Goal: Information Seeking & Learning: Learn about a topic

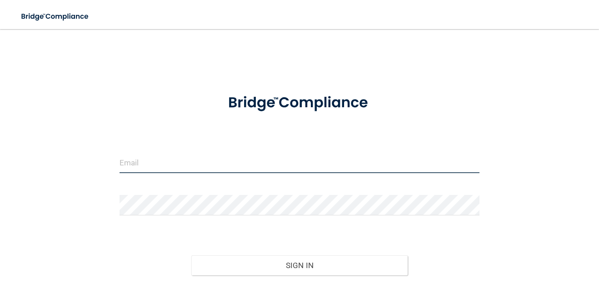
click at [273, 163] on input "email" at bounding box center [299, 163] width 360 height 20
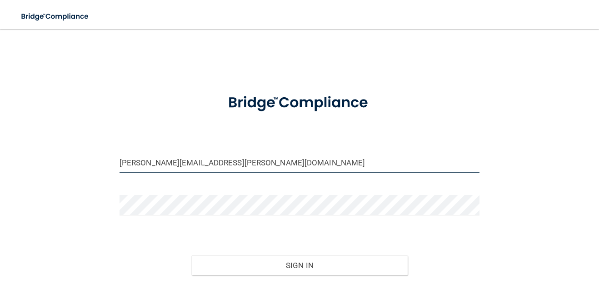
type input "[PERSON_NAME][EMAIL_ADDRESS][PERSON_NAME][DOMAIN_NAME]"
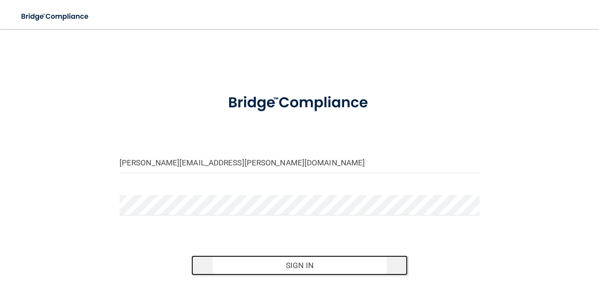
click at [313, 271] on button "Sign In" at bounding box center [299, 265] width 216 height 20
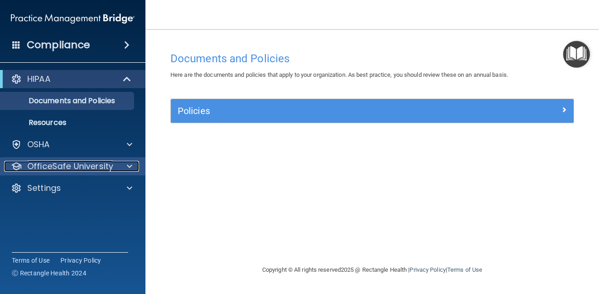
click at [94, 163] on p "OfficeSafe University" at bounding box center [70, 166] width 86 height 11
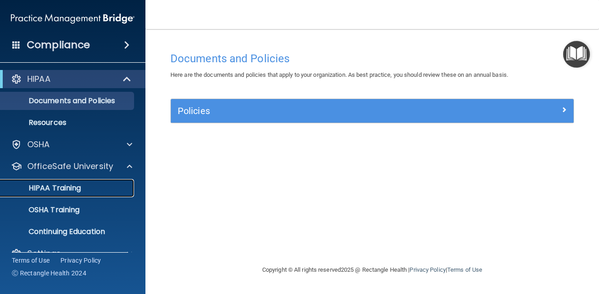
click at [81, 188] on div "HIPAA Training" at bounding box center [68, 187] width 124 height 9
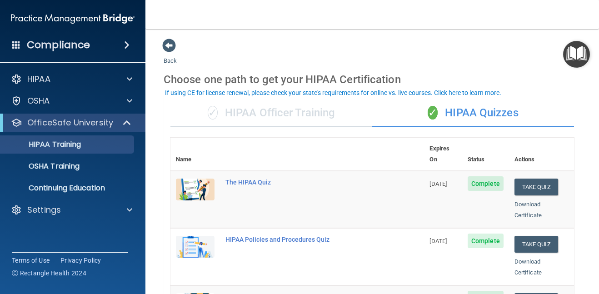
click at [573, 54] on img "Open Resource Center" at bounding box center [576, 54] width 27 height 27
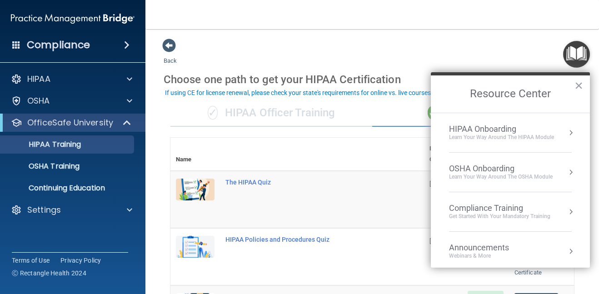
click at [577, 85] on button "×" at bounding box center [578, 85] width 9 height 15
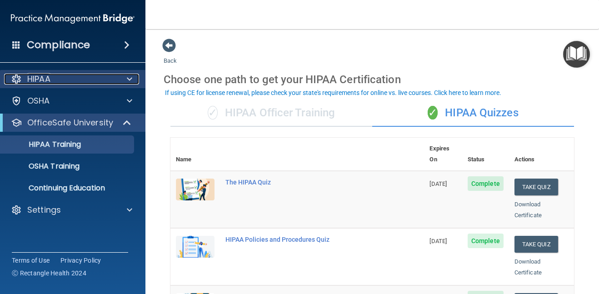
click at [52, 76] on div "HIPAA" at bounding box center [60, 79] width 113 height 11
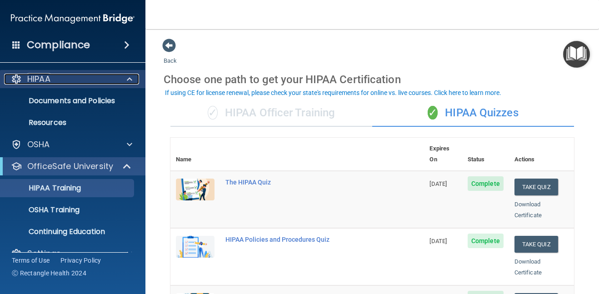
click at [131, 74] on span at bounding box center [129, 79] width 5 height 11
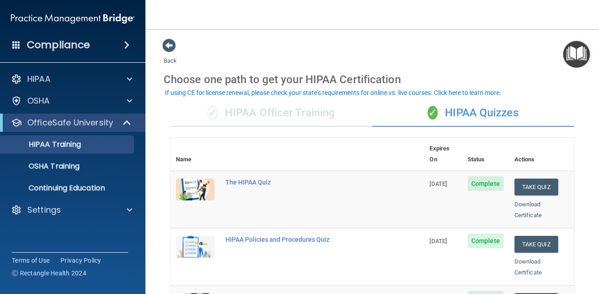
click at [193, 181] on img at bounding box center [195, 189] width 39 height 22
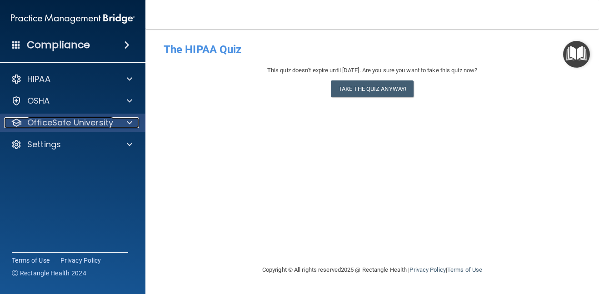
click at [55, 122] on p "OfficeSafe University" at bounding box center [70, 122] width 86 height 11
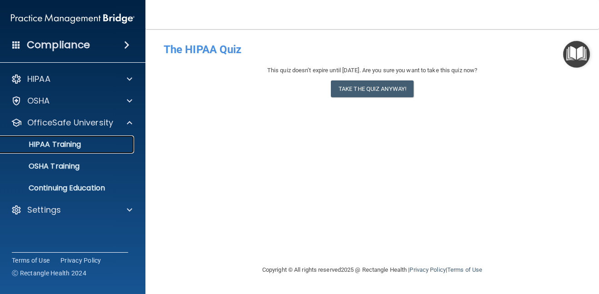
click at [60, 144] on p "HIPAA Training" at bounding box center [43, 144] width 75 height 9
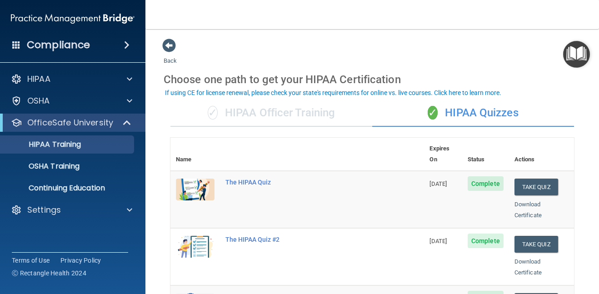
click at [275, 119] on div "✓ HIPAA Officer Training" at bounding box center [271, 112] width 202 height 27
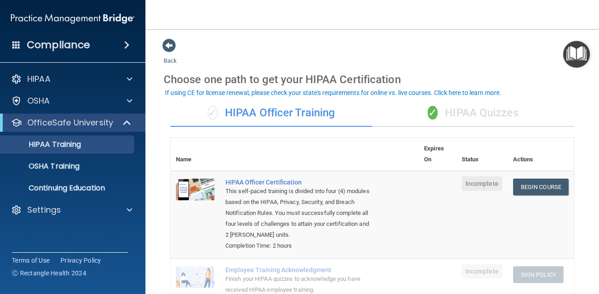
click at [370, 208] on div "This self-paced training is divided into four (4) modules based on the HIPAA, P…" at bounding box center [299, 213] width 148 height 54
click at [385, 120] on div "✓ HIPAA Quizzes" at bounding box center [473, 112] width 202 height 27
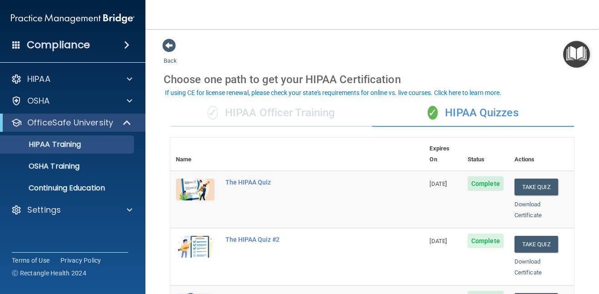
click at [335, 261] on td "The HIPAA Quiz #2" at bounding box center [322, 256] width 204 height 57
click at [547, 92] on div "Choose one path to get your HIPAA Certification" at bounding box center [371, 79] width 417 height 26
click at [341, 66] on div "Choose one path to get your HIPAA Certification" at bounding box center [371, 79] width 417 height 26
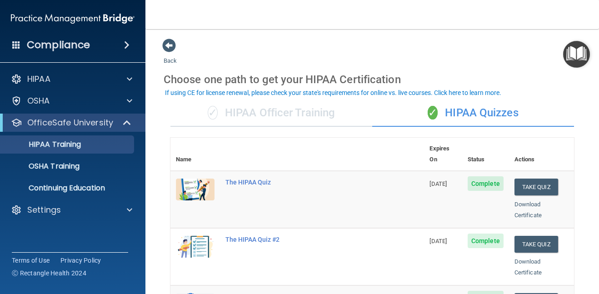
click at [157, 209] on main "Back Choose one path to get your HIPAA Certification ✓ HIPAA Officer Training ✓…" at bounding box center [371, 161] width 453 height 265
click at [168, 46] on span at bounding box center [169, 46] width 14 height 14
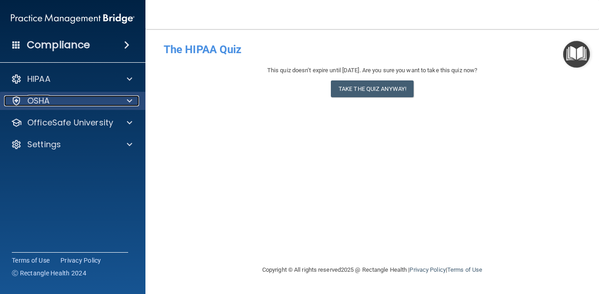
click at [103, 99] on div "OSHA" at bounding box center [60, 100] width 113 height 11
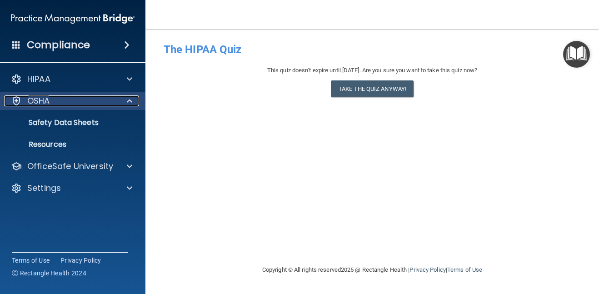
click at [129, 102] on span at bounding box center [129, 100] width 5 height 11
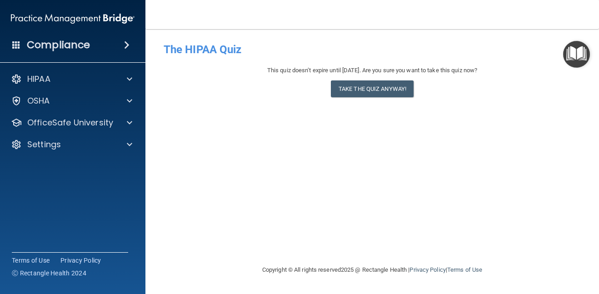
click at [126, 45] on span at bounding box center [126, 45] width 5 height 11
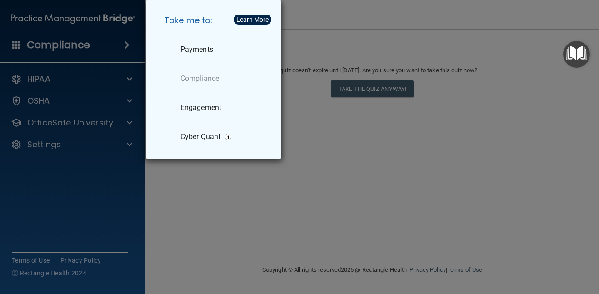
click at [303, 8] on div "Take me to: Payments Compliance Engagement Cyber Quant" at bounding box center [299, 147] width 599 height 294
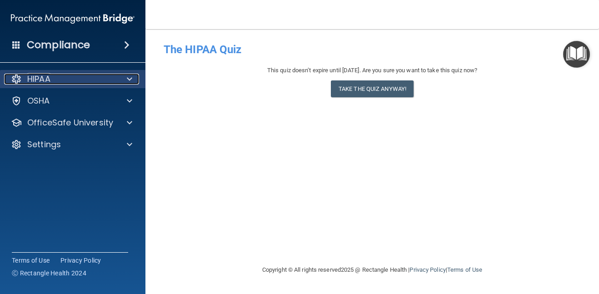
click at [16, 80] on div at bounding box center [16, 79] width 11 height 11
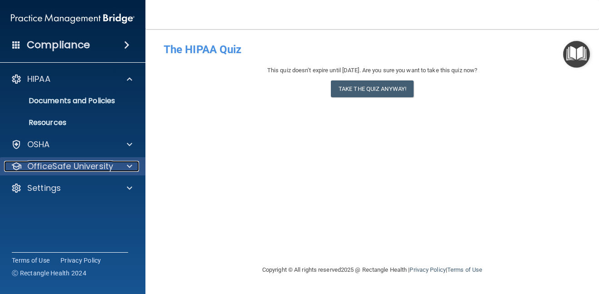
click at [82, 166] on p "OfficeSafe University" at bounding box center [70, 166] width 86 height 11
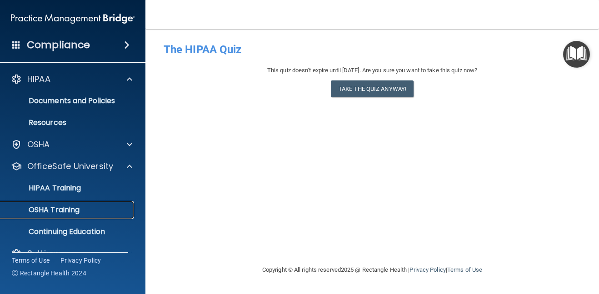
click at [70, 207] on p "OSHA Training" at bounding box center [43, 209] width 74 height 9
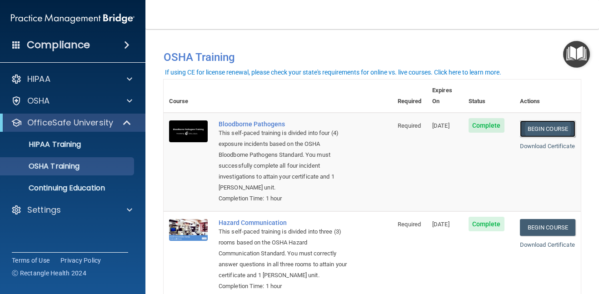
click at [559, 121] on link "Begin Course" at bounding box center [547, 128] width 55 height 17
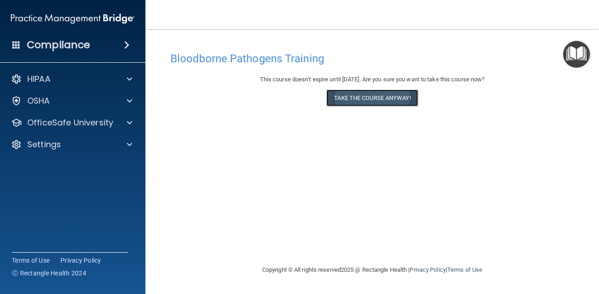
click at [398, 97] on button "Take the course anyway!" at bounding box center [371, 97] width 91 height 17
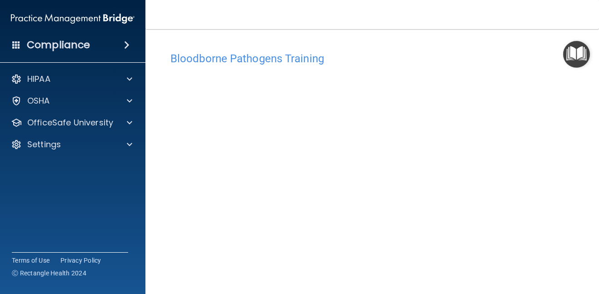
click at [433, 36] on main "Bloodborne Pathogens Training This course doesn’t expire until 12/10/2025. Are …" at bounding box center [371, 161] width 453 height 265
click at [598, 234] on main "Bloodborne Pathogens Training This course doesn’t expire until 12/10/2025. Are …" at bounding box center [371, 161] width 453 height 265
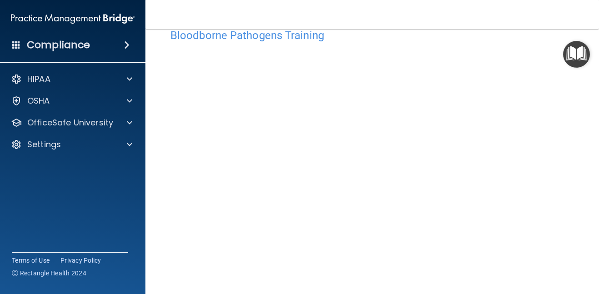
click at [579, 61] on img "Open Resource Center" at bounding box center [576, 54] width 27 height 27
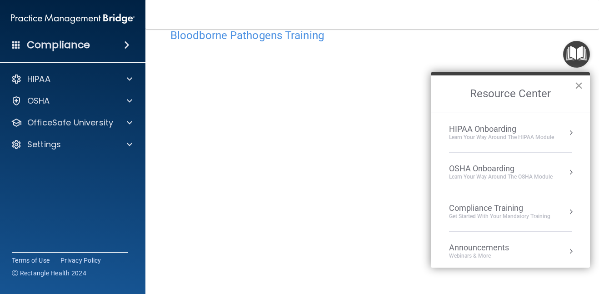
click at [579, 86] on button "×" at bounding box center [578, 85] width 9 height 15
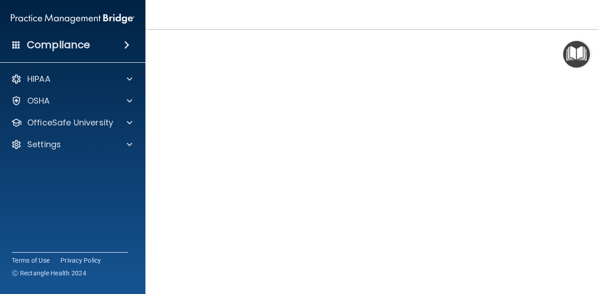
scroll to position [59, 0]
click at [563, 42] on img "Open Resource Center" at bounding box center [576, 54] width 27 height 27
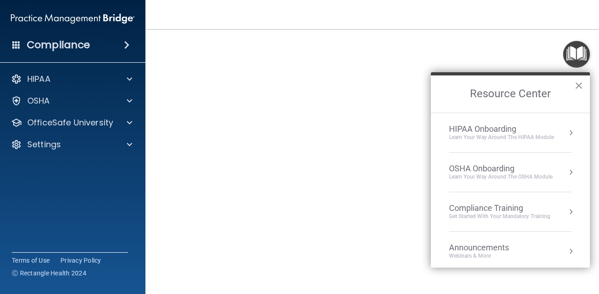
click at [578, 89] on button "×" at bounding box center [578, 85] width 9 height 15
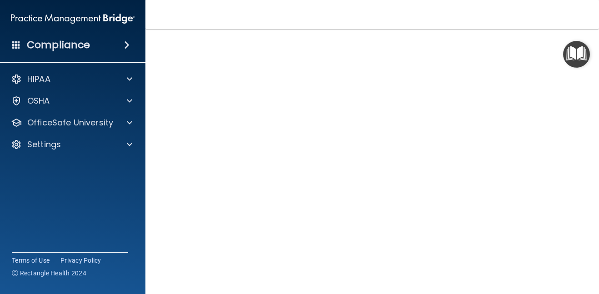
scroll to position [23, 0]
click at [166, 225] on div "Bloodborne Pathogens Training This course doesn’t expire until 12/10/2025. Are …" at bounding box center [371, 181] width 417 height 314
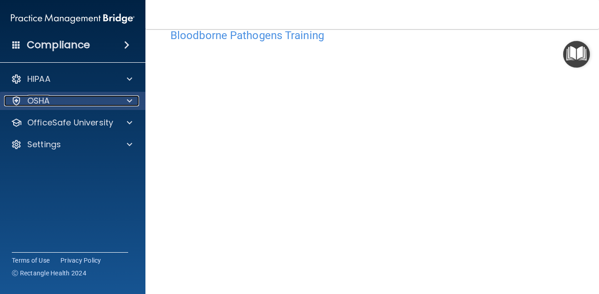
click at [129, 101] on span at bounding box center [129, 100] width 5 height 11
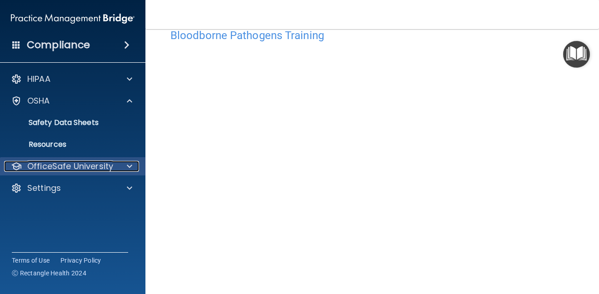
click at [73, 166] on p "OfficeSafe University" at bounding box center [70, 166] width 86 height 11
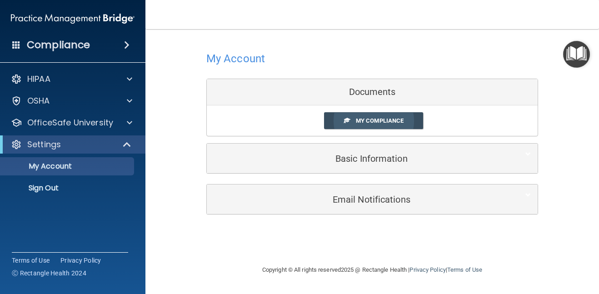
click at [387, 126] on link "My Compliance" at bounding box center [373, 120] width 99 height 17
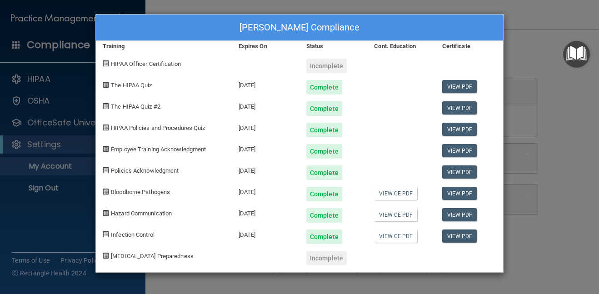
click at [48, 203] on div "Emma Boone's Compliance Training Expires On Status Cont. Education Certificate …" at bounding box center [299, 147] width 599 height 294
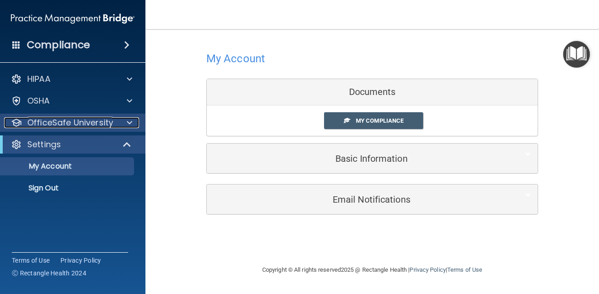
click at [111, 127] on p "OfficeSafe University" at bounding box center [70, 122] width 86 height 11
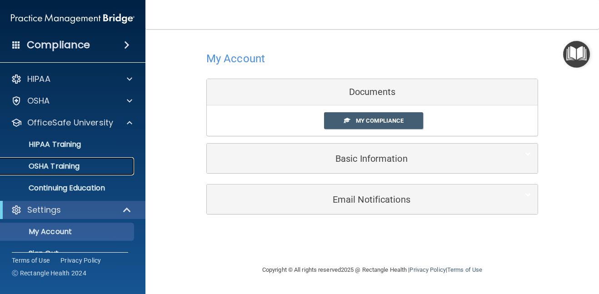
click at [81, 169] on div "OSHA Training" at bounding box center [68, 166] width 124 height 9
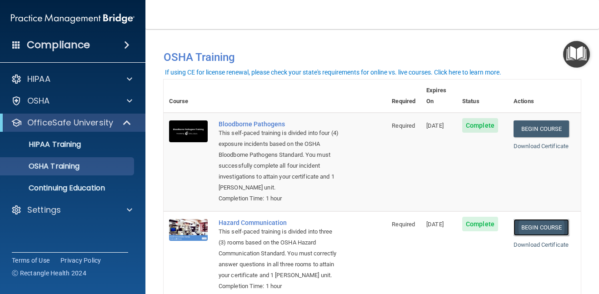
click at [538, 219] on link "Begin Course" at bounding box center [540, 227] width 55 height 17
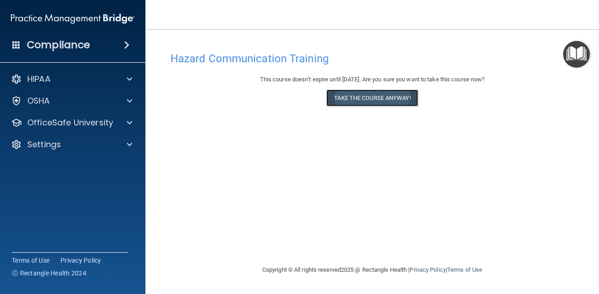
click at [391, 95] on button "Take the course anyway!" at bounding box center [371, 97] width 91 height 17
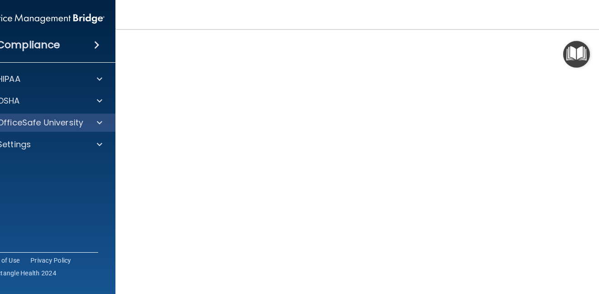
scroll to position [48, 0]
click at [76, 123] on p "OfficeSafe University" at bounding box center [40, 122] width 86 height 11
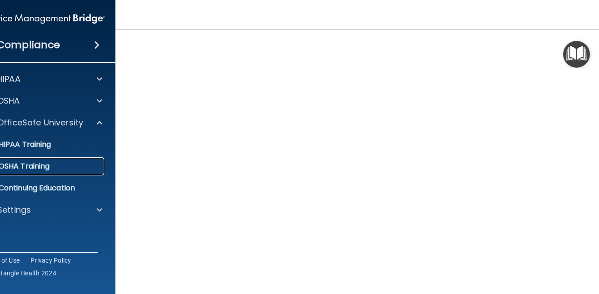
click at [68, 167] on div "OSHA Training" at bounding box center [38, 166] width 124 height 9
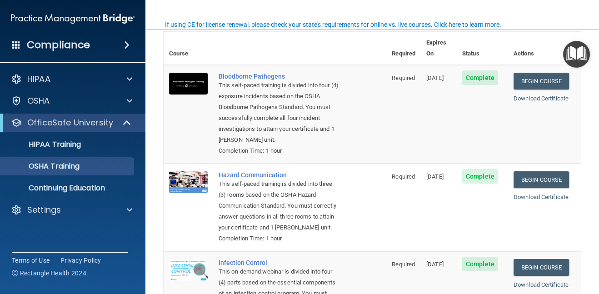
drag, startPoint x: 598, startPoint y: 192, endPoint x: 595, endPoint y: 213, distance: 22.0
click at [595, 213] on main "You have a course that has expired or is incomplete. Please complete the course…" at bounding box center [371, 161] width 453 height 265
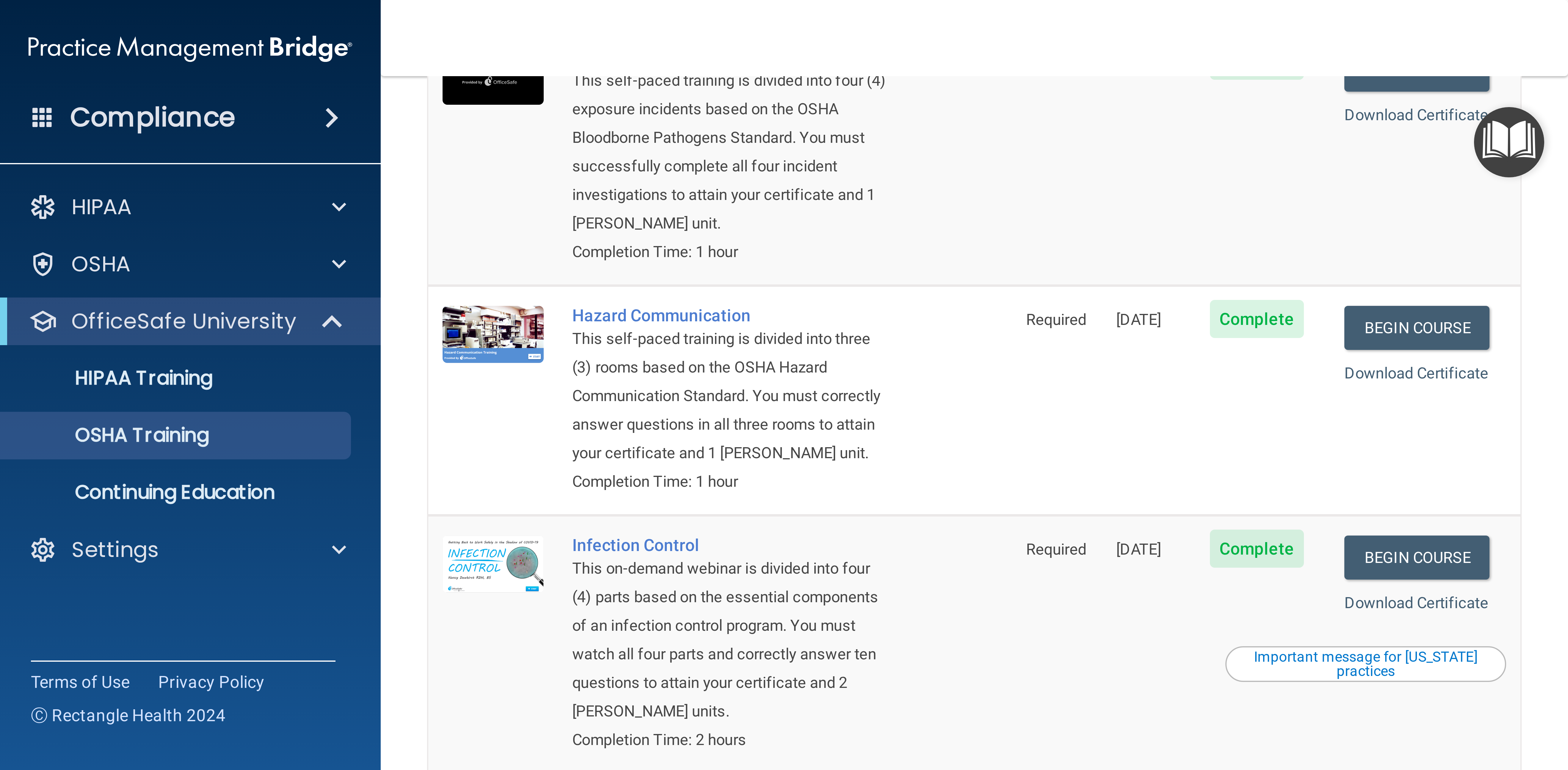
scroll to position [79, 0]
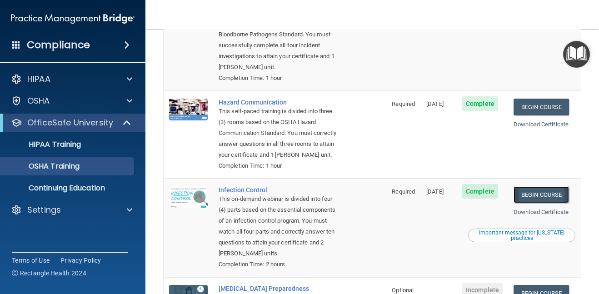
click at [528, 193] on link "Begin Course" at bounding box center [540, 194] width 55 height 17
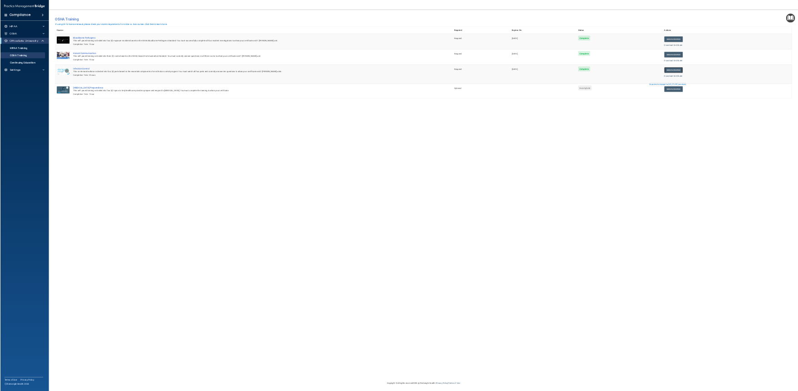
scroll to position [0, 0]
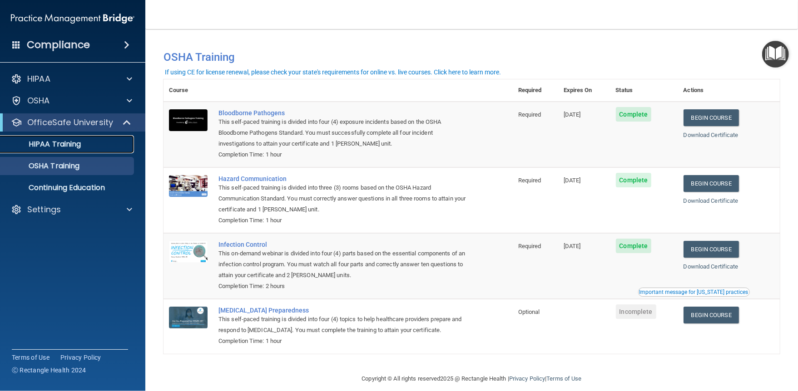
click at [65, 144] on p "HIPAA Training" at bounding box center [43, 144] width 75 height 9
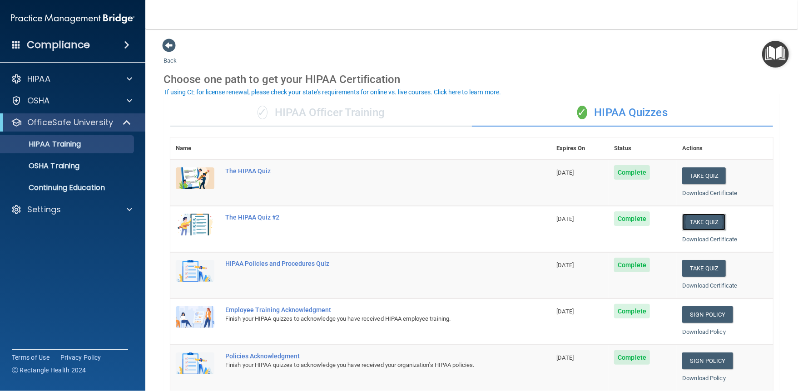
click at [598, 227] on button "Take Quiz" at bounding box center [704, 222] width 44 height 17
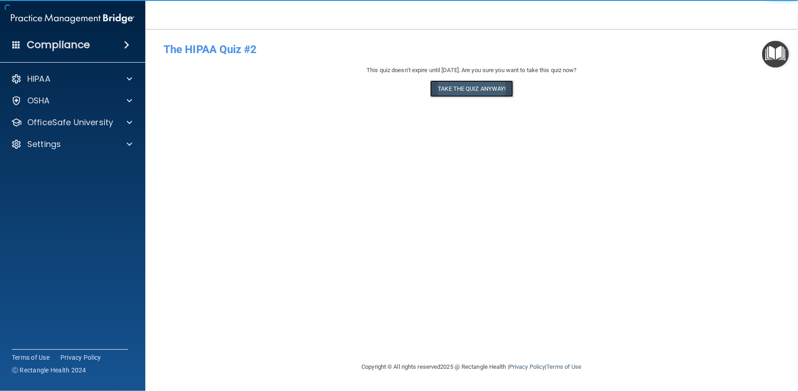
click at [459, 88] on button "Take the quiz anyway!" at bounding box center [471, 88] width 83 height 17
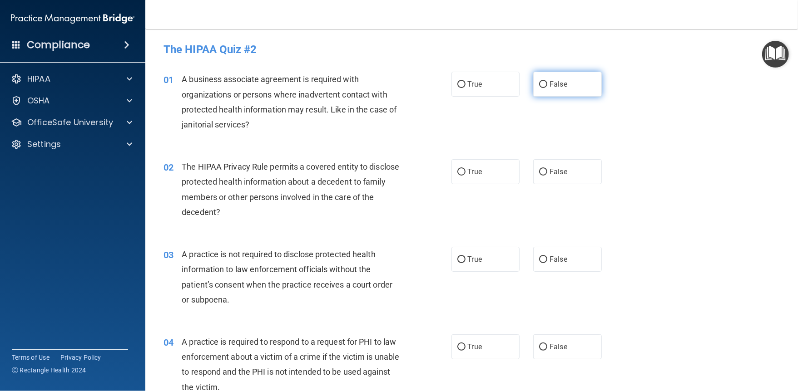
click at [545, 87] on input "False" at bounding box center [543, 84] width 8 height 7
radio input "true"
click at [461, 171] on input "True" at bounding box center [461, 172] width 8 height 7
radio input "true"
click at [548, 175] on label "False" at bounding box center [567, 171] width 69 height 25
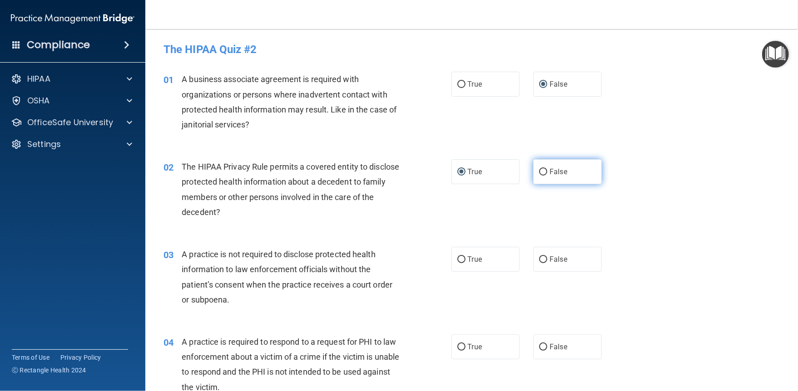
click at [547, 175] on input "False" at bounding box center [543, 172] width 8 height 7
radio input "true"
radio input "false"
click at [464, 258] on input "True" at bounding box center [461, 260] width 8 height 7
radio input "true"
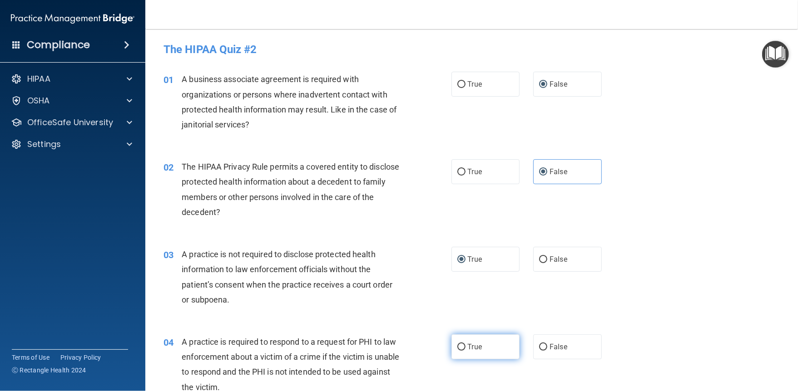
click at [457, 293] on input "True" at bounding box center [461, 347] width 8 height 7
radio input "true"
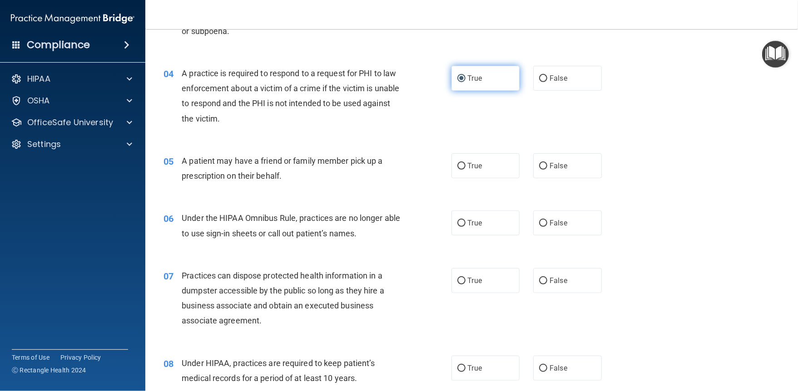
scroll to position [291, 0]
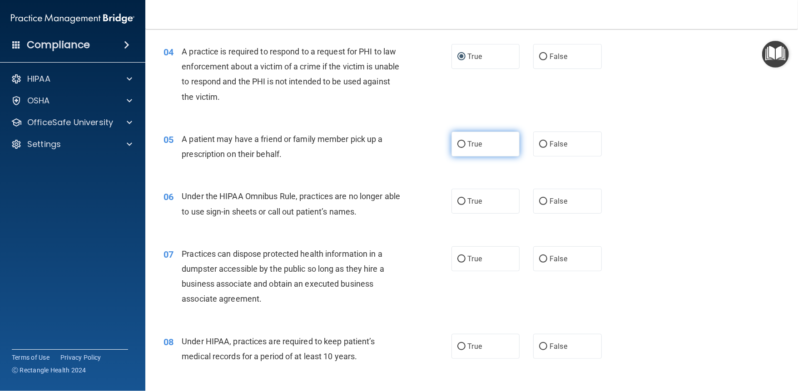
click at [462, 144] on input "True" at bounding box center [461, 144] width 8 height 7
radio input "true"
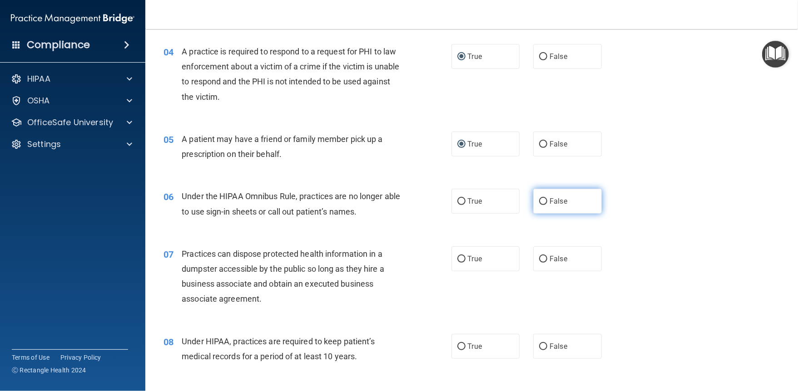
click at [542, 203] on input "False" at bounding box center [543, 201] width 8 height 7
radio input "true"
click at [462, 258] on input "True" at bounding box center [461, 259] width 8 height 7
radio input "true"
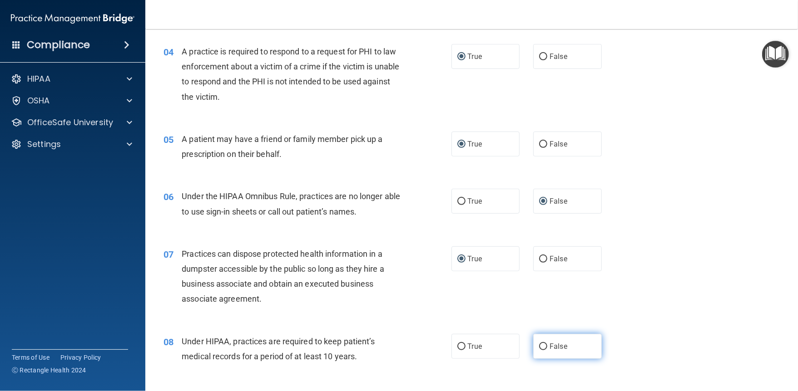
click at [542, 293] on input "False" at bounding box center [543, 347] width 8 height 7
radio input "true"
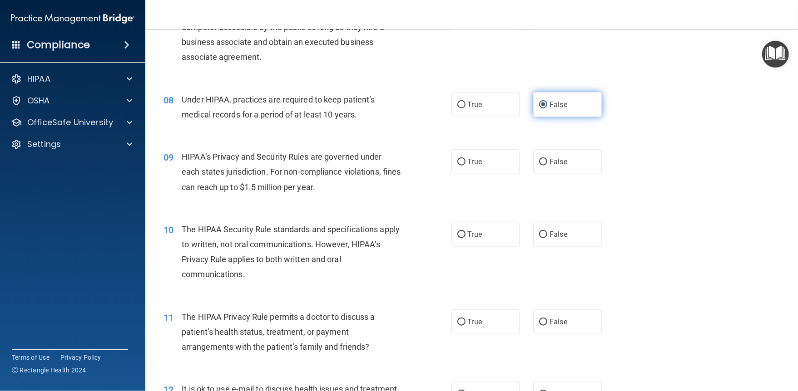
scroll to position [557, 0]
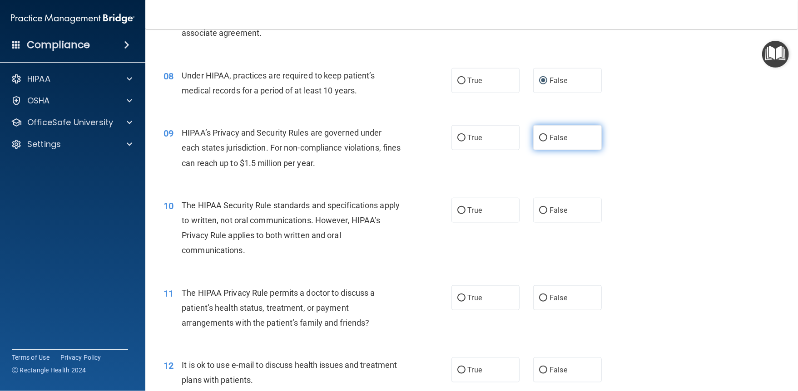
click at [544, 137] on input "False" at bounding box center [543, 138] width 8 height 7
radio input "true"
click at [460, 213] on input "True" at bounding box center [461, 211] width 8 height 7
radio input "true"
click at [544, 293] on input "False" at bounding box center [543, 298] width 8 height 7
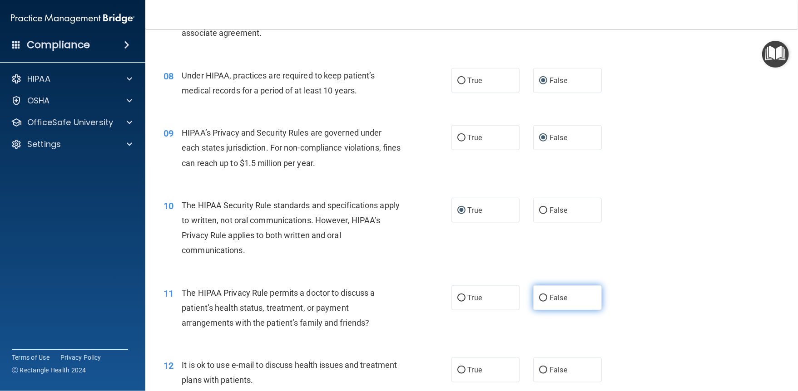
radio input "true"
click at [544, 293] on label "False" at bounding box center [567, 370] width 69 height 25
click at [544, 293] on input "False" at bounding box center [543, 370] width 8 height 7
radio input "true"
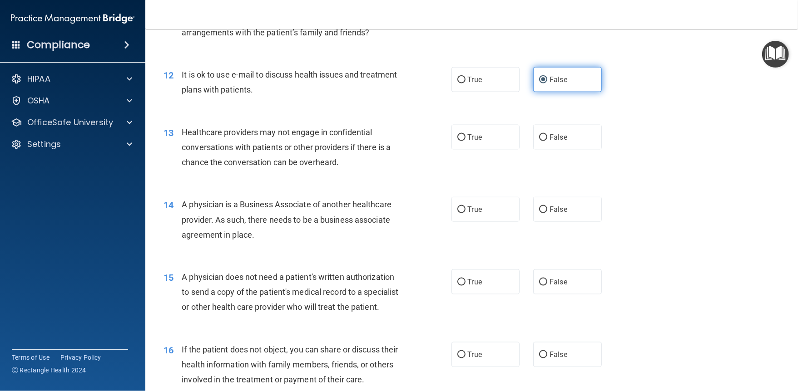
scroll to position [872, 0]
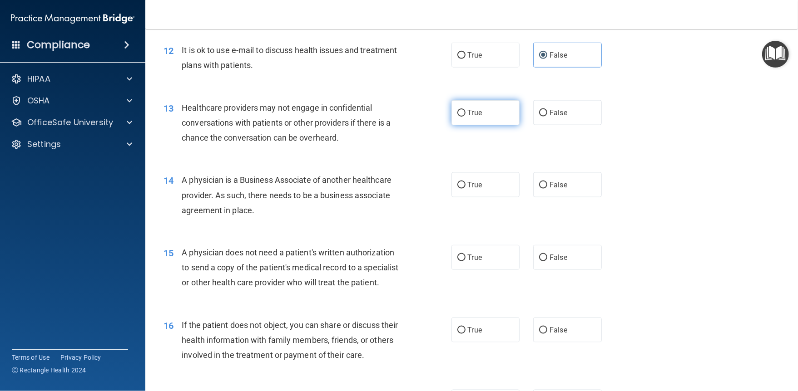
click at [460, 116] on label "True" at bounding box center [485, 112] width 69 height 25
click at [460, 116] on input "True" at bounding box center [461, 113] width 8 height 7
radio input "true"
click at [542, 185] on input "False" at bounding box center [543, 185] width 8 height 7
radio input "true"
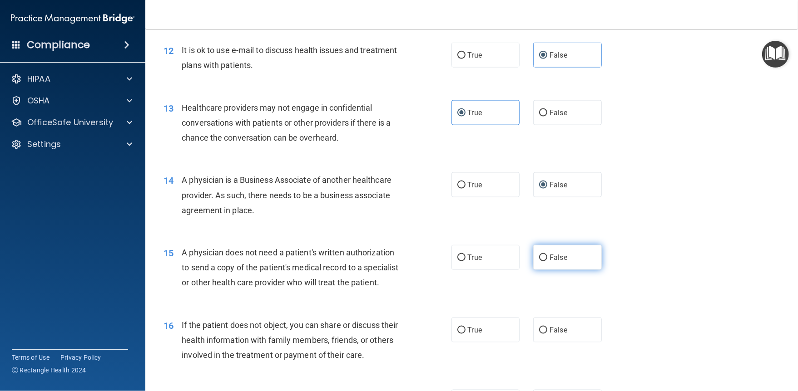
click at [541, 258] on input "False" at bounding box center [543, 258] width 8 height 7
radio input "true"
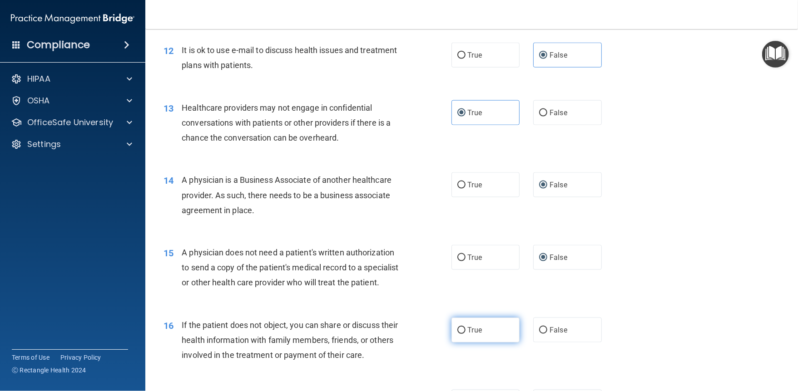
click at [461, 293] on input "True" at bounding box center [461, 330] width 8 height 7
radio input "true"
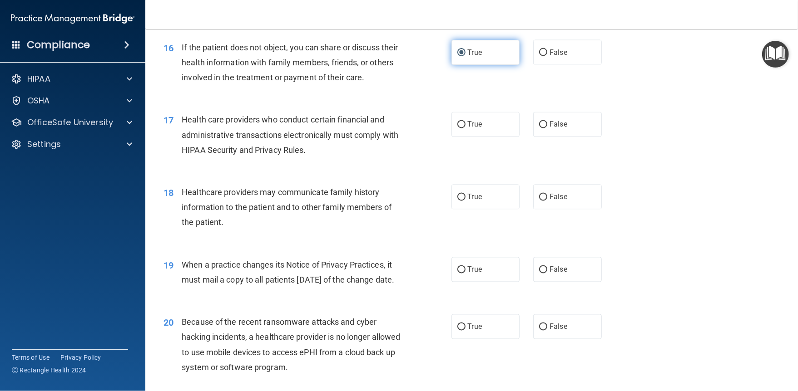
scroll to position [1163, 0]
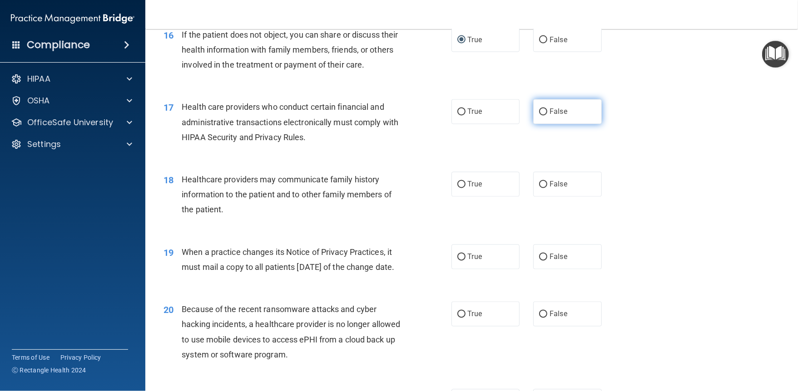
click at [544, 116] on input "False" at bounding box center [543, 112] width 8 height 7
radio input "true"
click at [544, 197] on label "False" at bounding box center [567, 184] width 69 height 25
click at [544, 188] on input "False" at bounding box center [543, 185] width 8 height 7
radio input "true"
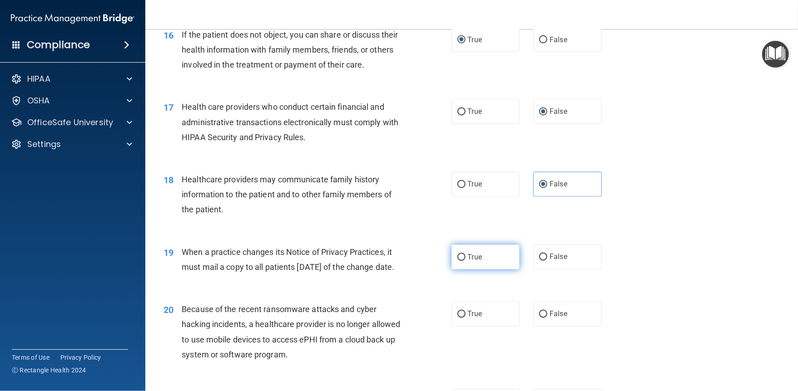
click at [463, 261] on input "True" at bounding box center [461, 257] width 8 height 7
radio input "true"
click at [543, 293] on input "False" at bounding box center [543, 315] width 8 height 7
radio input "true"
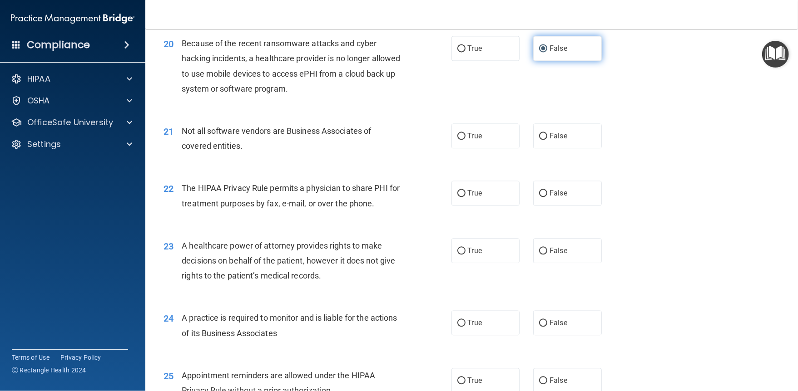
scroll to position [1453, 0]
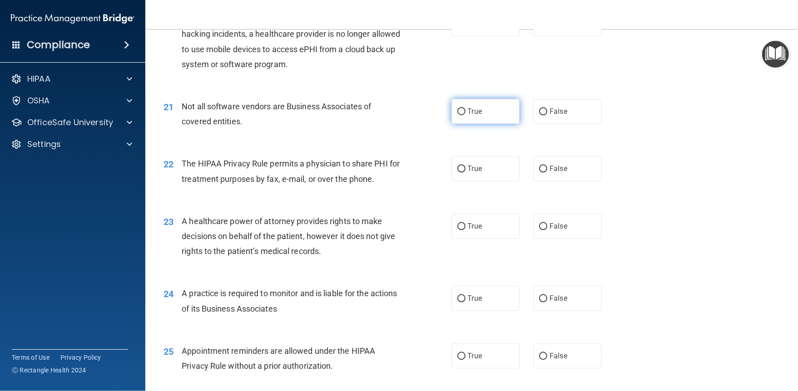
click at [462, 115] on input "True" at bounding box center [461, 112] width 8 height 7
radio input "true"
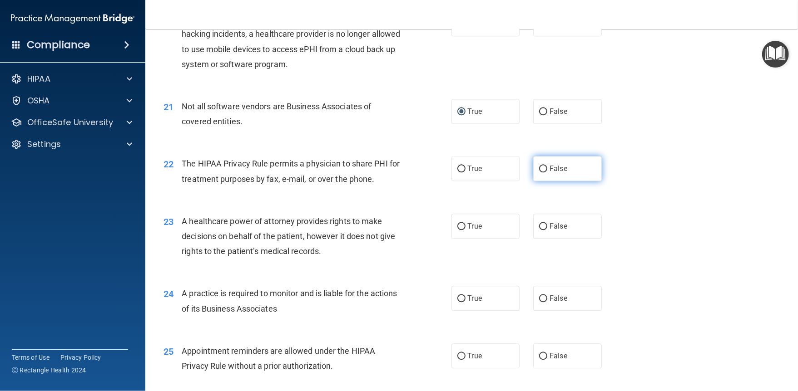
click at [544, 173] on input "False" at bounding box center [543, 169] width 8 height 7
radio input "true"
click at [540, 230] on input "False" at bounding box center [543, 226] width 8 height 7
radio input "true"
click at [460, 293] on input "True" at bounding box center [461, 299] width 8 height 7
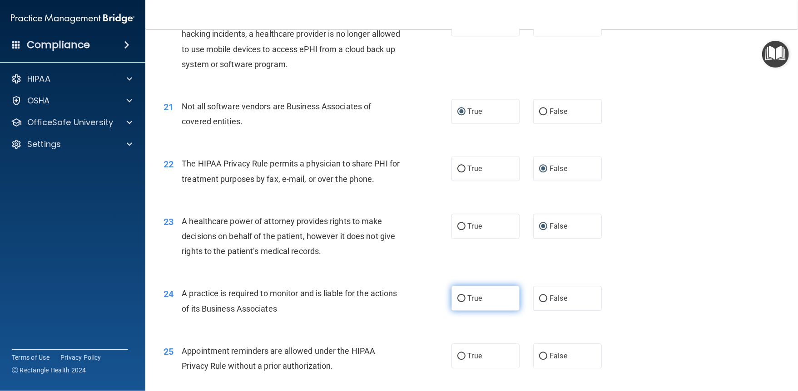
radio input "true"
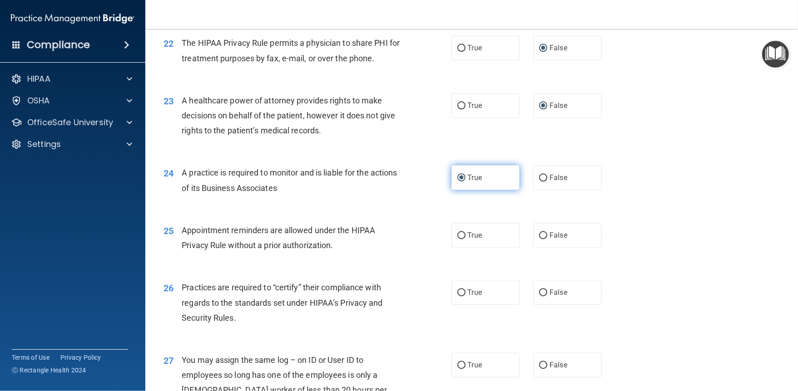
scroll to position [1599, 0]
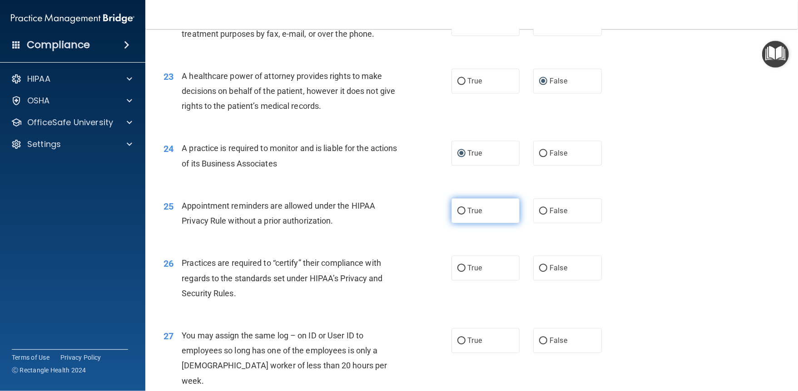
click at [461, 215] on input "True" at bounding box center [461, 211] width 8 height 7
radio input "true"
click at [460, 272] on input "True" at bounding box center [461, 268] width 8 height 7
radio input "true"
click at [544, 293] on input "False" at bounding box center [543, 341] width 8 height 7
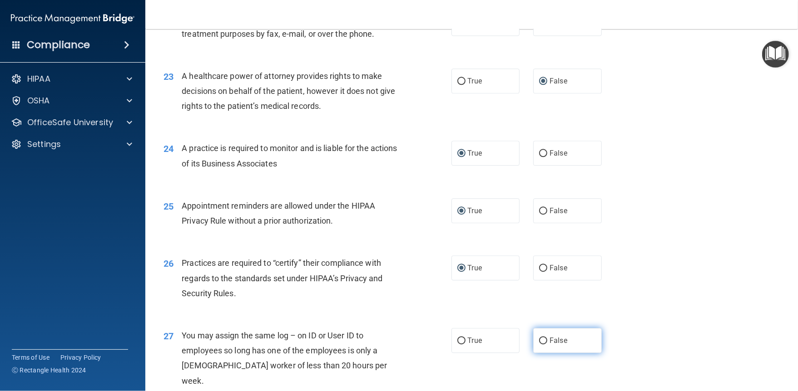
radio input "true"
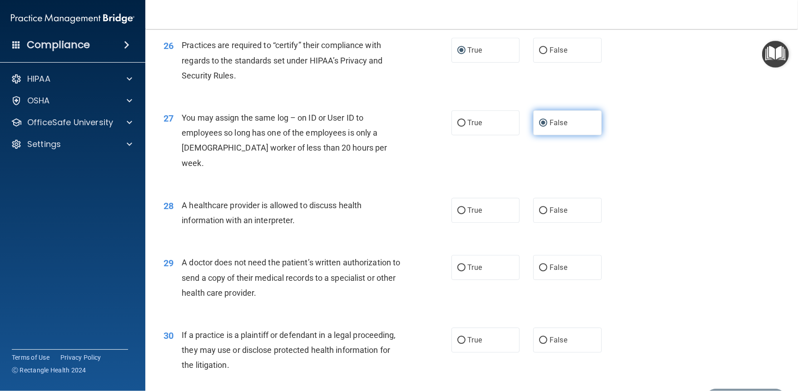
scroll to position [1841, 0]
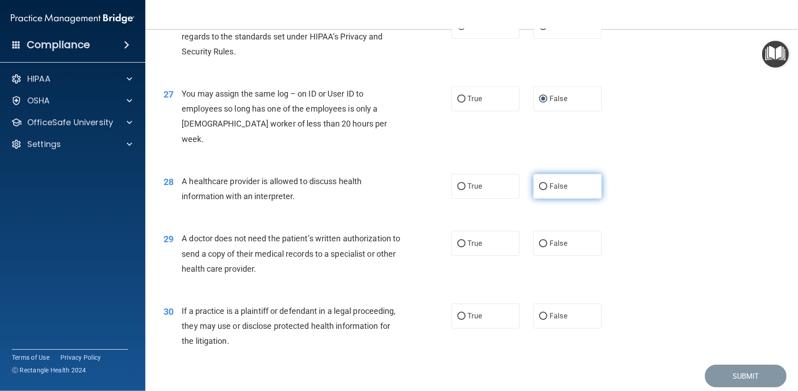
click at [543, 199] on label "False" at bounding box center [567, 186] width 69 height 25
click at [543, 190] on input "False" at bounding box center [543, 186] width 8 height 7
radio input "true"
click at [460, 247] on input "True" at bounding box center [461, 244] width 8 height 7
radio input "true"
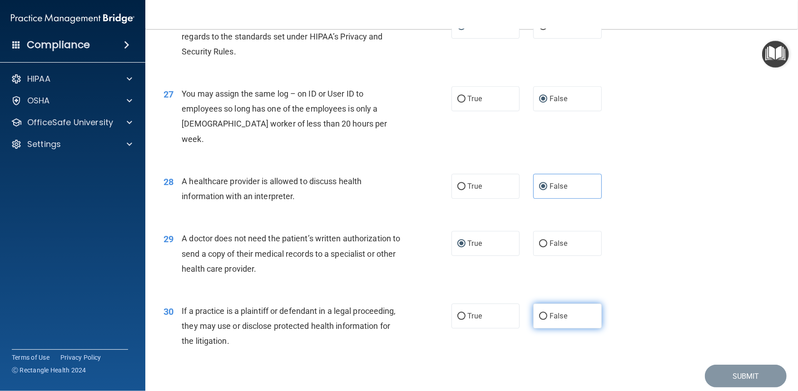
click at [546, 293] on input "False" at bounding box center [543, 316] width 8 height 7
radio input "true"
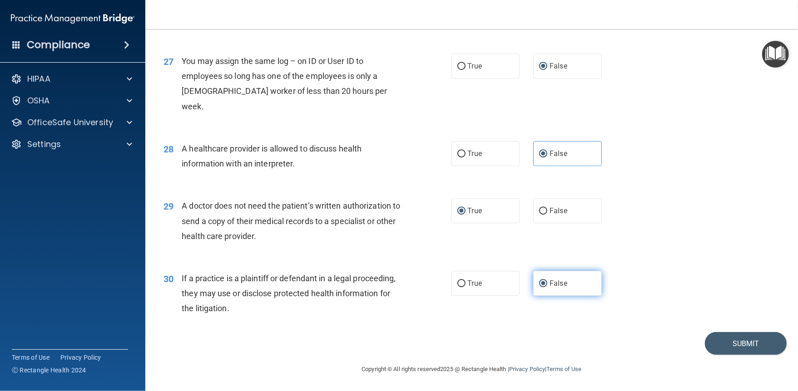
scroll to position [1888, 0]
click at [598, 293] on button "Submit" at bounding box center [746, 343] width 82 height 23
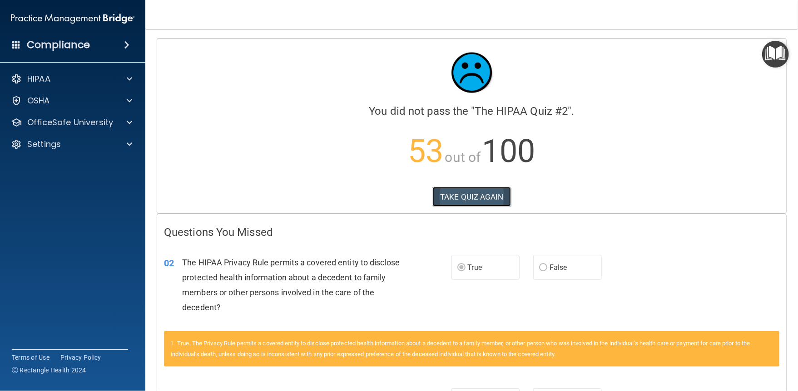
click at [491, 193] on button "TAKE QUIZ AGAIN" at bounding box center [471, 197] width 79 height 20
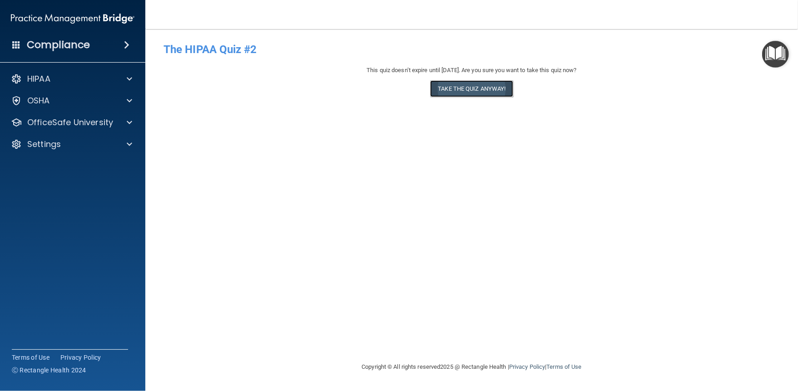
click at [467, 92] on button "Take the quiz anyway!" at bounding box center [471, 88] width 83 height 17
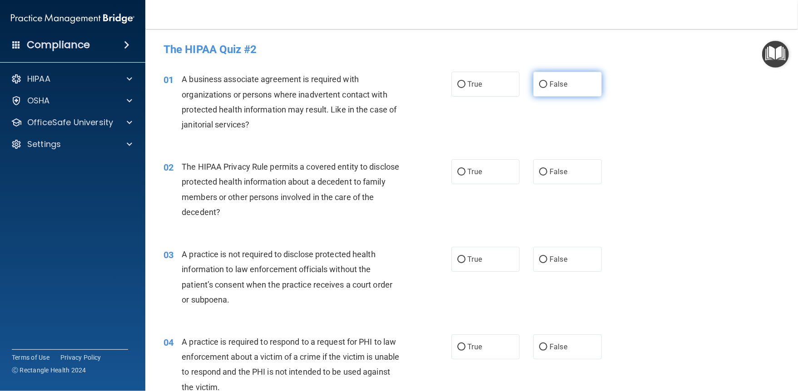
click at [545, 84] on input "False" at bounding box center [543, 84] width 8 height 7
radio input "true"
click at [461, 173] on input "True" at bounding box center [461, 172] width 8 height 7
radio input "true"
click at [546, 260] on input "False" at bounding box center [543, 260] width 8 height 7
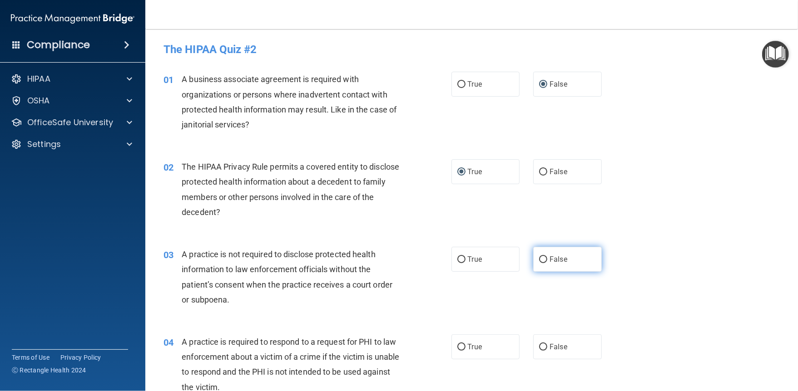
radio input "true"
click at [460, 293] on input "True" at bounding box center [461, 347] width 8 height 7
radio input "true"
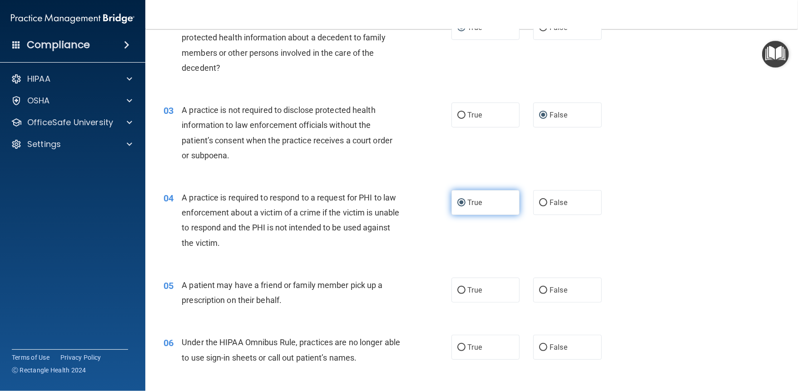
scroll to position [145, 0]
click at [460, 292] on input "True" at bounding box center [461, 290] width 8 height 7
radio input "true"
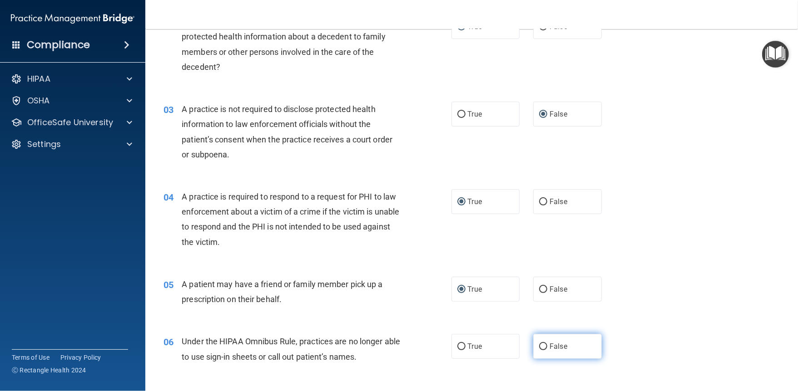
click at [545, 293] on input "False" at bounding box center [543, 347] width 8 height 7
radio input "true"
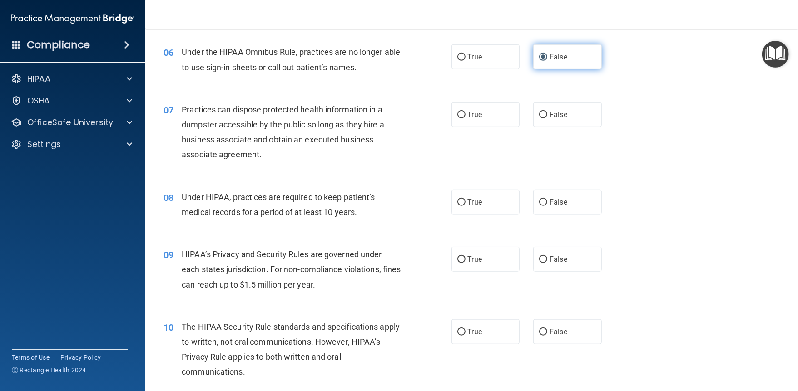
scroll to position [460, 0]
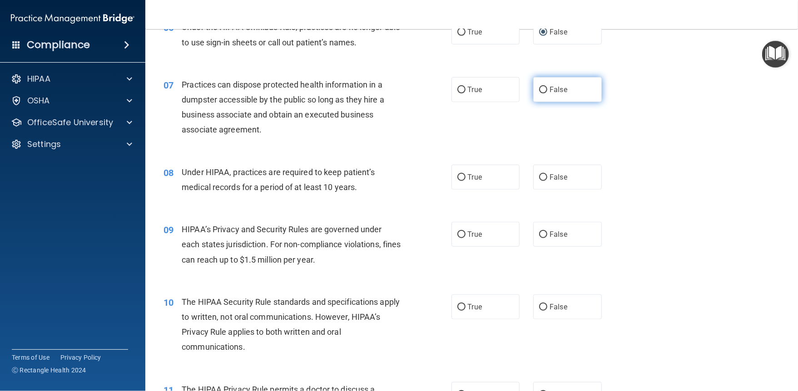
click at [542, 87] on input "False" at bounding box center [543, 90] width 8 height 7
radio input "true"
click at [544, 178] on input "False" at bounding box center [543, 177] width 8 height 7
radio input "true"
click at [544, 235] on input "False" at bounding box center [543, 235] width 8 height 7
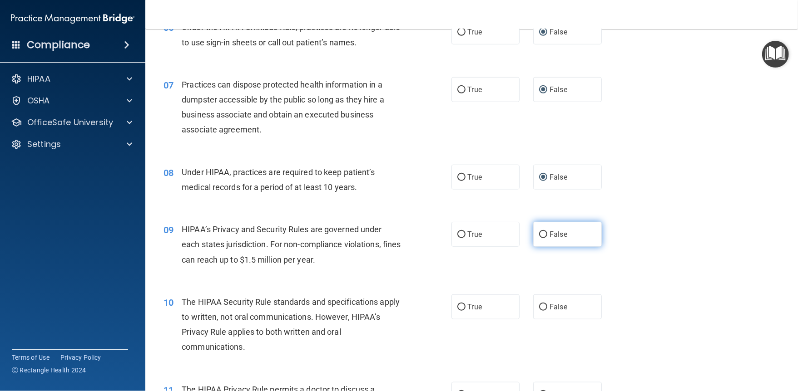
radio input "true"
click at [459, 293] on input "True" at bounding box center [461, 307] width 8 height 7
radio input "true"
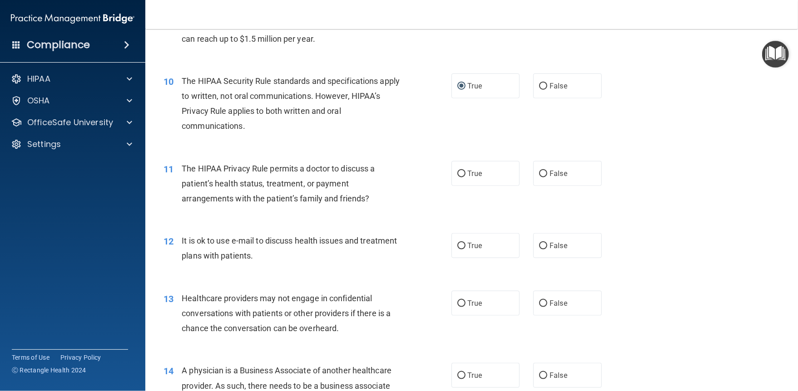
scroll to position [702, 0]
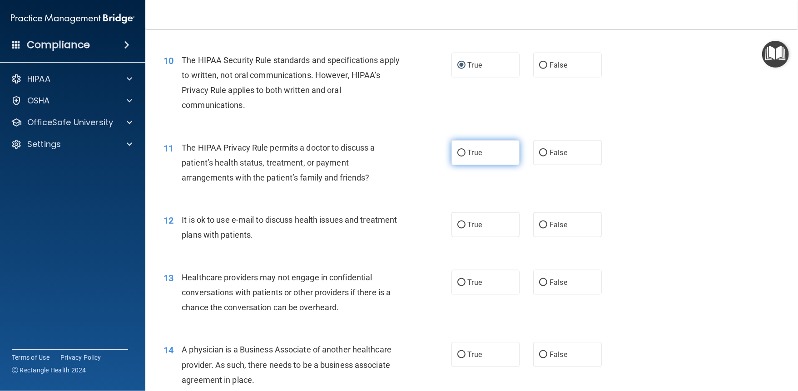
click at [465, 153] on input "True" at bounding box center [461, 153] width 8 height 7
radio input "true"
click at [462, 228] on input "True" at bounding box center [461, 225] width 8 height 7
radio input "true"
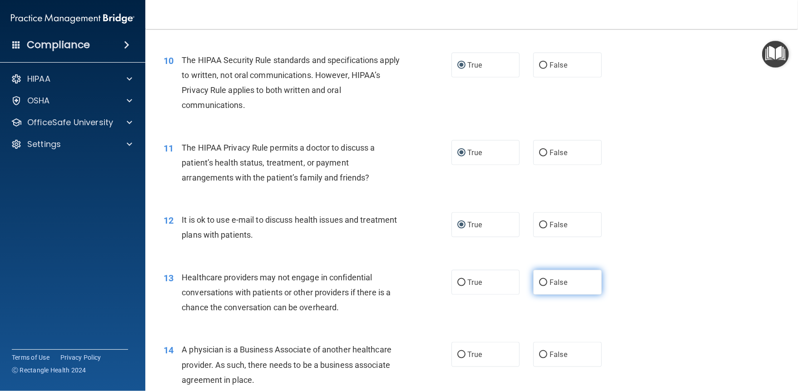
click at [547, 282] on input "False" at bounding box center [543, 283] width 8 height 7
radio input "true"
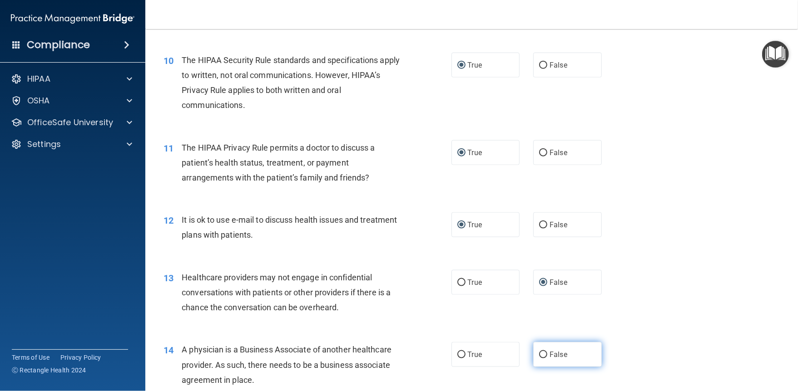
click at [544, 293] on input "False" at bounding box center [543, 355] width 8 height 7
radio input "true"
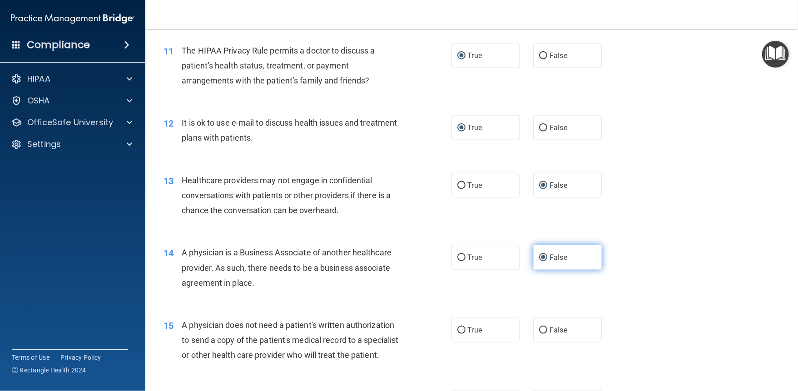
scroll to position [823, 0]
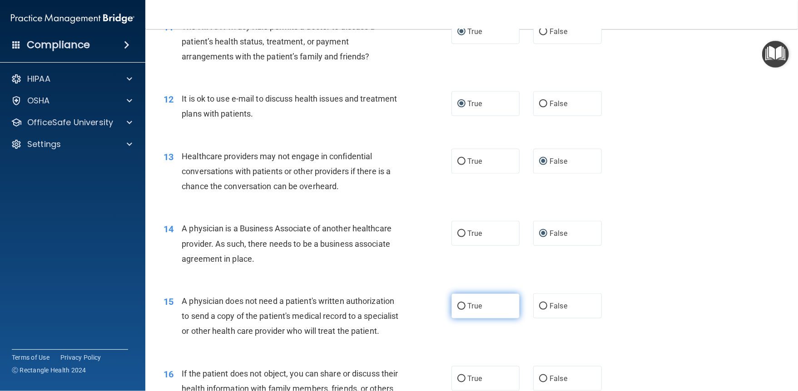
click at [463, 293] on input "True" at bounding box center [461, 306] width 8 height 7
radio input "true"
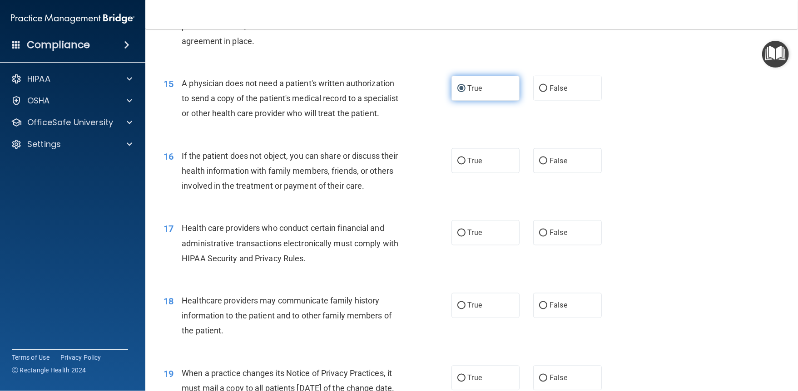
scroll to position [1065, 0]
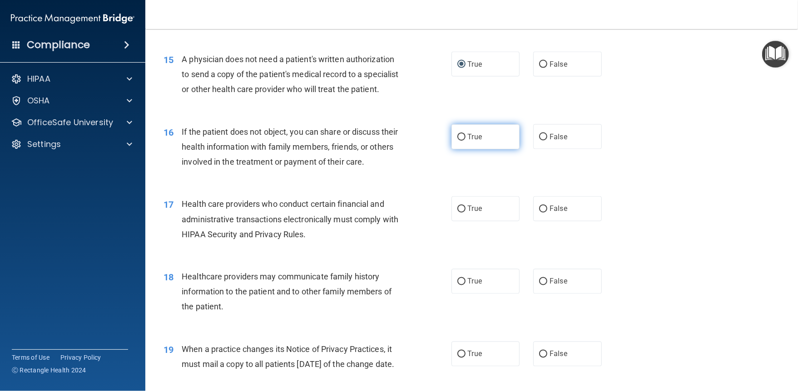
click at [463, 141] on input "True" at bounding box center [461, 137] width 8 height 7
radio input "true"
click at [545, 213] on input "False" at bounding box center [543, 209] width 8 height 7
radio input "true"
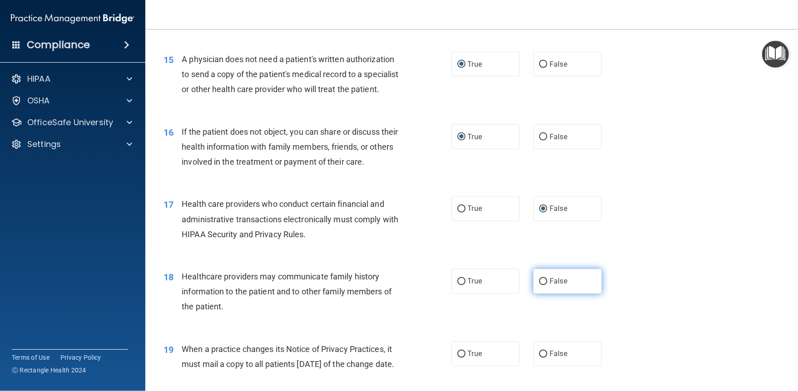
click at [544, 286] on input "False" at bounding box center [543, 282] width 8 height 7
radio input "true"
click at [544, 293] on label "False" at bounding box center [567, 354] width 69 height 25
click at [544, 293] on input "False" at bounding box center [543, 354] width 8 height 7
radio input "true"
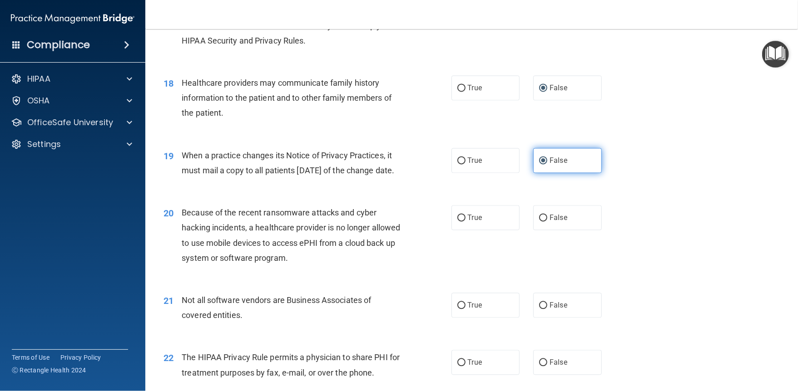
scroll to position [1283, 0]
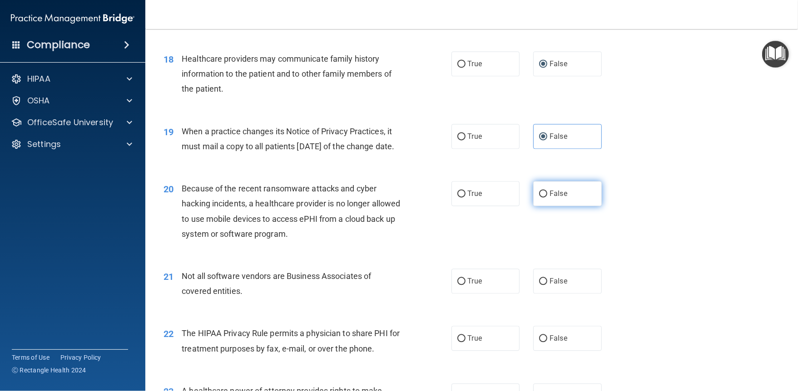
click at [545, 198] on input "False" at bounding box center [543, 194] width 8 height 7
radio input "true"
click at [463, 285] on input "True" at bounding box center [461, 281] width 8 height 7
radio input "true"
click at [546, 293] on input "False" at bounding box center [543, 339] width 8 height 7
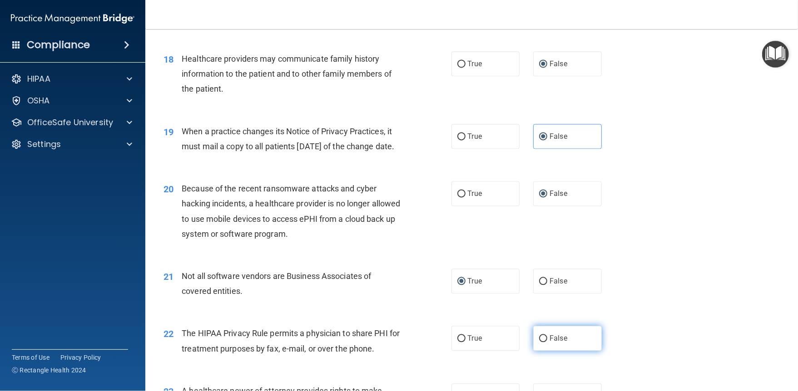
radio input "true"
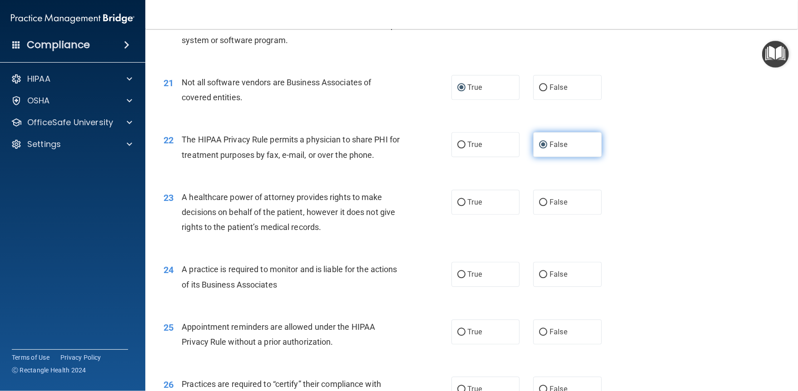
scroll to position [1501, 0]
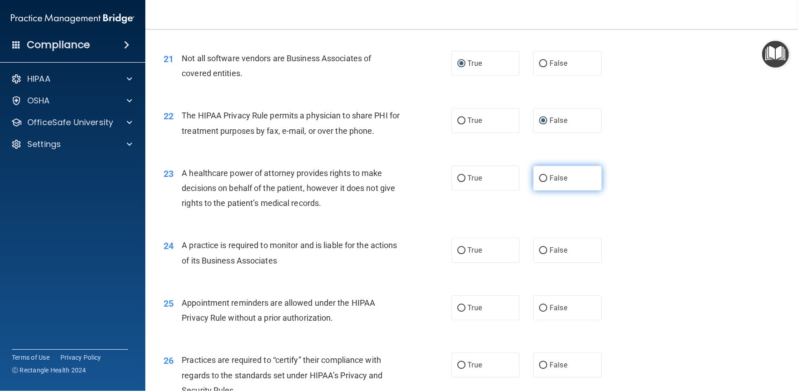
click at [544, 182] on input "False" at bounding box center [543, 178] width 8 height 7
radio input "true"
click at [545, 254] on input "False" at bounding box center [543, 250] width 8 height 7
radio input "true"
click at [465, 293] on label "True" at bounding box center [485, 308] width 69 height 25
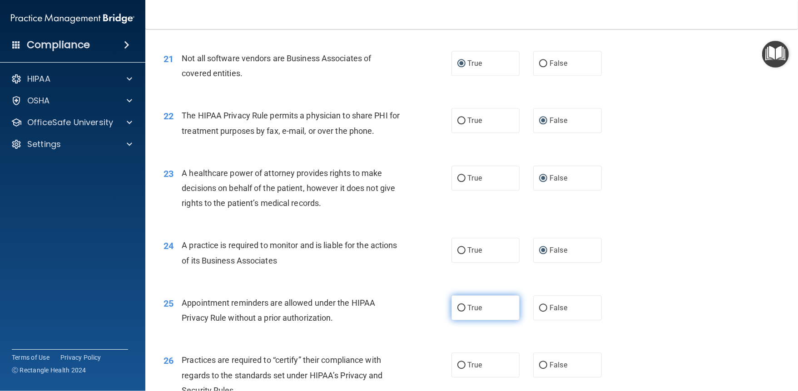
click at [465, 293] on input "True" at bounding box center [461, 308] width 8 height 7
radio input "true"
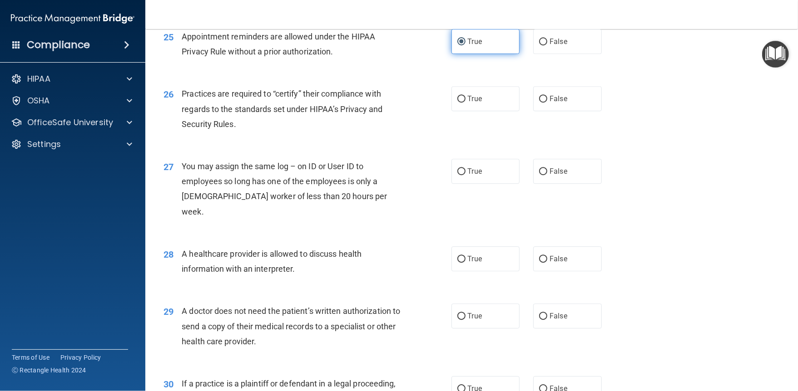
scroll to position [1792, 0]
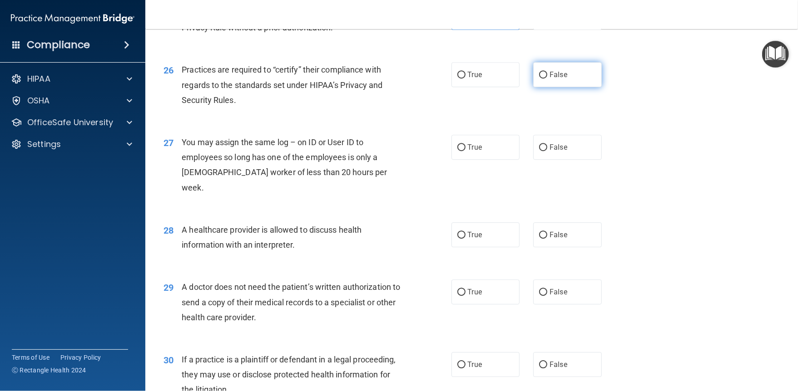
click at [542, 79] on input "False" at bounding box center [543, 75] width 8 height 7
radio input "true"
click at [543, 151] on input "False" at bounding box center [543, 147] width 8 height 7
radio input "true"
click at [465, 239] on input "True" at bounding box center [461, 235] width 8 height 7
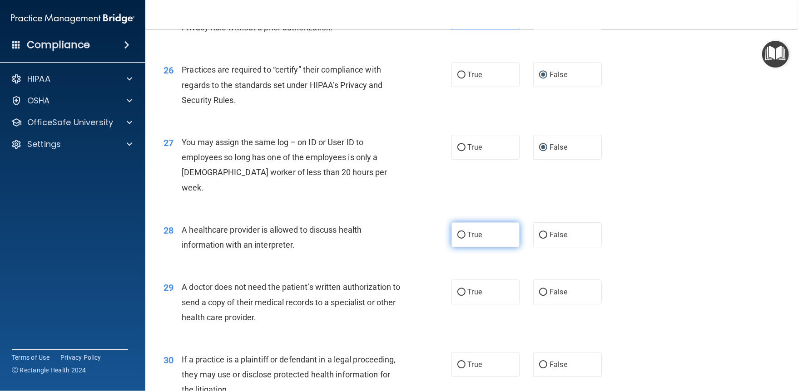
radio input "true"
click at [464, 293] on input "True" at bounding box center [461, 292] width 8 height 7
radio input "true"
click at [542, 293] on input "False" at bounding box center [543, 365] width 8 height 7
radio input "true"
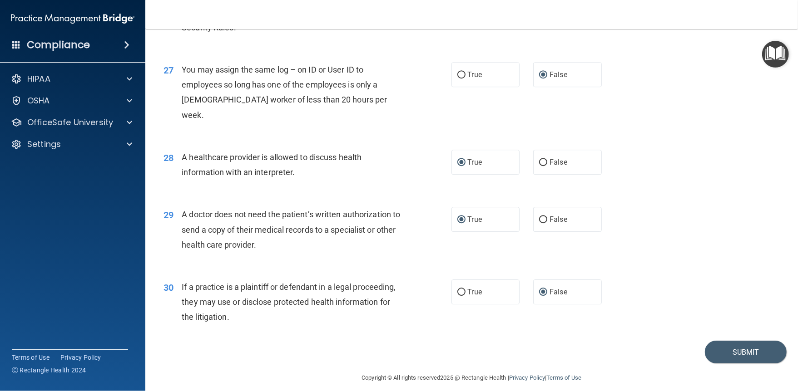
scroll to position [1888, 0]
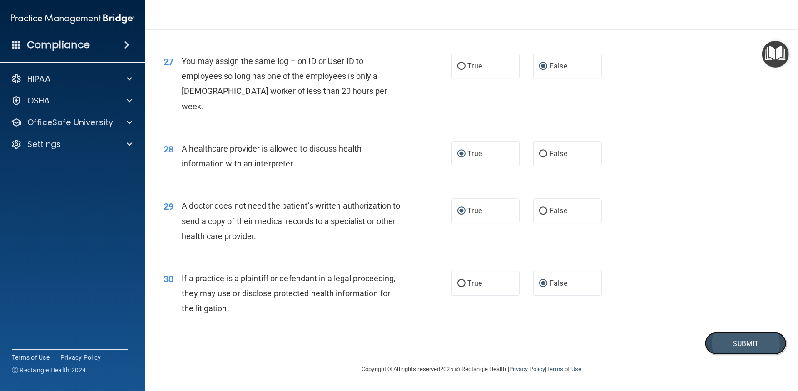
click at [598, 293] on button "Submit" at bounding box center [746, 343] width 82 height 23
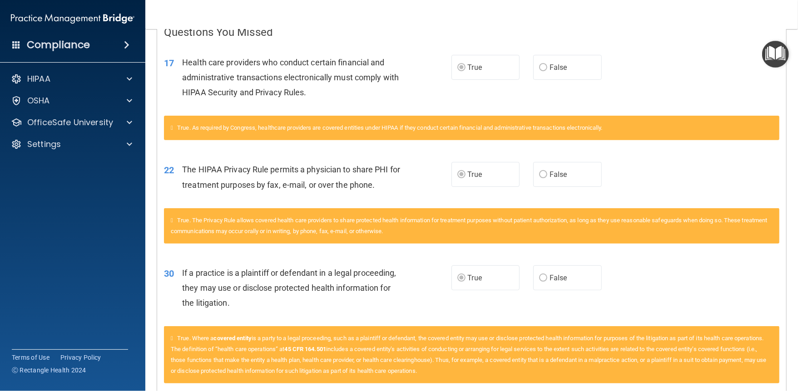
scroll to position [204, 0]
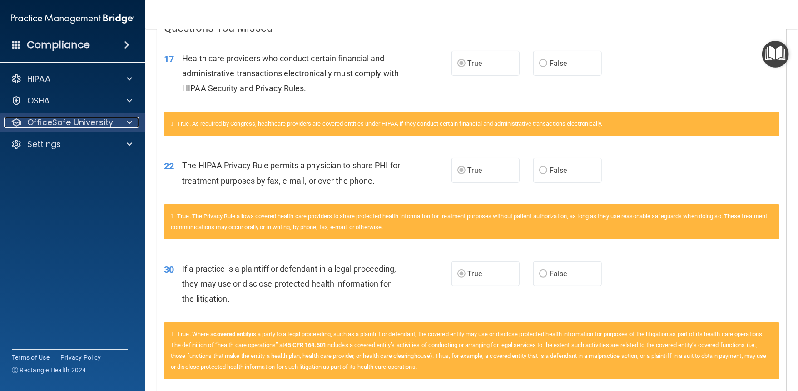
click at [52, 127] on p "OfficeSafe University" at bounding box center [70, 122] width 86 height 11
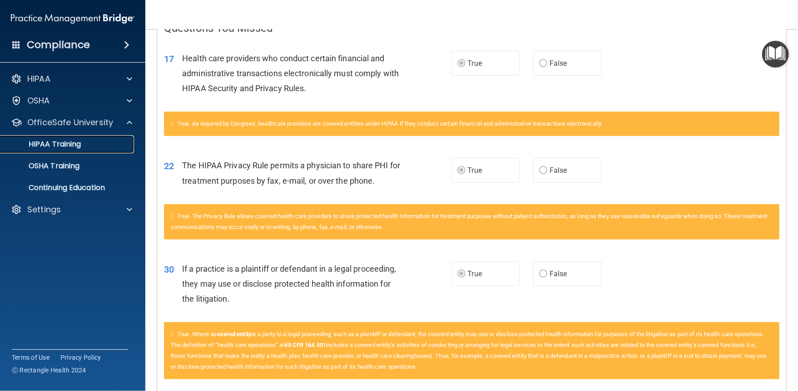
click at [57, 147] on p "HIPAA Training" at bounding box center [43, 144] width 75 height 9
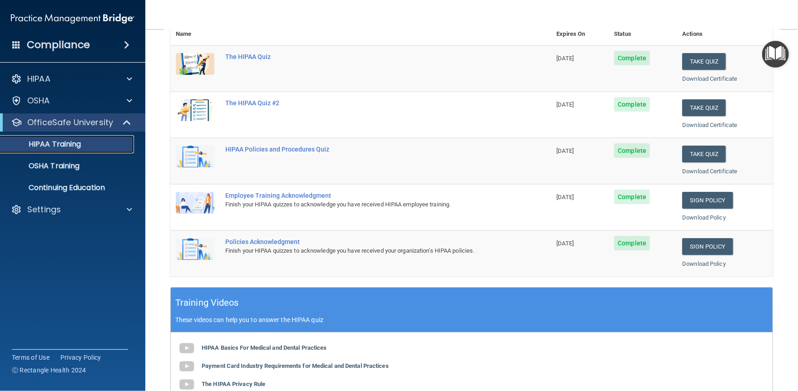
scroll to position [100, 0]
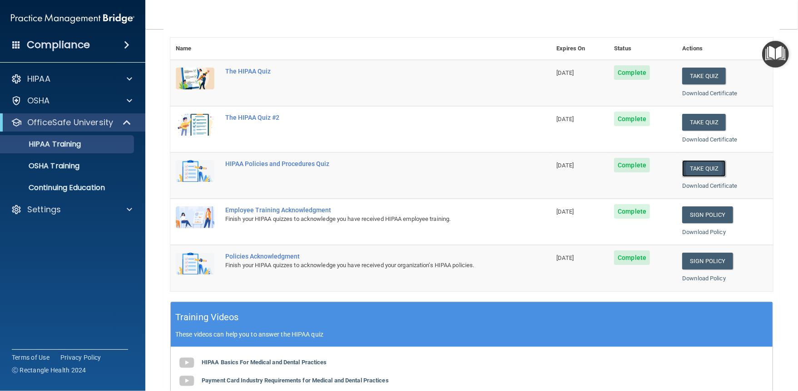
click at [598, 170] on button "Take Quiz" at bounding box center [704, 168] width 44 height 17
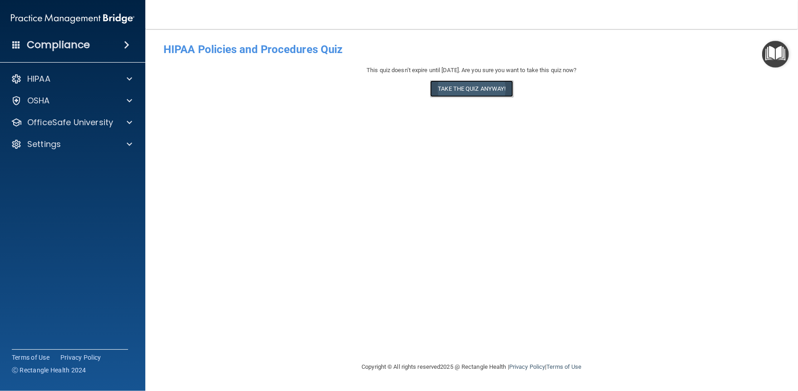
click at [482, 90] on button "Take the quiz anyway!" at bounding box center [471, 88] width 83 height 17
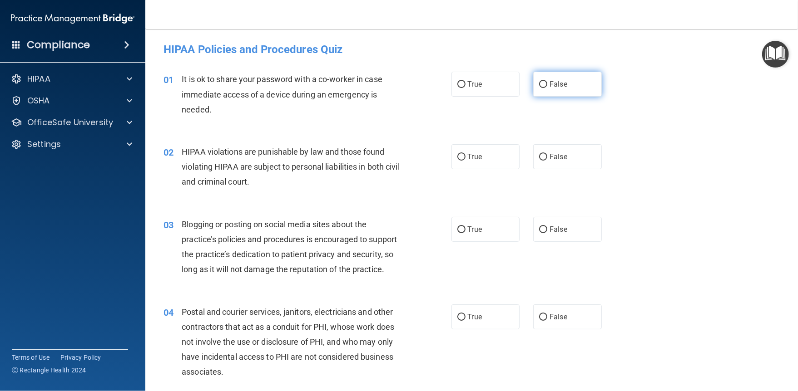
click at [542, 87] on input "False" at bounding box center [543, 84] width 8 height 7
radio input "true"
click at [461, 158] on input "True" at bounding box center [461, 157] width 8 height 7
radio input "true"
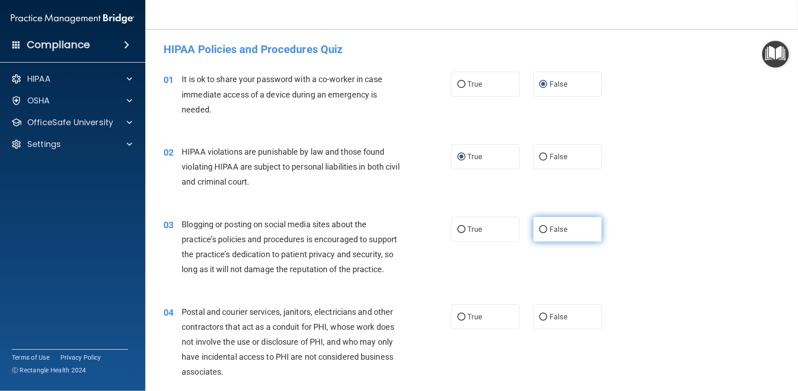
click at [543, 230] on input "False" at bounding box center [543, 230] width 8 height 7
radio input "true"
click at [460, 293] on input "True" at bounding box center [461, 317] width 8 height 7
radio input "true"
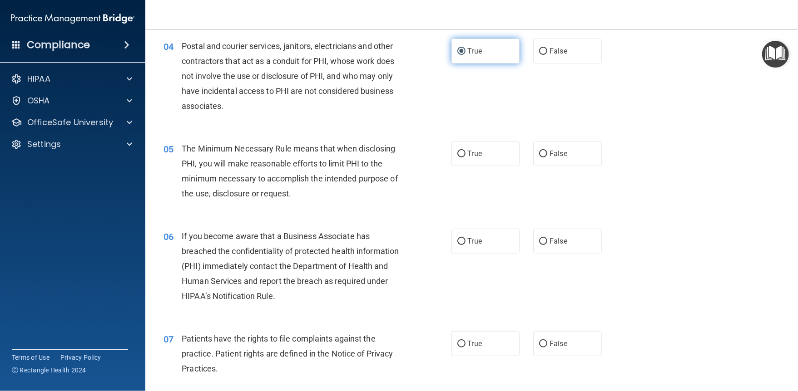
scroll to position [291, 0]
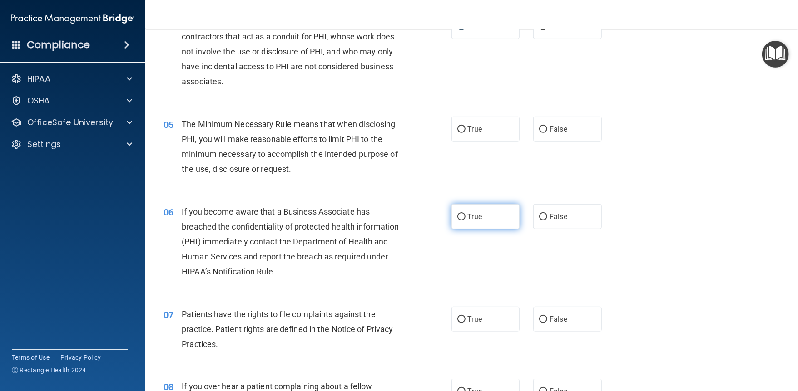
click at [460, 218] on input "True" at bounding box center [461, 217] width 8 height 7
radio input "true"
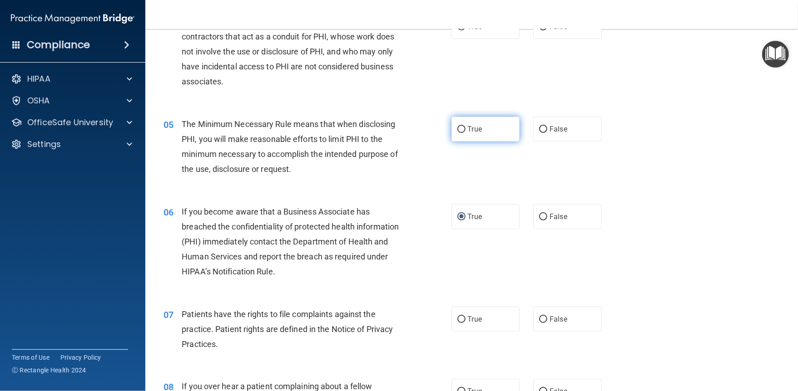
click at [460, 131] on input "True" at bounding box center [461, 129] width 8 height 7
radio input "true"
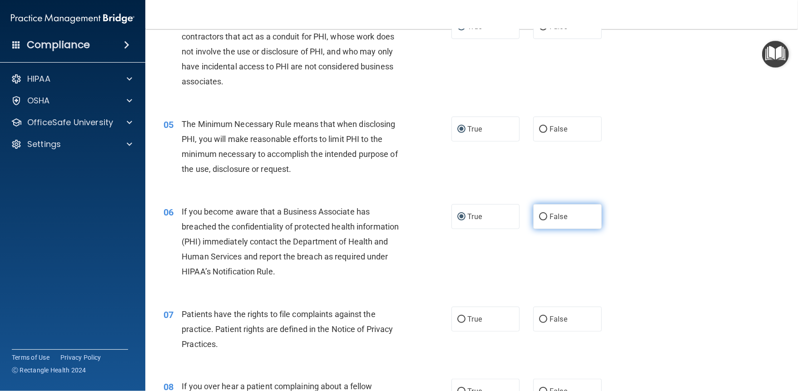
click at [543, 217] on input "False" at bounding box center [543, 217] width 8 height 7
radio input "true"
radio input "false"
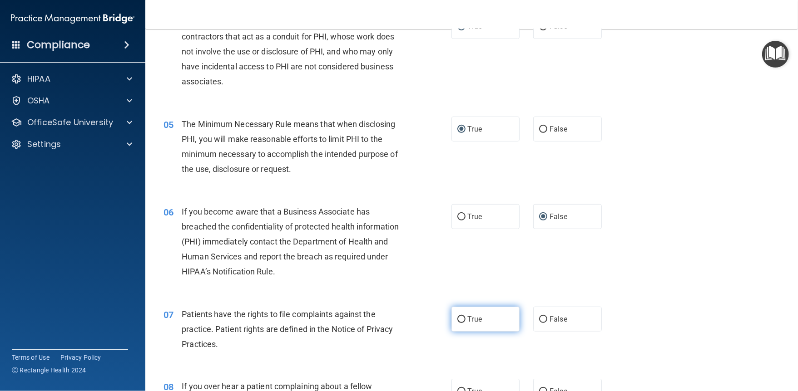
click at [465, 293] on input "True" at bounding box center [461, 320] width 8 height 7
radio input "true"
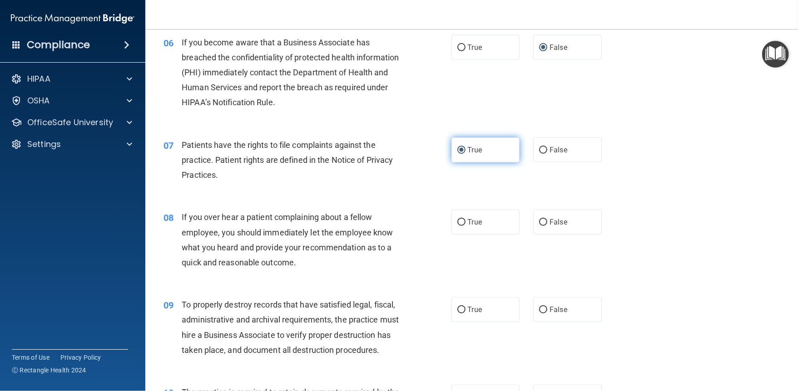
scroll to position [484, 0]
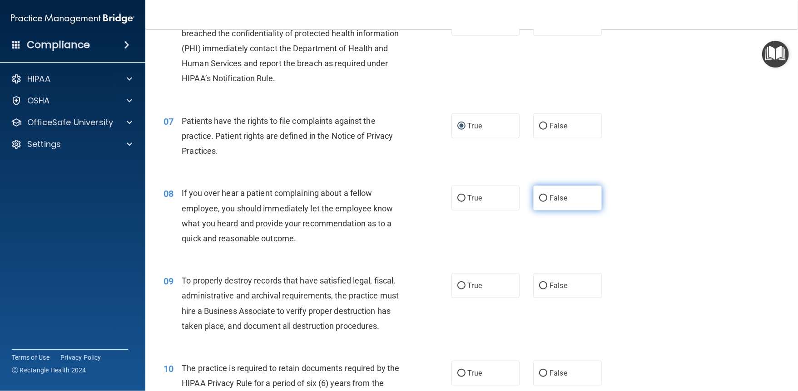
click at [545, 196] on input "False" at bounding box center [543, 198] width 8 height 7
radio input "true"
click at [543, 286] on input "False" at bounding box center [543, 286] width 8 height 7
radio input "true"
click at [461, 293] on input "True" at bounding box center [461, 374] width 8 height 7
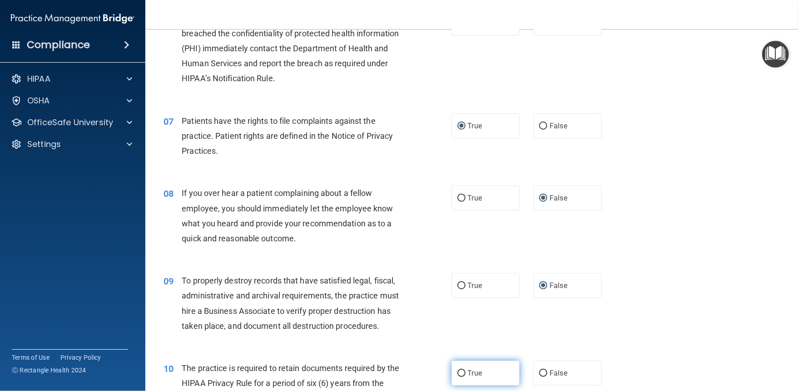
radio input "true"
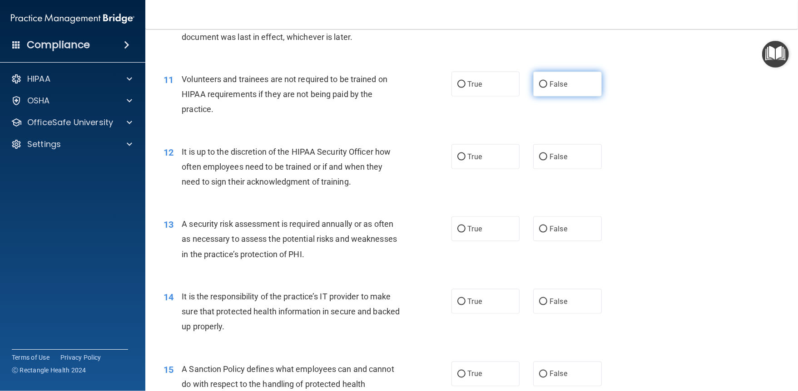
scroll to position [861, 0]
click at [539, 86] on input "False" at bounding box center [543, 84] width 8 height 7
radio input "true"
click at [542, 158] on input "False" at bounding box center [543, 156] width 8 height 7
radio input "true"
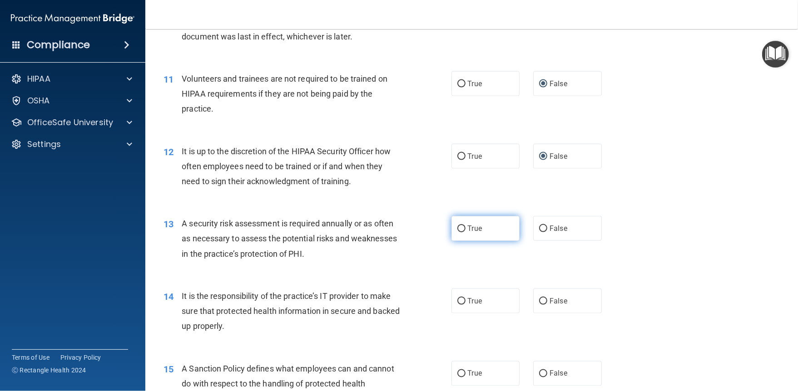
click at [460, 231] on input "True" at bounding box center [461, 229] width 8 height 7
radio input "true"
click at [542, 293] on label "False" at bounding box center [567, 301] width 69 height 25
click at [542, 293] on input "False" at bounding box center [543, 301] width 8 height 7
radio input "true"
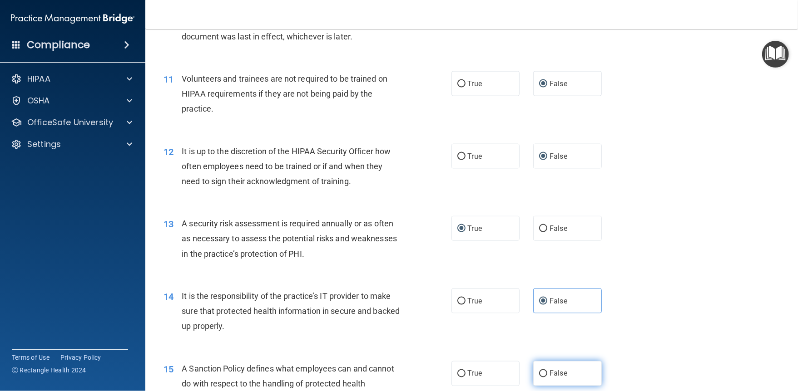
click at [544, 293] on input "False" at bounding box center [543, 374] width 8 height 7
radio input "true"
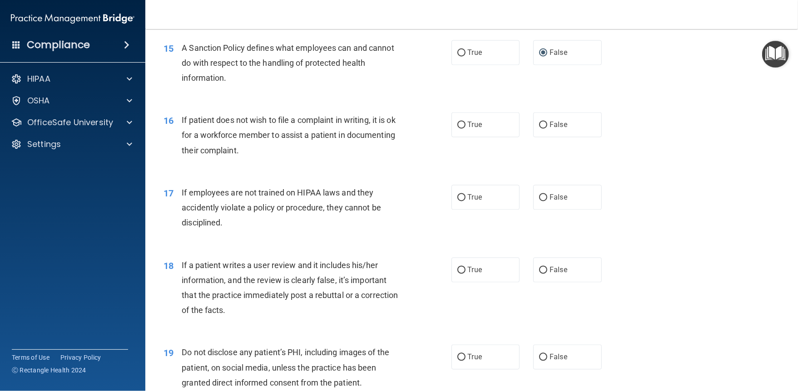
scroll to position [1194, 0]
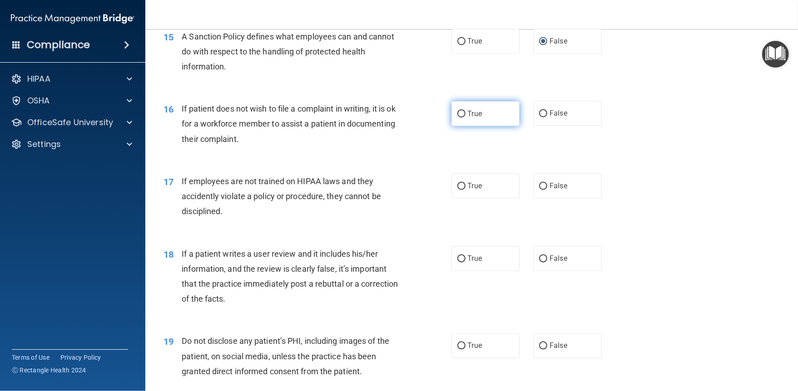
click at [459, 114] on input "True" at bounding box center [461, 114] width 8 height 7
radio input "true"
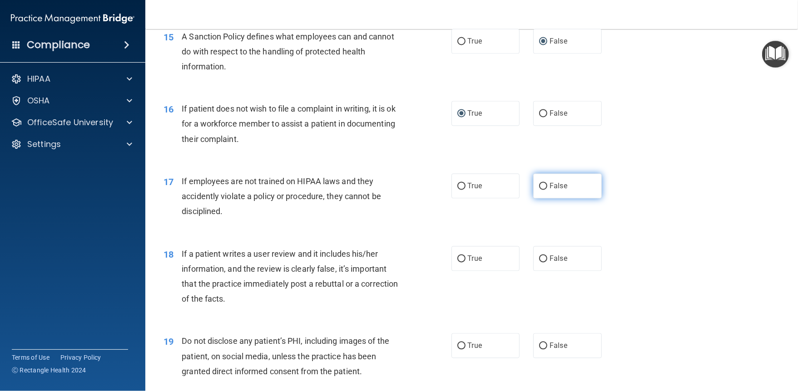
click at [546, 187] on input "False" at bounding box center [543, 186] width 8 height 7
radio input "true"
click at [544, 260] on input "False" at bounding box center [543, 259] width 8 height 7
radio input "true"
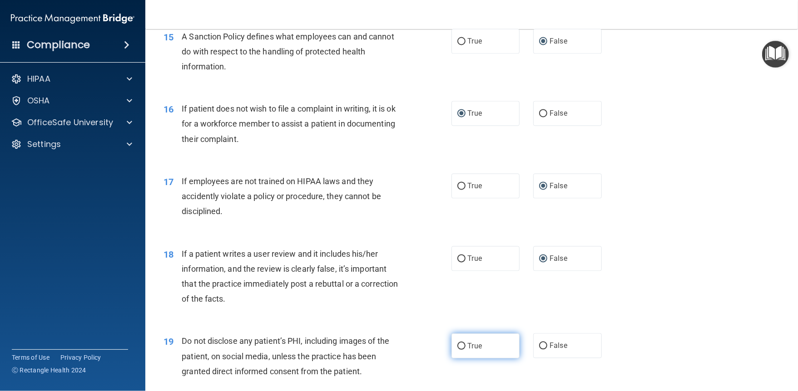
click at [462, 293] on input "True" at bounding box center [461, 346] width 8 height 7
radio input "true"
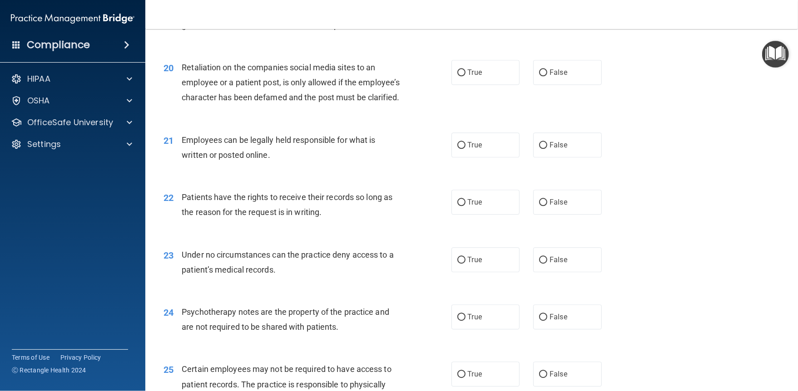
scroll to position [1544, 0]
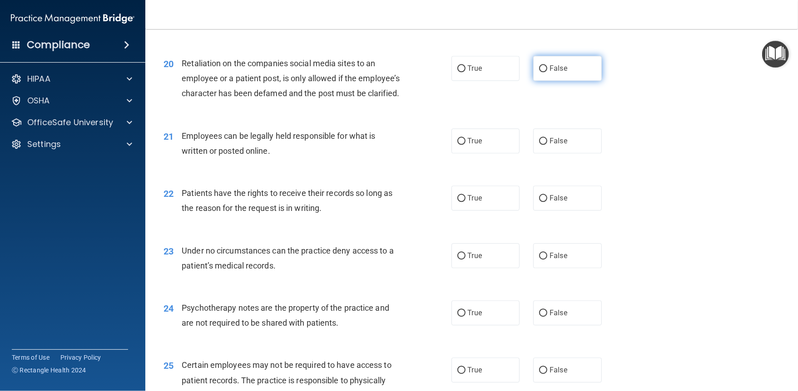
click at [544, 74] on label "False" at bounding box center [567, 68] width 69 height 25
click at [544, 72] on input "False" at bounding box center [543, 68] width 8 height 7
radio input "true"
click at [462, 140] on input "True" at bounding box center [461, 141] width 8 height 7
radio input "true"
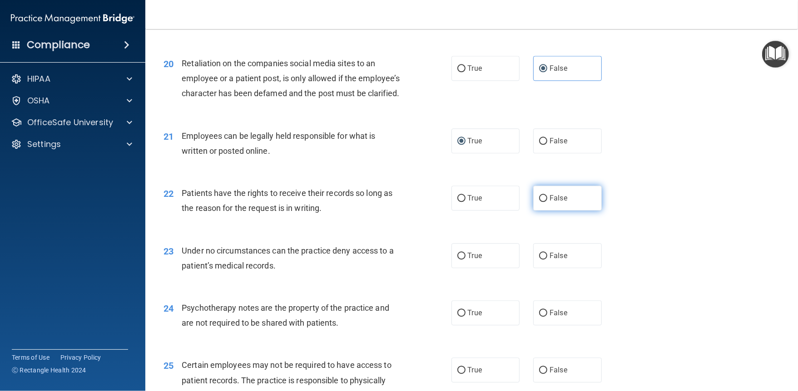
click at [546, 203] on label "False" at bounding box center [567, 198] width 69 height 25
click at [546, 202] on input "False" at bounding box center [543, 198] width 8 height 7
radio input "true"
click at [544, 258] on input "False" at bounding box center [543, 256] width 8 height 7
radio input "true"
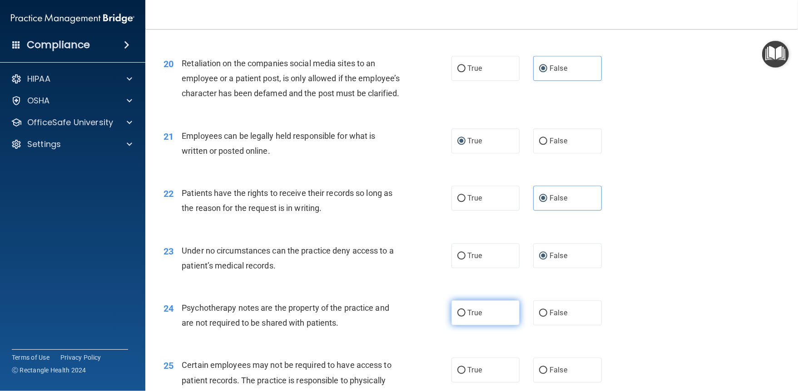
click at [460, 293] on input "True" at bounding box center [461, 313] width 8 height 7
radio input "true"
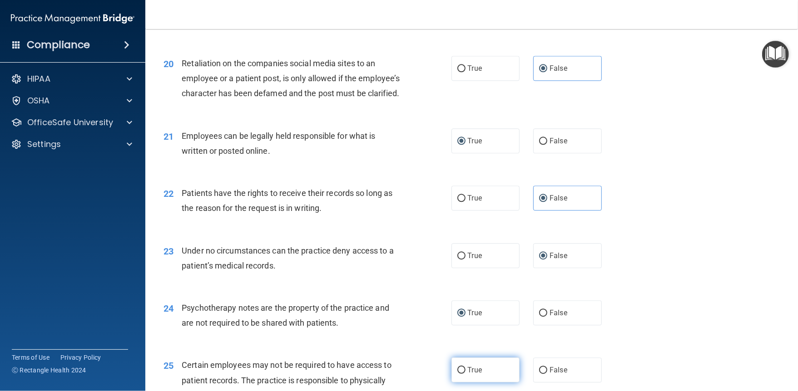
click at [463, 293] on input "True" at bounding box center [461, 370] width 8 height 7
radio input "true"
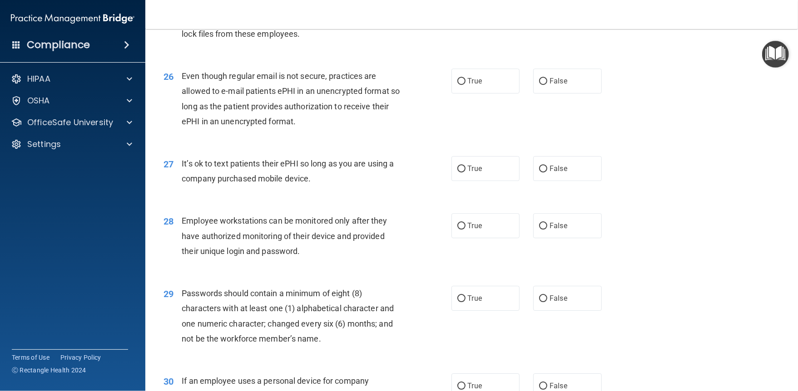
scroll to position [1922, 0]
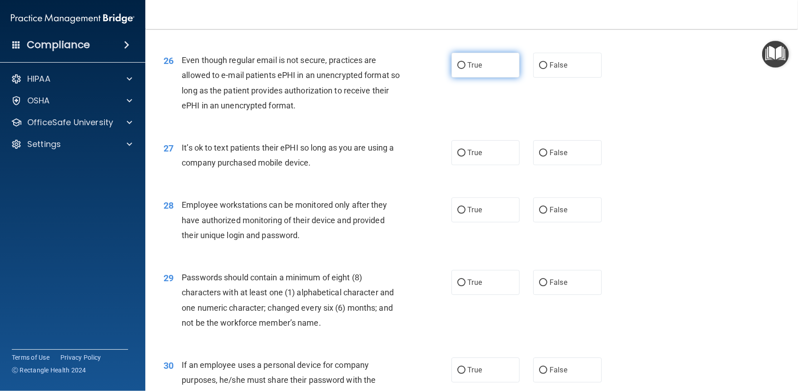
click at [464, 63] on input "True" at bounding box center [461, 65] width 8 height 7
radio input "true"
click at [542, 153] on input "False" at bounding box center [543, 153] width 8 height 7
radio input "true"
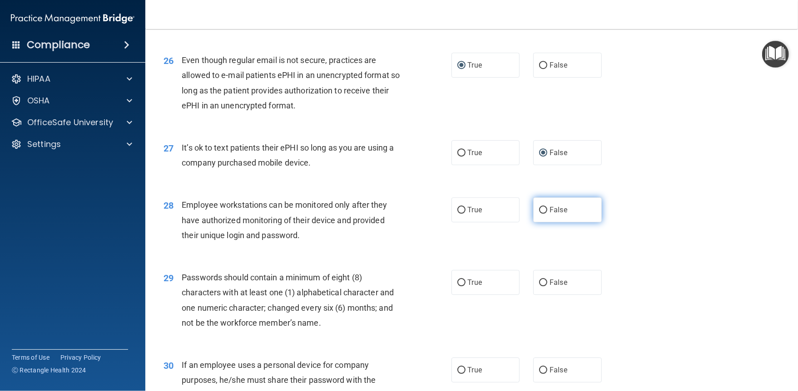
click at [542, 207] on input "False" at bounding box center [543, 210] width 8 height 7
radio input "true"
click at [460, 285] on input "True" at bounding box center [461, 283] width 8 height 7
radio input "true"
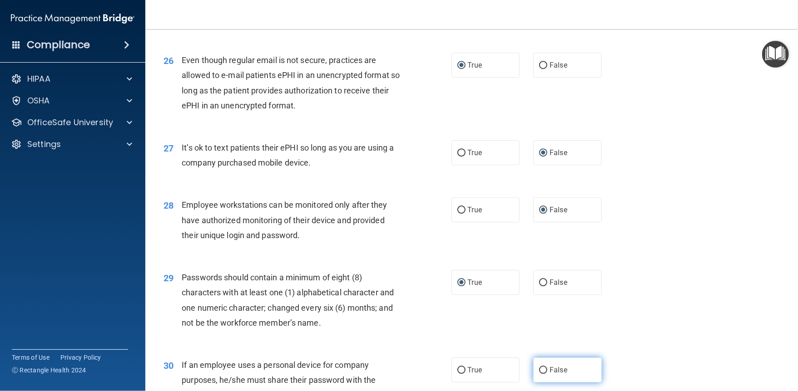
click at [545, 293] on input "False" at bounding box center [543, 370] width 8 height 7
radio input "true"
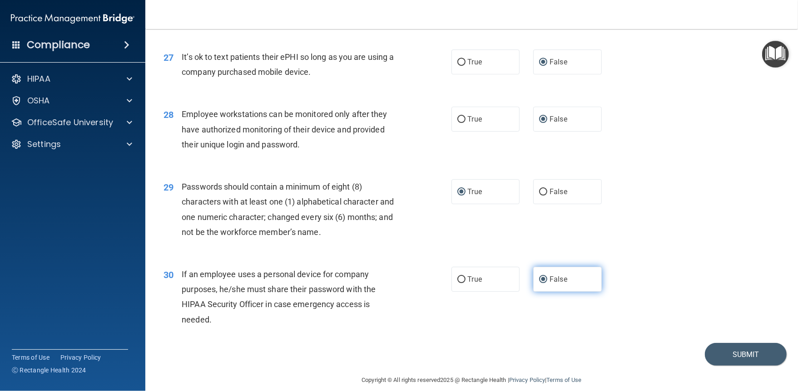
scroll to position [2024, 0]
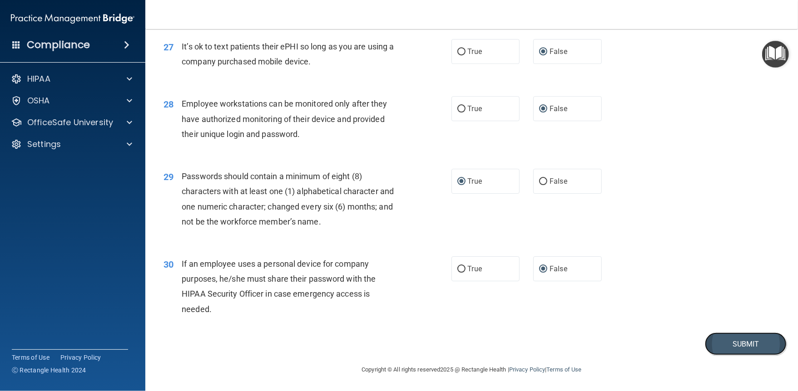
click at [598, 293] on button "Submit" at bounding box center [746, 344] width 82 height 23
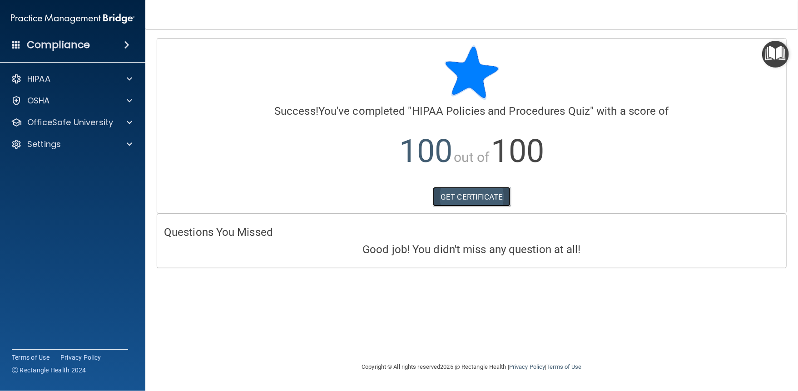
click at [478, 204] on link "GET CERTIFICATE" at bounding box center [472, 197] width 78 height 20
click at [61, 75] on div "HIPAA" at bounding box center [60, 79] width 113 height 11
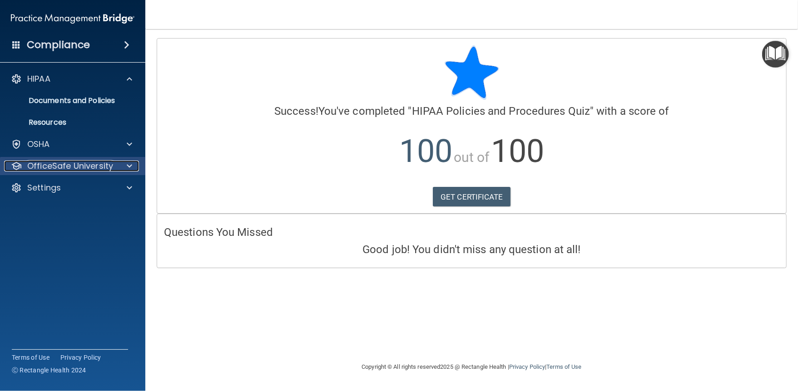
click at [73, 167] on p "OfficeSafe University" at bounding box center [70, 166] width 86 height 11
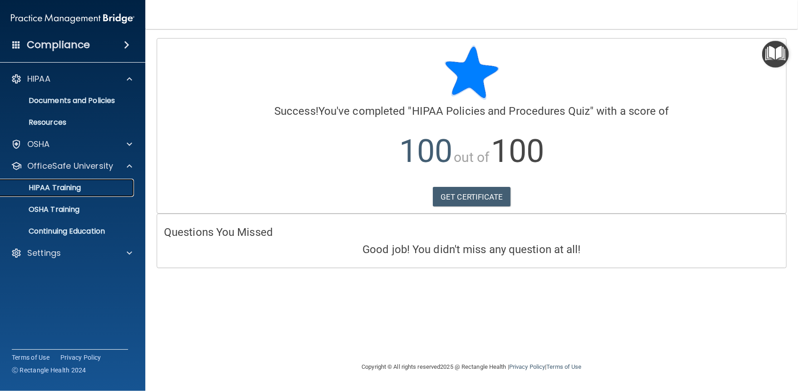
click at [80, 191] on p "HIPAA Training" at bounding box center [43, 187] width 75 height 9
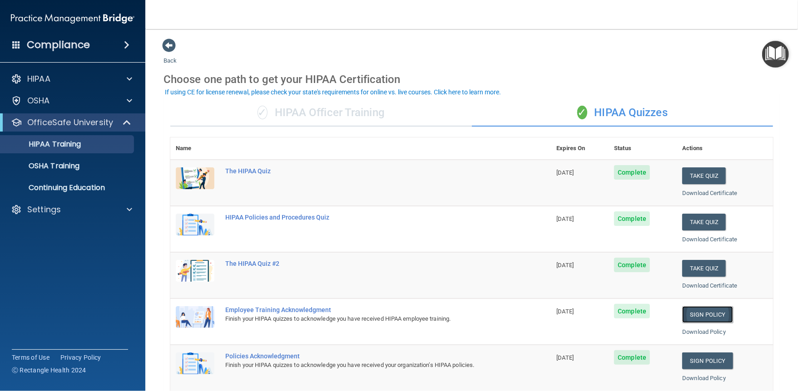
click at [598, 293] on link "Sign Policy" at bounding box center [707, 315] width 50 height 17
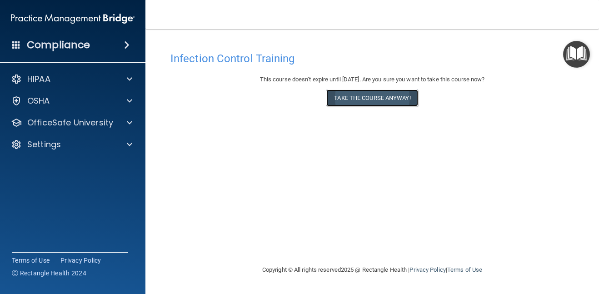
click at [401, 99] on button "Take the course anyway!" at bounding box center [371, 97] width 91 height 17
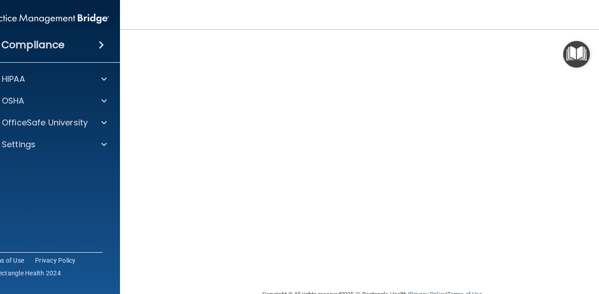
scroll to position [54, 0]
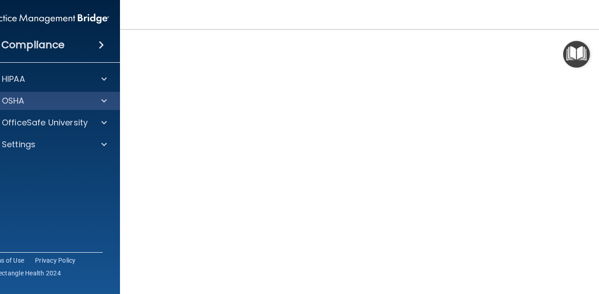
click at [37, 107] on div "OSHA" at bounding box center [48, 101] width 146 height 18
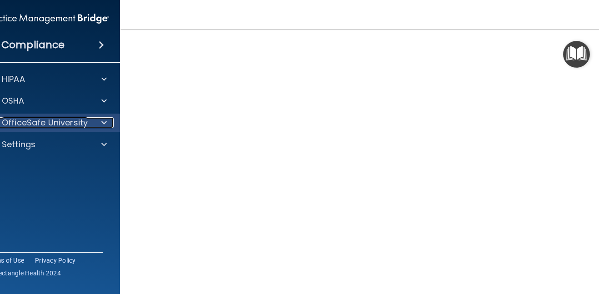
click at [40, 125] on p "OfficeSafe University" at bounding box center [45, 122] width 86 height 11
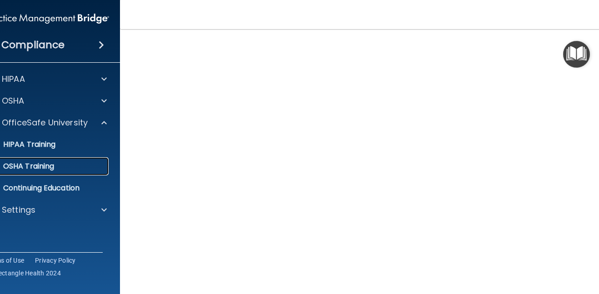
click at [45, 163] on p "OSHA Training" at bounding box center [17, 166] width 74 height 9
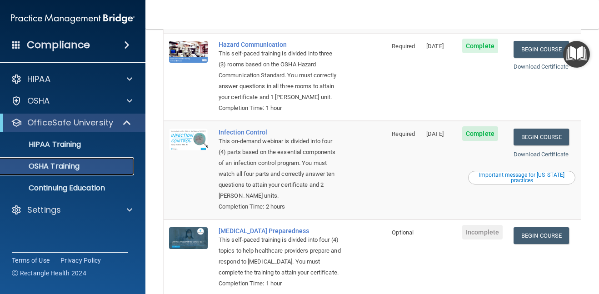
scroll to position [136, 0]
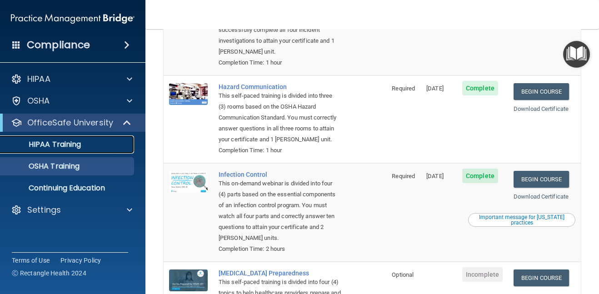
click at [54, 143] on p "HIPAA Training" at bounding box center [43, 144] width 75 height 9
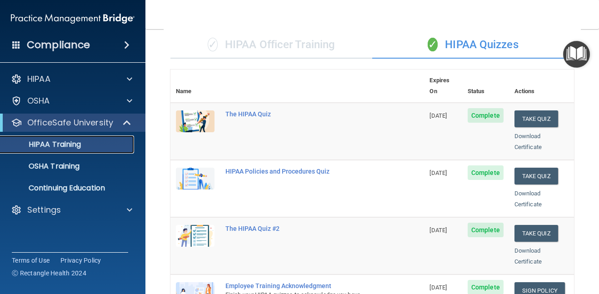
drag, startPoint x: 598, startPoint y: 109, endPoint x: 602, endPoint y: 67, distance: 41.5
click at [598, 67] on html "Compliance HIPAA Documents and Policies Report an Incident Business Associates …" at bounding box center [299, 147] width 599 height 294
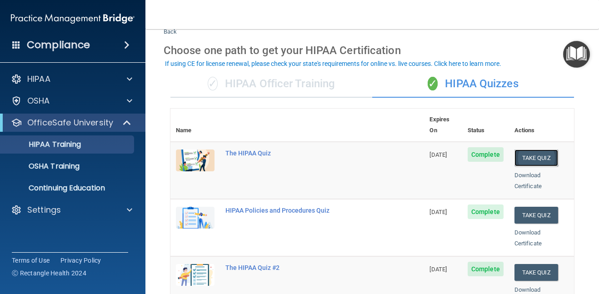
click at [521, 149] on button "Take Quiz" at bounding box center [536, 157] width 44 height 17
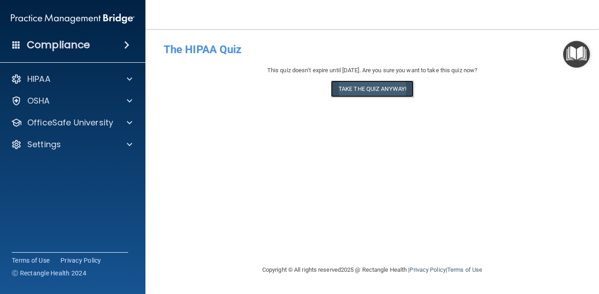
click at [360, 90] on button "Take the quiz anyway!" at bounding box center [372, 88] width 83 height 17
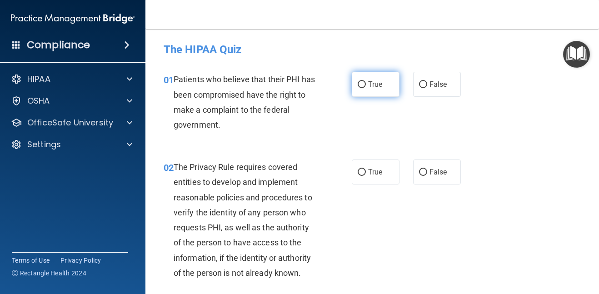
click at [360, 84] on input "True" at bounding box center [361, 84] width 8 height 7
radio input "true"
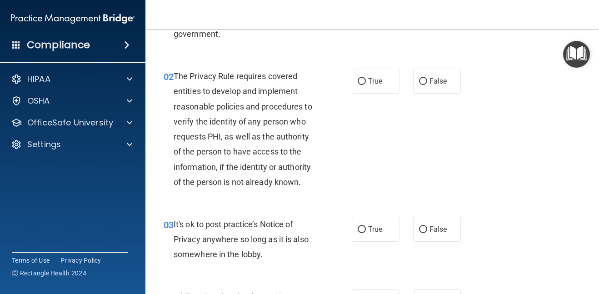
scroll to position [109, 0]
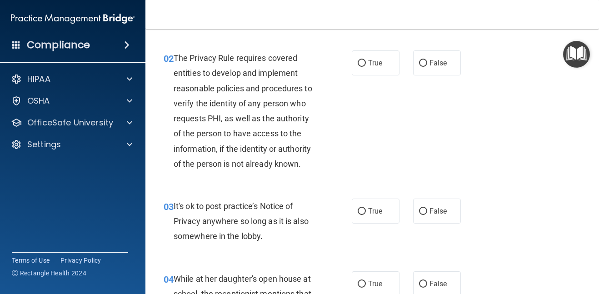
click at [474, 101] on div "02 The Privacy Rule requires covered entities to develop and implement reasonab…" at bounding box center [372, 113] width 431 height 148
click at [593, 188] on main "- The HIPAA Quiz This quiz doesn’t expire until 12/10/2025. Are you sure you wa…" at bounding box center [371, 161] width 453 height 265
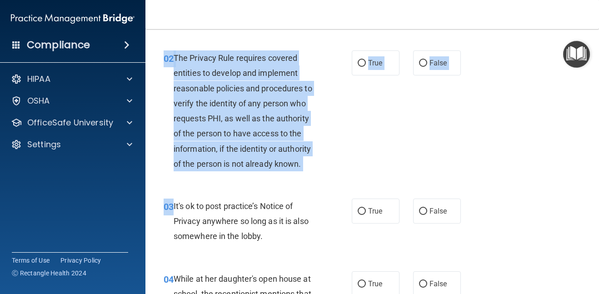
drag, startPoint x: 593, startPoint y: 188, endPoint x: 591, endPoint y: 124, distance: 64.1
click at [591, 124] on main "- The HIPAA Quiz This quiz doesn’t expire until 12/10/2025. Are you sure you wa…" at bounding box center [371, 161] width 453 height 265
click at [264, 134] on span "The Privacy Rule requires covered entities to develop and implement reasonable …" at bounding box center [242, 110] width 139 height 115
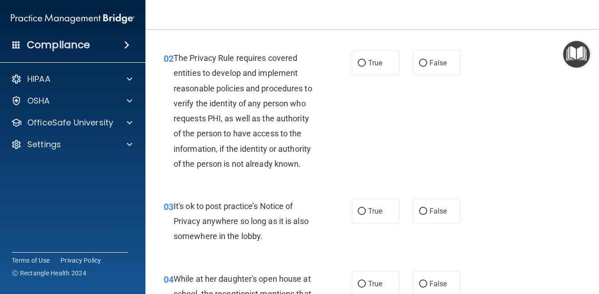
click at [470, 141] on div "02 The Privacy Rule requires covered entities to develop and implement reasonab…" at bounding box center [372, 113] width 431 height 148
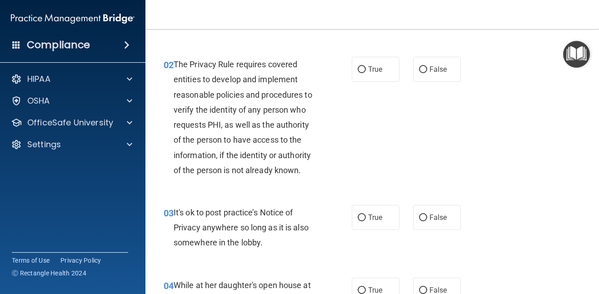
scroll to position [83, 0]
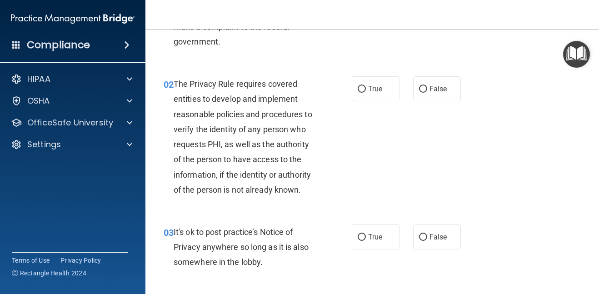
click at [256, 170] on span "The Privacy Rule requires covered entities to develop and implement reasonable …" at bounding box center [242, 136] width 139 height 115
click at [319, 173] on div "The Privacy Rule requires covered entities to develop and implement reasonable …" at bounding box center [248, 136] width 151 height 121
click at [402, 30] on div "01 Patients who believe that their PHI has been compromised have the right to m…" at bounding box center [372, 21] width 431 height 88
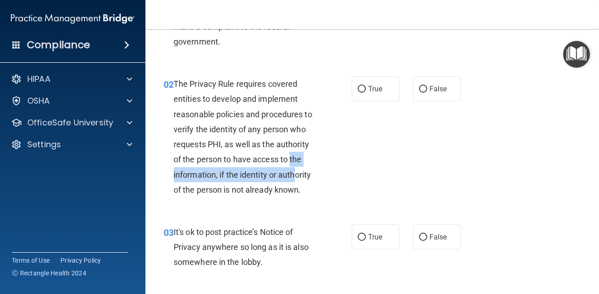
drag, startPoint x: 290, startPoint y: 157, endPoint x: 293, endPoint y: 173, distance: 16.7
click at [293, 173] on span "The Privacy Rule requires covered entities to develop and implement reasonable …" at bounding box center [242, 136] width 139 height 115
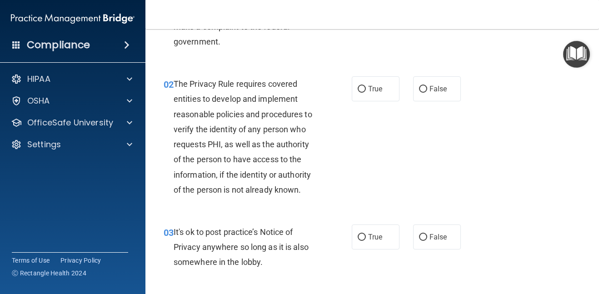
click at [342, 170] on div "02 The Privacy Rule requires covered entities to develop and implement reasonab…" at bounding box center [257, 138] width 215 height 125
click at [361, 90] on input "True" at bounding box center [361, 89] width 8 height 7
radio input "true"
click at [432, 152] on div "02 The Privacy Rule requires covered entities to develop and implement reasonab…" at bounding box center [372, 139] width 431 height 148
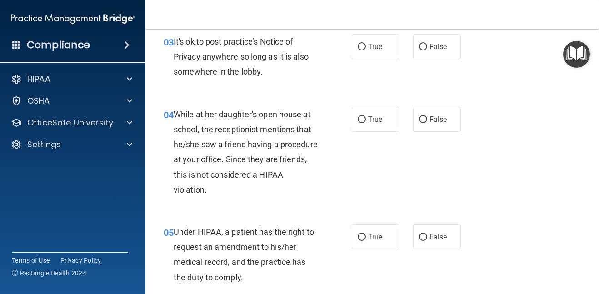
scroll to position [263, 0]
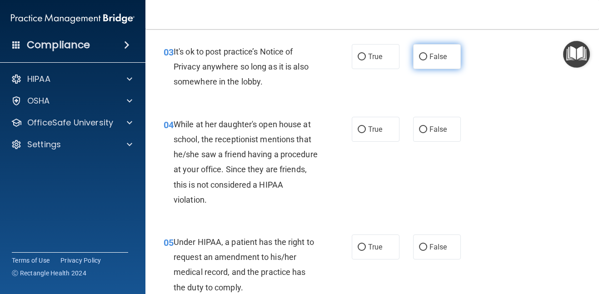
click at [424, 57] on input "False" at bounding box center [423, 57] width 8 height 7
radio input "true"
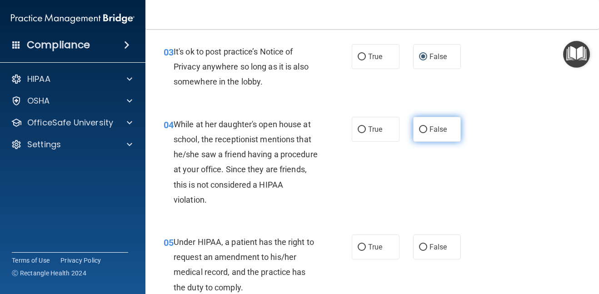
click at [421, 130] on input "False" at bounding box center [423, 129] width 8 height 7
radio input "true"
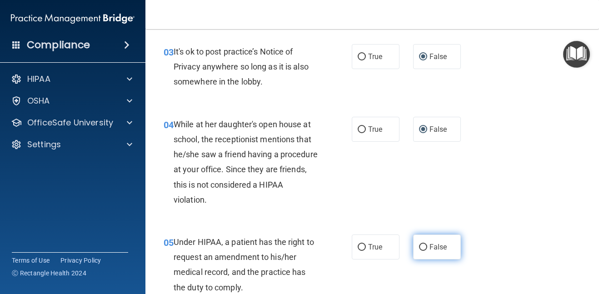
click at [426, 246] on input "False" at bounding box center [423, 247] width 8 height 7
radio input "true"
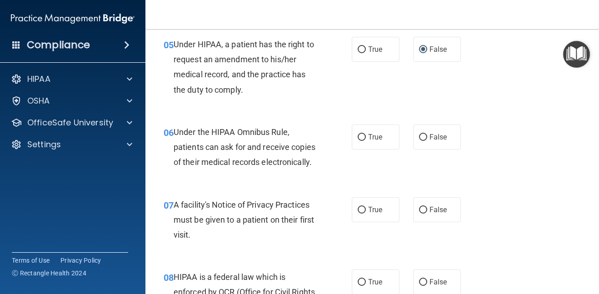
scroll to position [480, 0]
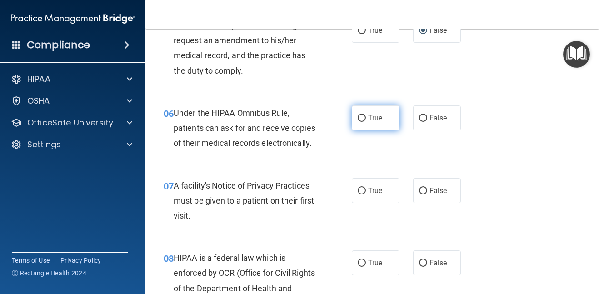
click at [362, 118] on input "True" at bounding box center [361, 118] width 8 height 7
radio input "true"
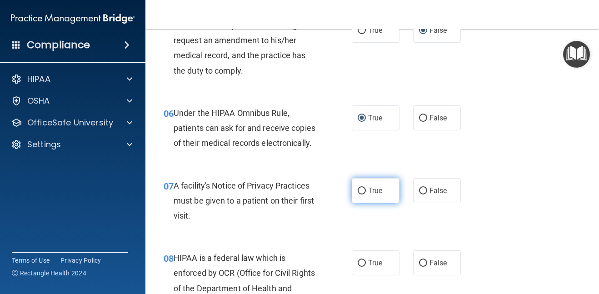
click at [360, 193] on input "True" at bounding box center [361, 191] width 8 height 7
radio input "true"
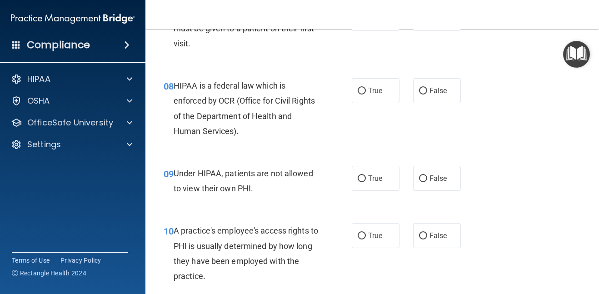
scroll to position [667, 0]
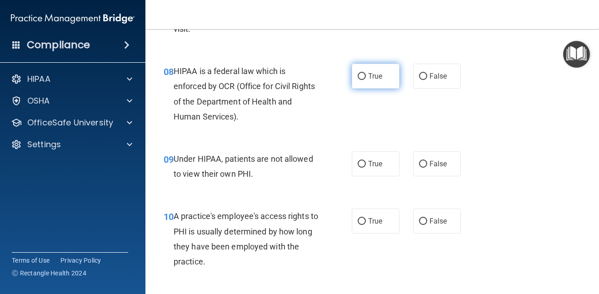
click at [363, 79] on input "True" at bounding box center [361, 76] width 8 height 7
radio input "true"
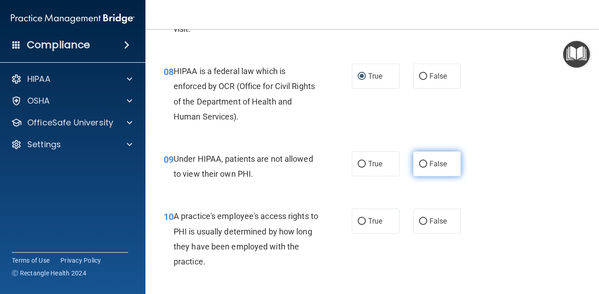
click at [421, 161] on input "False" at bounding box center [423, 164] width 8 height 7
radio input "true"
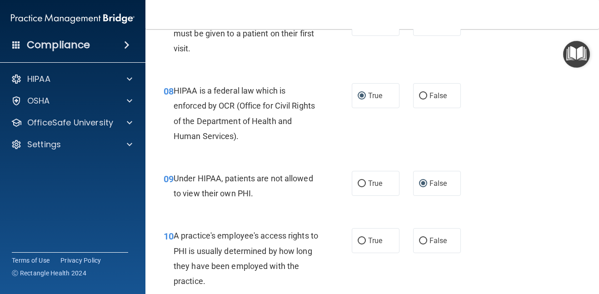
scroll to position [652, 0]
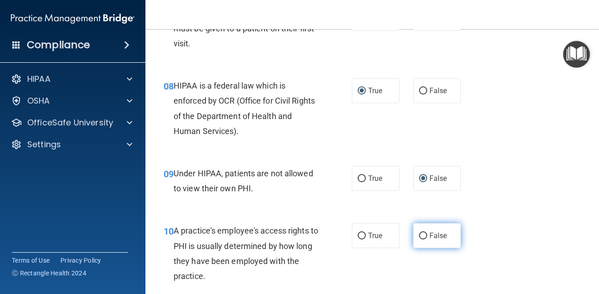
click at [422, 235] on input "False" at bounding box center [423, 236] width 8 height 7
radio input "true"
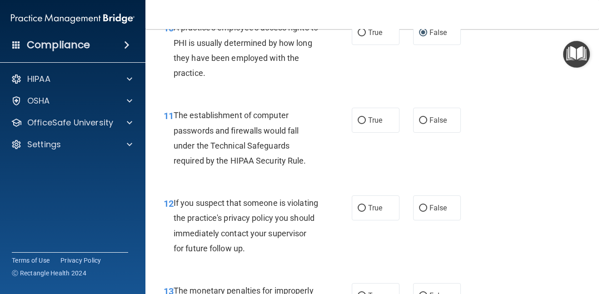
scroll to position [860, 0]
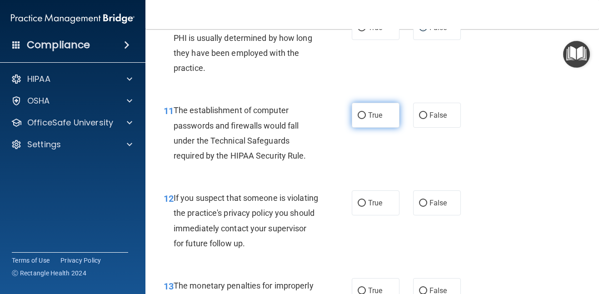
click at [361, 118] on input "True" at bounding box center [361, 115] width 8 height 7
radio input "true"
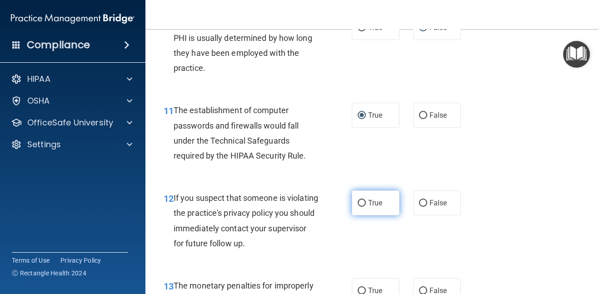
click at [362, 203] on input "True" at bounding box center [361, 203] width 8 height 7
radio input "true"
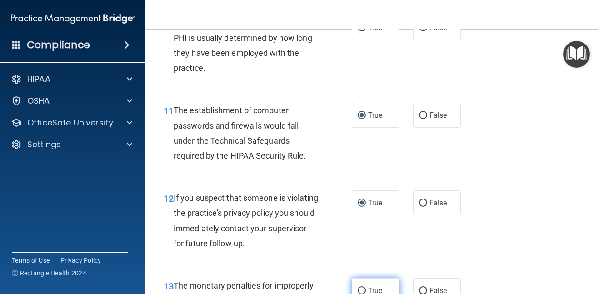
click at [361, 291] on input "True" at bounding box center [361, 290] width 8 height 7
radio input "true"
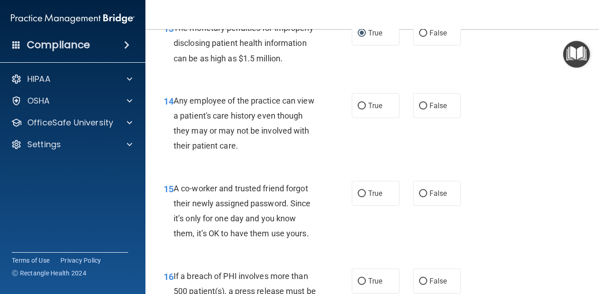
scroll to position [1127, 0]
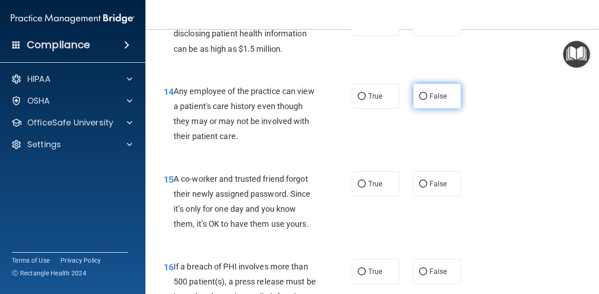
click at [424, 97] on input "False" at bounding box center [423, 96] width 8 height 7
radio input "true"
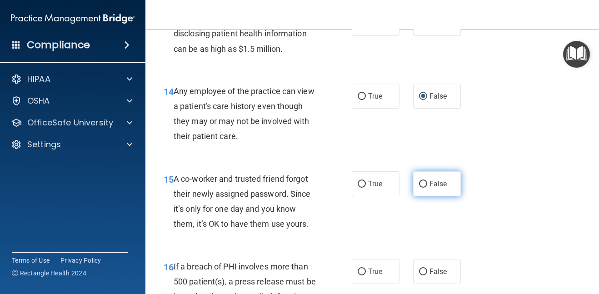
click at [424, 186] on input "False" at bounding box center [423, 184] width 8 height 7
radio input "true"
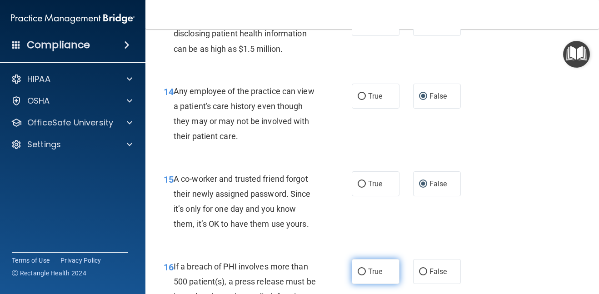
click at [365, 272] on input "True" at bounding box center [361, 271] width 8 height 7
radio input "true"
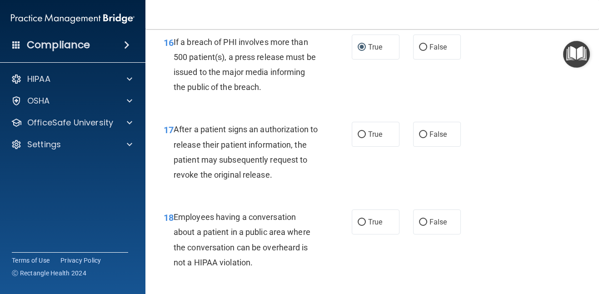
scroll to position [1356, 0]
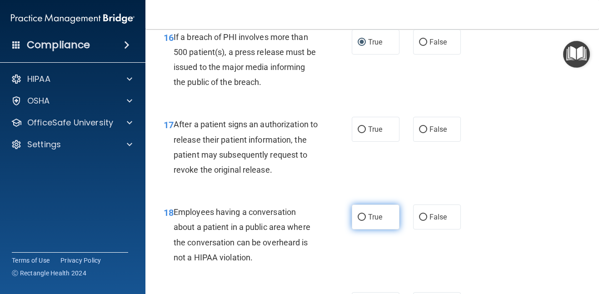
click at [361, 221] on input "True" at bounding box center [361, 217] width 8 height 7
radio input "true"
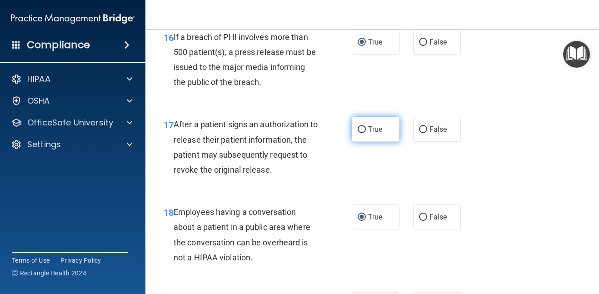
click at [363, 132] on input "True" at bounding box center [361, 129] width 8 height 7
radio input "true"
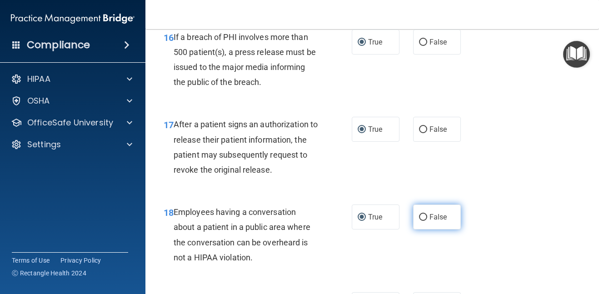
click at [422, 217] on input "False" at bounding box center [423, 217] width 8 height 7
radio input "true"
radio input "false"
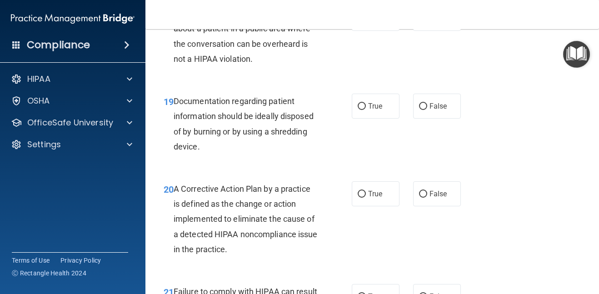
scroll to position [1560, 0]
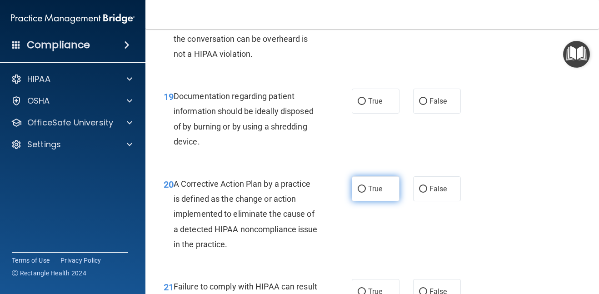
click at [364, 188] on input "True" at bounding box center [361, 189] width 8 height 7
radio input "true"
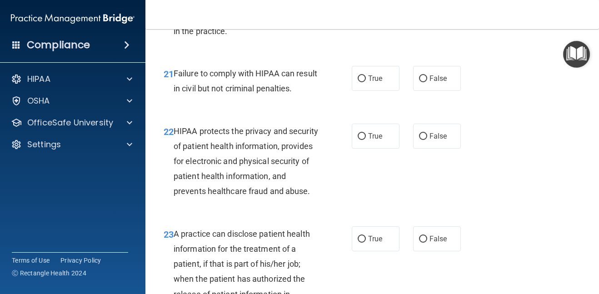
scroll to position [1783, 0]
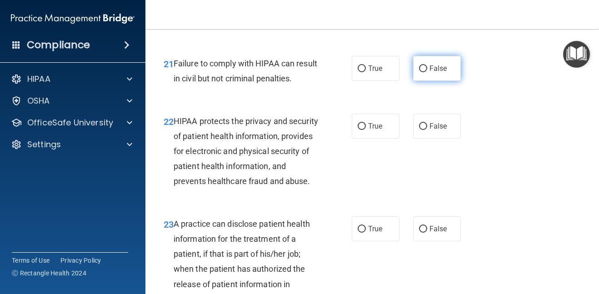
click at [422, 71] on input "False" at bounding box center [423, 68] width 8 height 7
radio input "true"
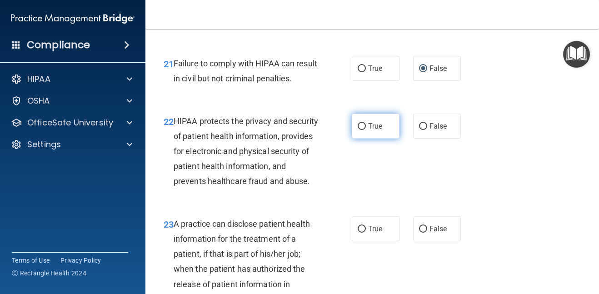
click at [366, 129] on label "True" at bounding box center [375, 126] width 48 height 25
click at [366, 129] on input "True" at bounding box center [361, 126] width 8 height 7
radio input "true"
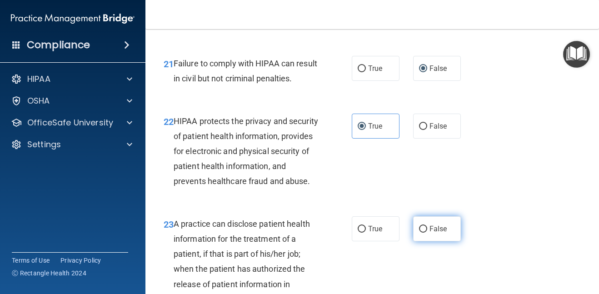
click at [424, 233] on input "False" at bounding box center [423, 229] width 8 height 7
radio input "true"
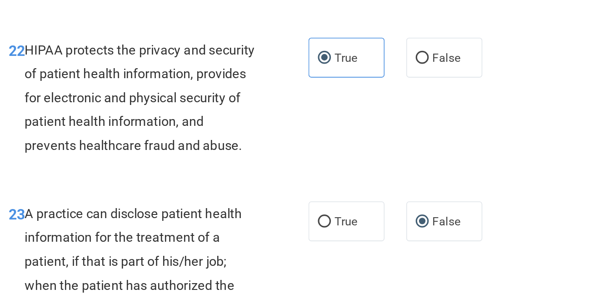
click at [414, 202] on div "22 HIPAA protects the privacy and security of patient health information, provi…" at bounding box center [372, 153] width 431 height 103
drag, startPoint x: 414, startPoint y: 202, endPoint x: 397, endPoint y: 191, distance: 19.8
click at [397, 191] on div "22 HIPAA protects the privacy and security of patient health information, provi…" at bounding box center [372, 153] width 431 height 103
drag, startPoint x: 434, startPoint y: 185, endPoint x: 431, endPoint y: 168, distance: 16.6
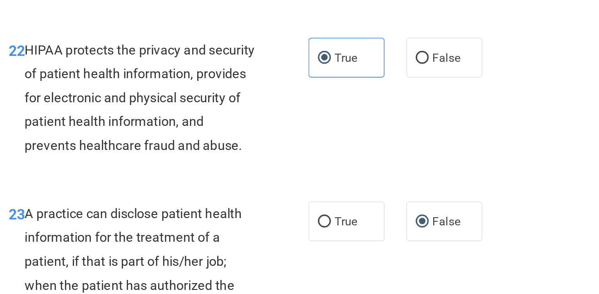
click at [431, 168] on div "22 HIPAA protects the privacy and security of patient health information, provi…" at bounding box center [372, 153] width 431 height 103
drag, startPoint x: 414, startPoint y: 213, endPoint x: 441, endPoint y: 196, distance: 32.5
click at [441, 196] on div "22 HIPAA protects the privacy and security of patient health information, provi…" at bounding box center [372, 153] width 431 height 103
drag, startPoint x: 372, startPoint y: 152, endPoint x: 375, endPoint y: 144, distance: 8.5
click at [375, 144] on div "22 HIPAA protects the privacy and security of patient health information, provi…" at bounding box center [372, 153] width 431 height 103
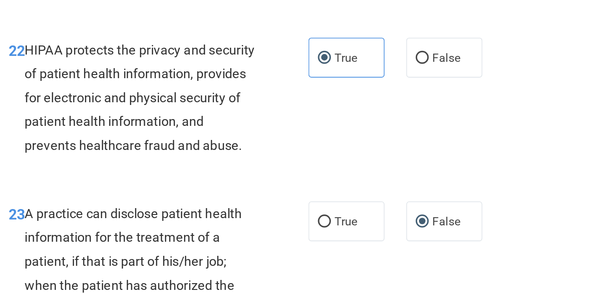
drag, startPoint x: 267, startPoint y: 159, endPoint x: 302, endPoint y: 161, distance: 35.0
click at [302, 161] on div "HIPAA protects the privacy and security of patient health information, provides…" at bounding box center [248, 151] width 151 height 75
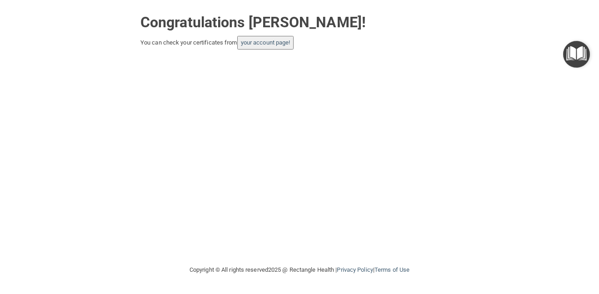
click at [274, 48] on button "your account page!" at bounding box center [265, 43] width 57 height 14
click at [276, 40] on link "your account page!" at bounding box center [265, 42] width 49 height 7
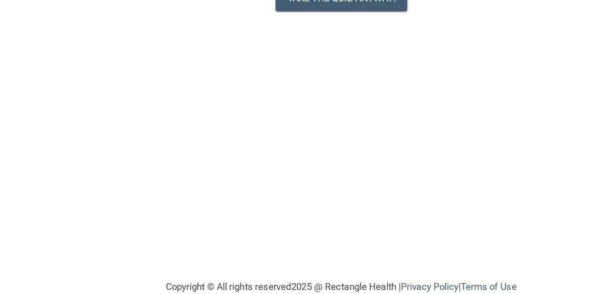
drag, startPoint x: 505, startPoint y: 139, endPoint x: 500, endPoint y: 123, distance: 17.2
click at [500, 123] on div "- The HIPAA Quiz This quiz doesn’t expire until [DATE]. Are you sure you want t…" at bounding box center [371, 146] width 417 height 217
drag, startPoint x: 461, startPoint y: 209, endPoint x: 518, endPoint y: 105, distance: 118.5
click at [518, 105] on div "- The HIPAA Quiz This quiz doesn’t expire until [DATE]. Are you sure you want t…" at bounding box center [371, 146] width 417 height 217
click at [333, 95] on button "Take the quiz anyway!" at bounding box center [372, 88] width 83 height 17
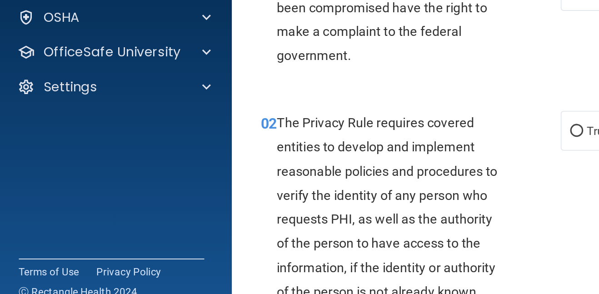
click at [281, 164] on span "The Privacy Rule requires covered entities to develop and implement reasonable …" at bounding box center [242, 219] width 139 height 115
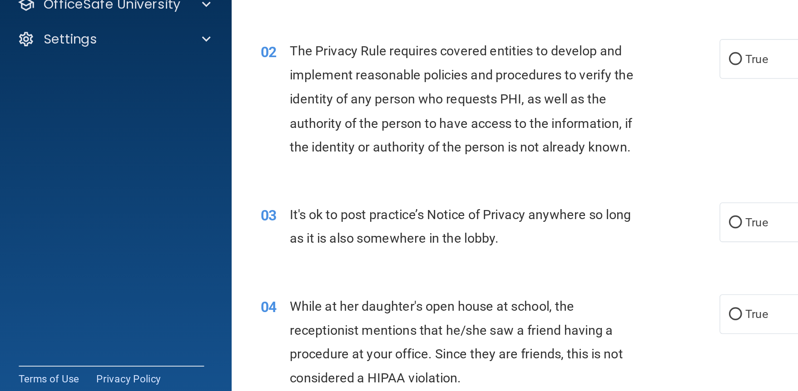
click at [176, 293] on div "04 While at her daughter's open house at school, the receptionist mentions that…" at bounding box center [307, 337] width 315 height 65
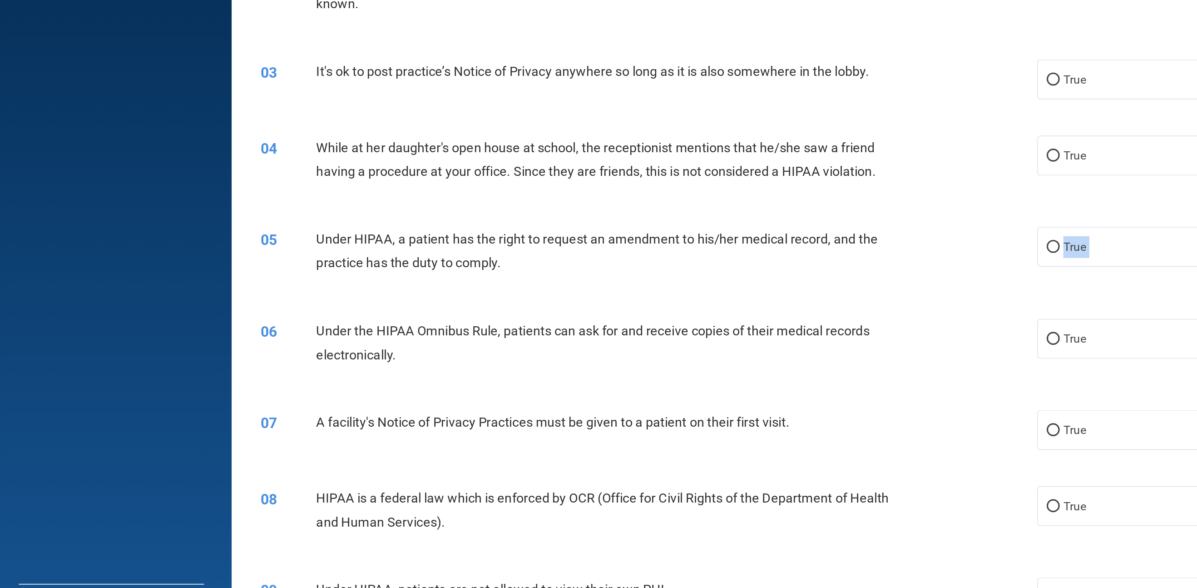
drag, startPoint x: 497, startPoint y: 371, endPoint x: 400, endPoint y: 346, distance: 100.5
drag, startPoint x: 596, startPoint y: 203, endPoint x: 428, endPoint y: 206, distance: 167.6
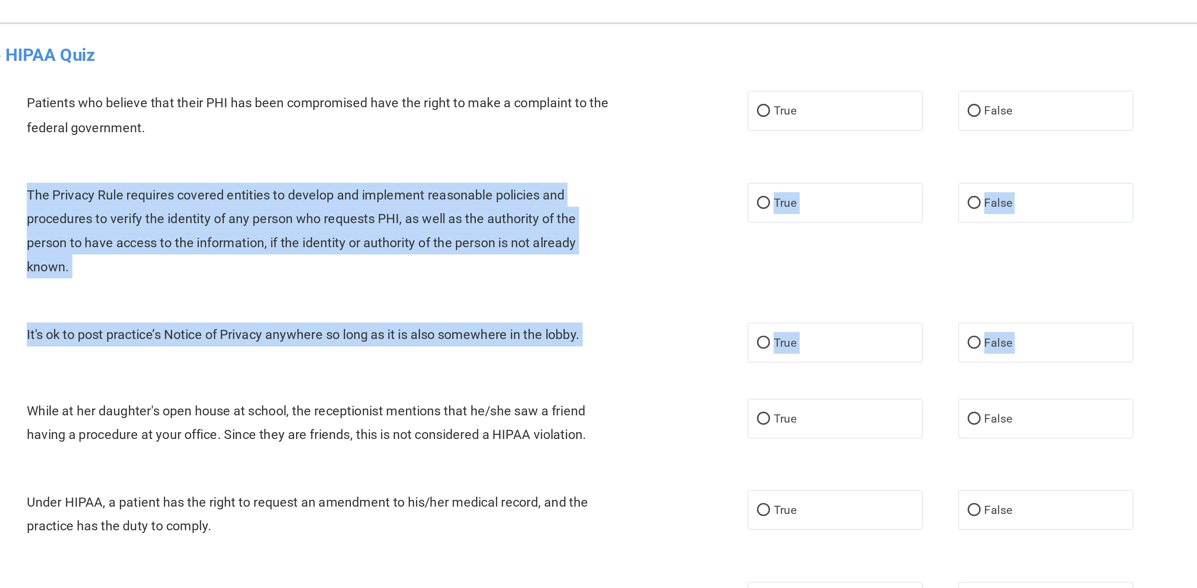
drag, startPoint x: 920, startPoint y: 264, endPoint x: 919, endPoint y: 17, distance: 247.5
click at [598, 0] on html "Compliance HIPAA Documents and Policies Report an Incident Business Associates …" at bounding box center [598, 294] width 1197 height 588
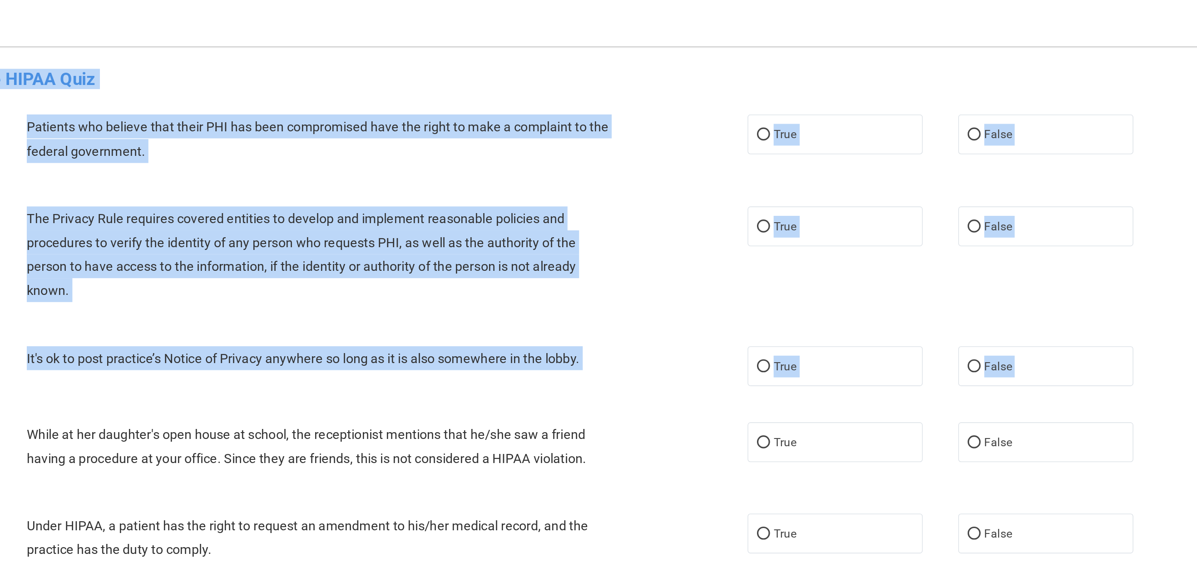
click at [584, 66] on div "01 Patients who believe that their PHI has been compromised have the right to m…" at bounding box center [671, 88] width 1029 height 57
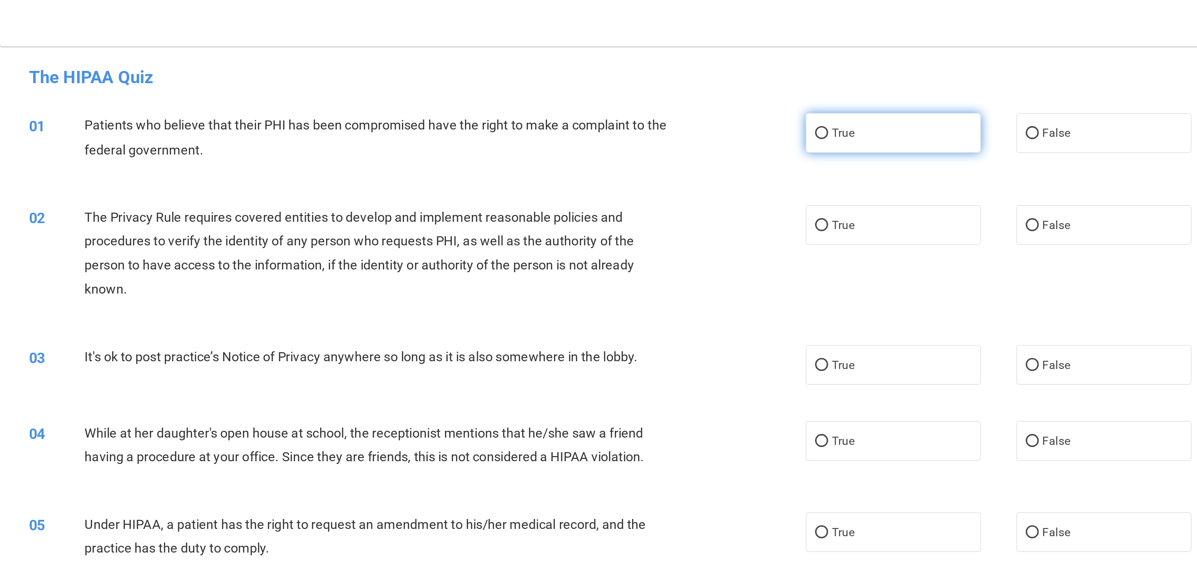
click at [598, 86] on input "True" at bounding box center [661, 83] width 8 height 7
radio input "true"
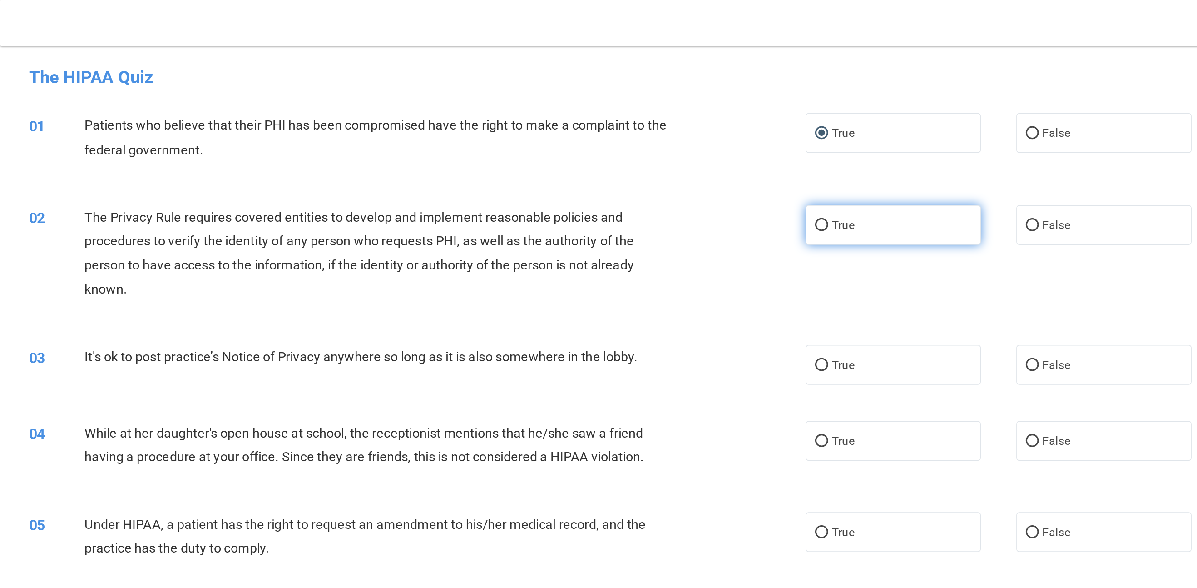
click at [598, 142] on input "True" at bounding box center [661, 141] width 8 height 7
radio input "true"
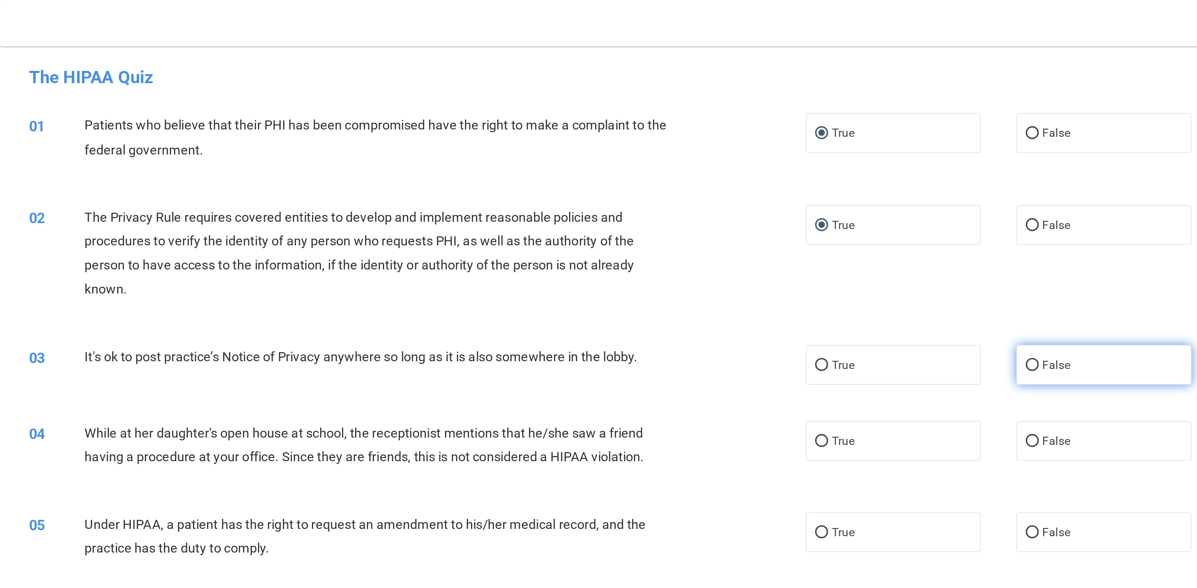
click at [598, 231] on input "False" at bounding box center [793, 229] width 8 height 7
radio input "true"
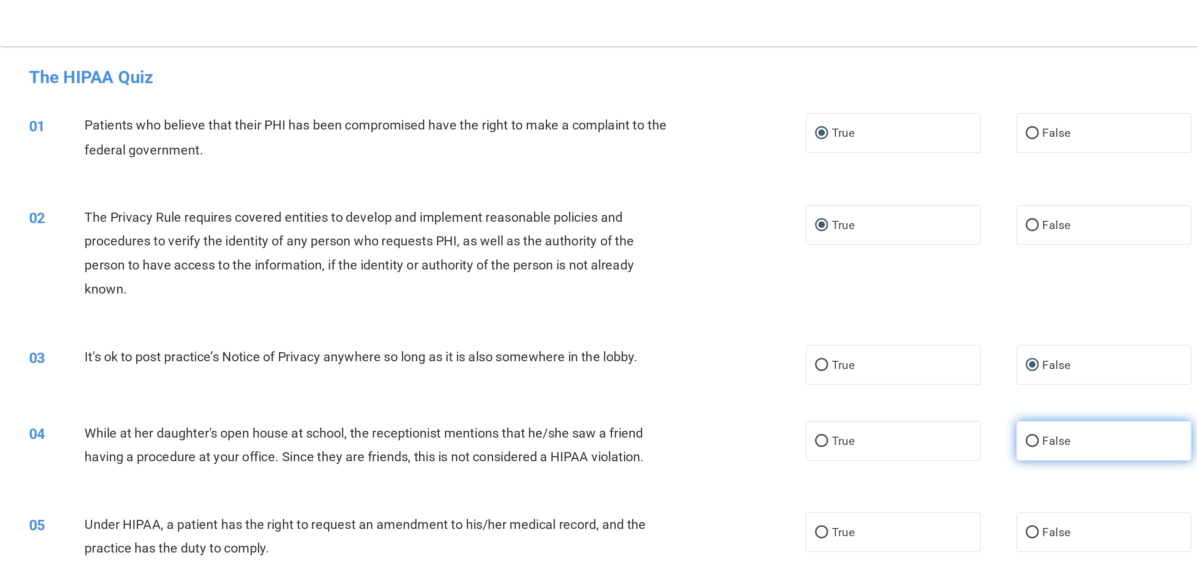
click at [598, 276] on input "False" at bounding box center [793, 276] width 8 height 7
radio input "true"
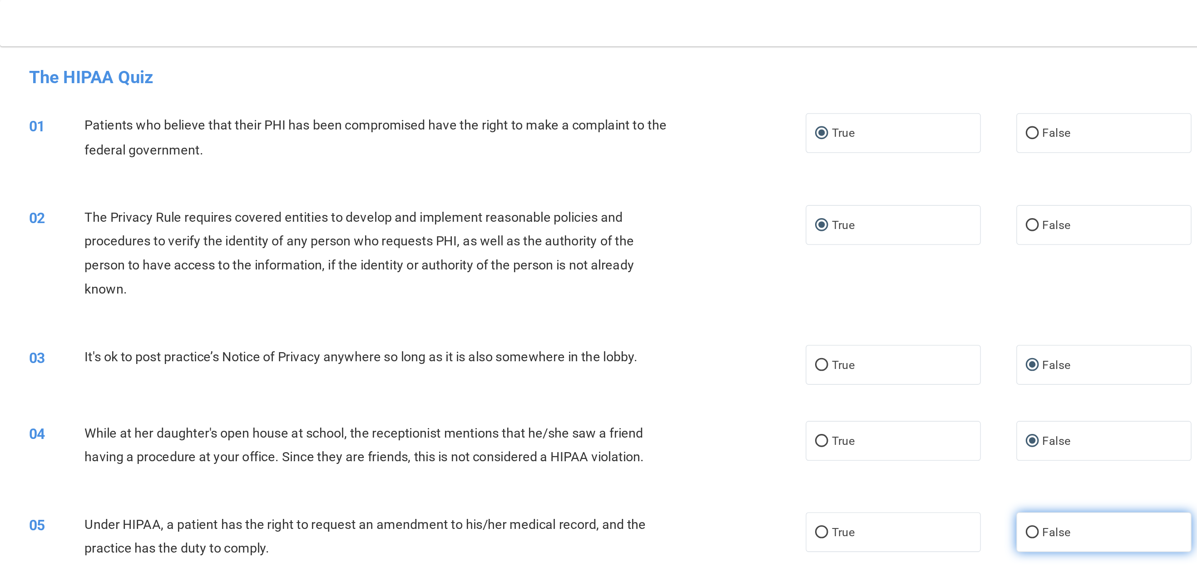
click at [598, 293] on input "False" at bounding box center [793, 334] width 8 height 7
radio input "true"
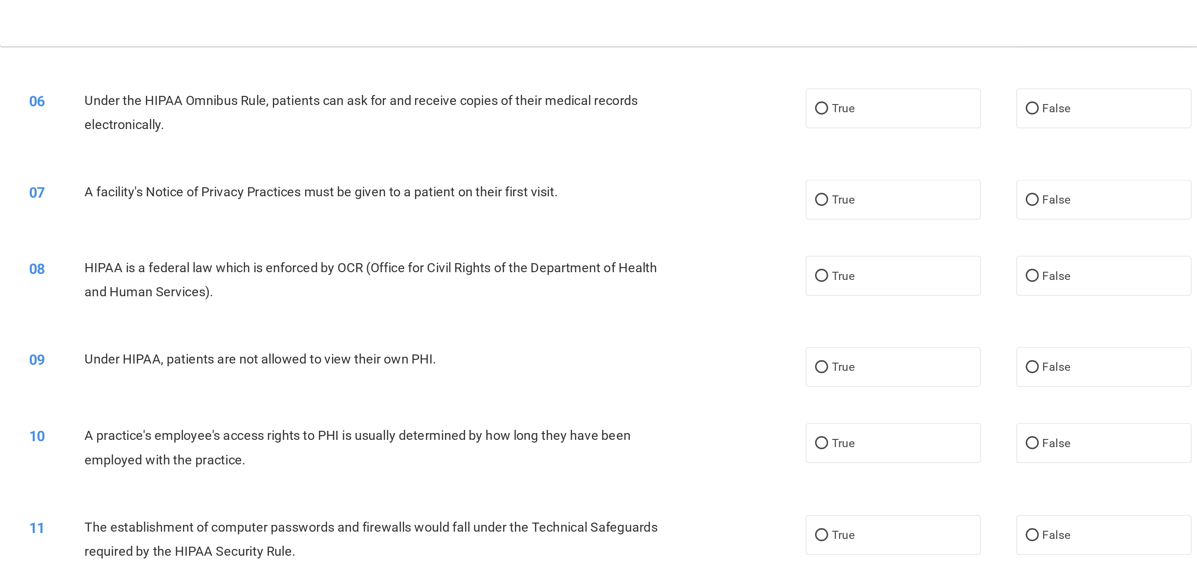
scroll to position [328, 0]
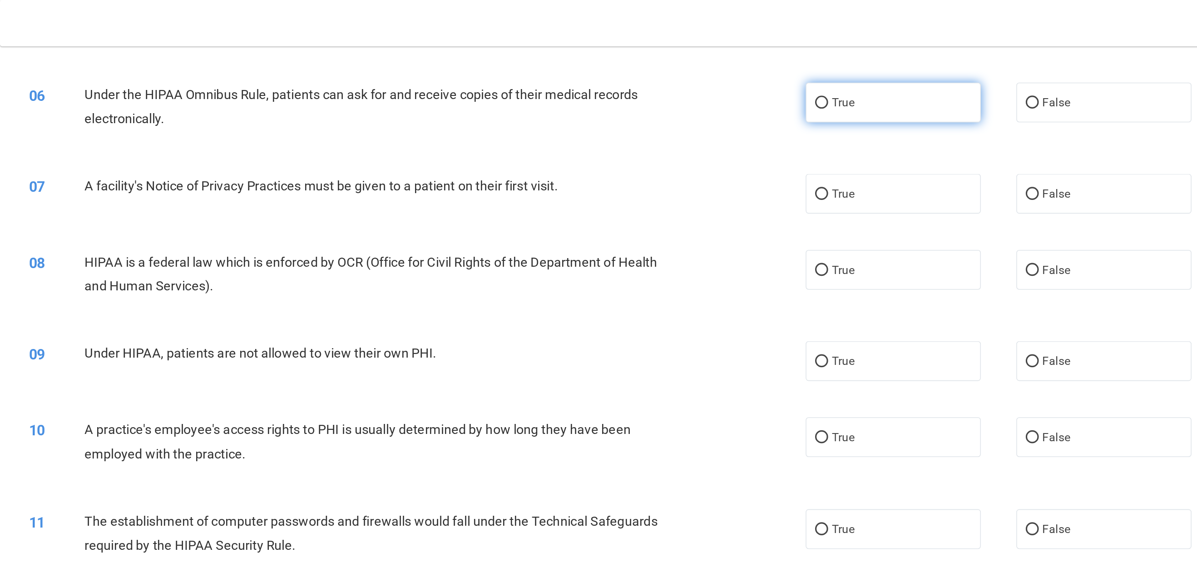
click at [598, 63] on input "True" at bounding box center [661, 64] width 8 height 7
radio input "true"
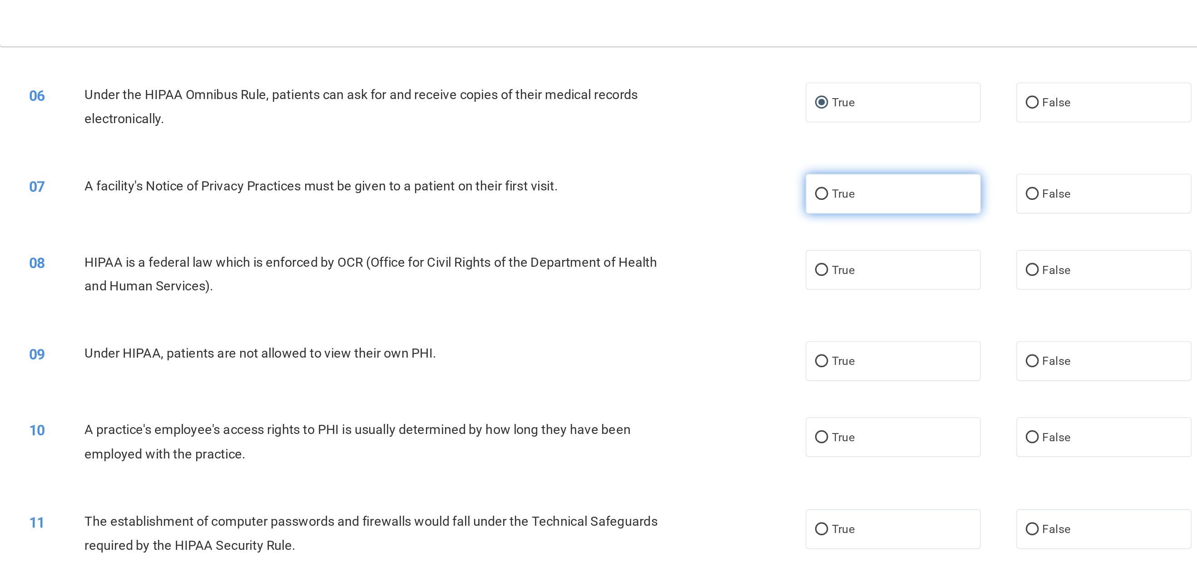
click at [598, 125] on input "True" at bounding box center [661, 122] width 8 height 7
radio input "true"
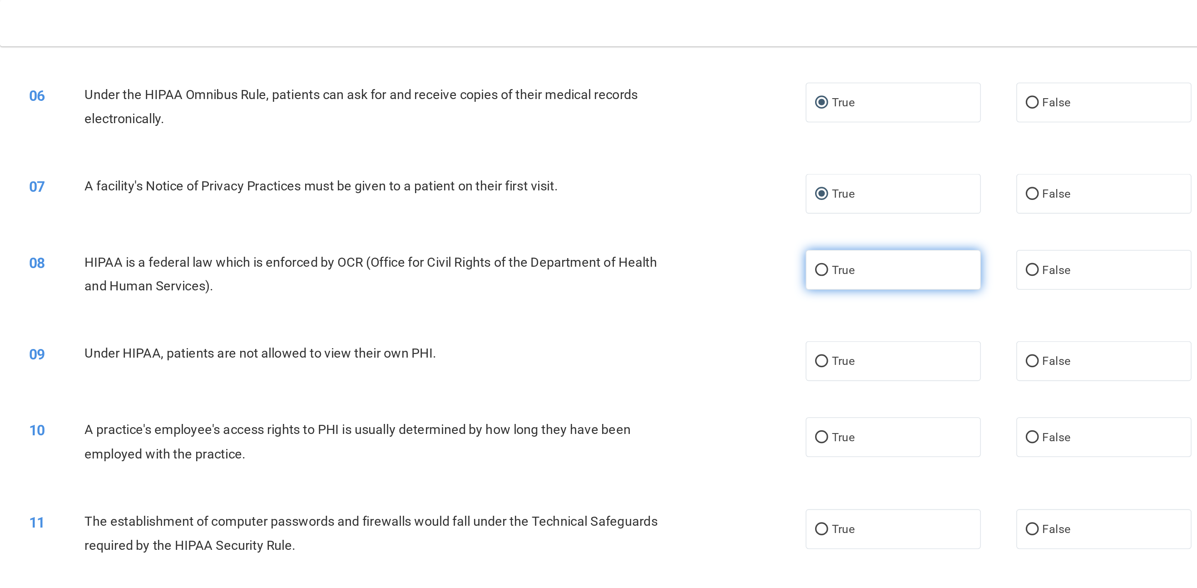
click at [598, 169] on input "True" at bounding box center [661, 169] width 8 height 7
radio input "true"
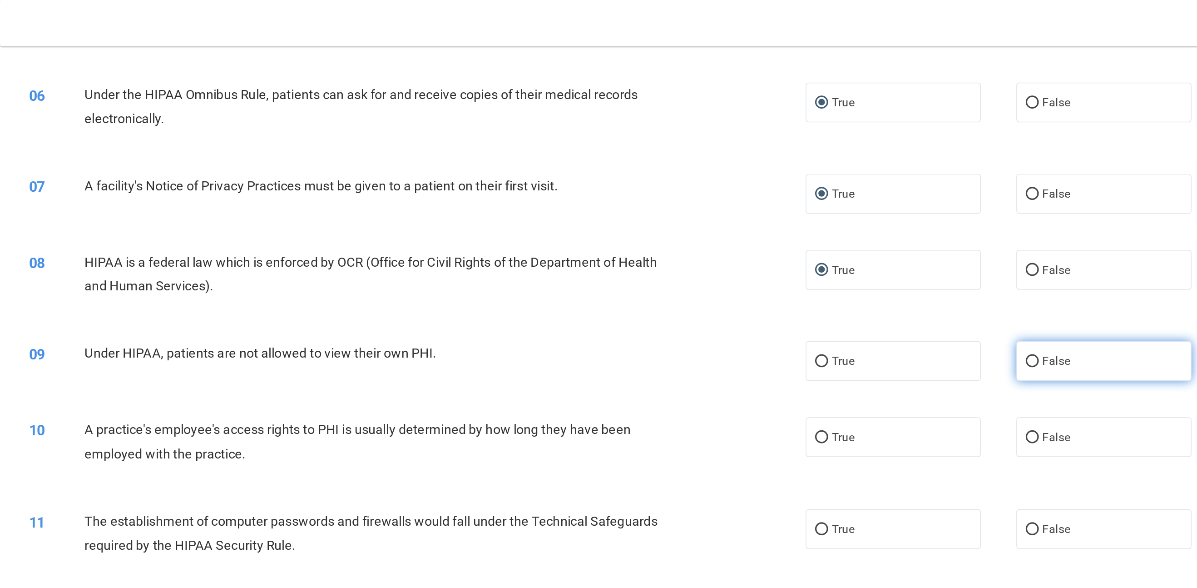
click at [598, 227] on input "False" at bounding box center [793, 226] width 8 height 7
radio input "true"
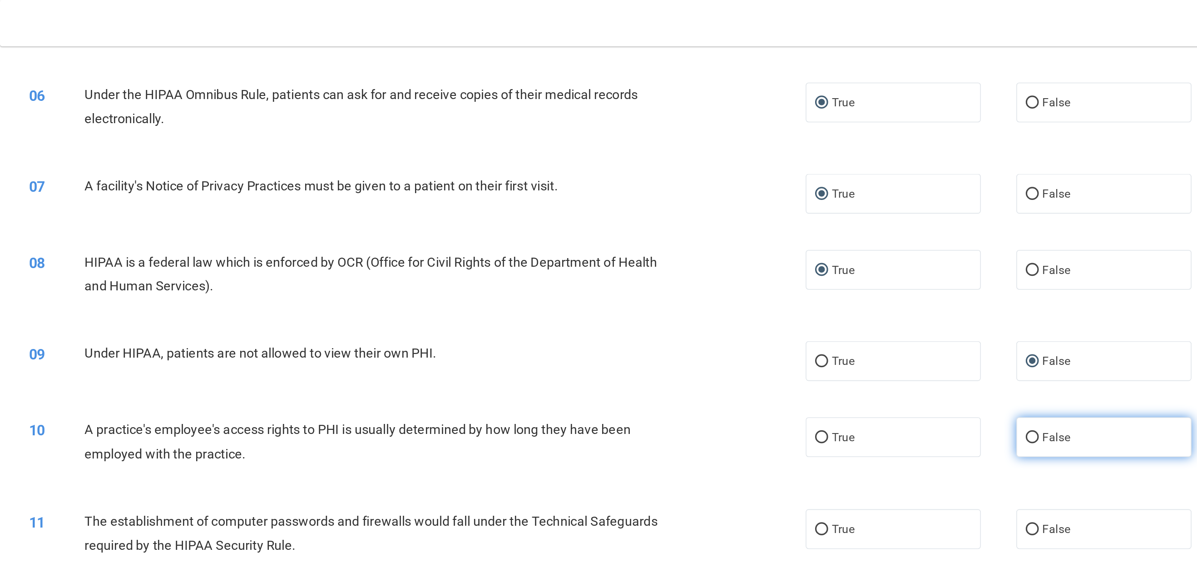
click at [598, 282] on label "False" at bounding box center [838, 274] width 110 height 25
click at [598, 278] on input "False" at bounding box center [793, 274] width 8 height 7
radio input "true"
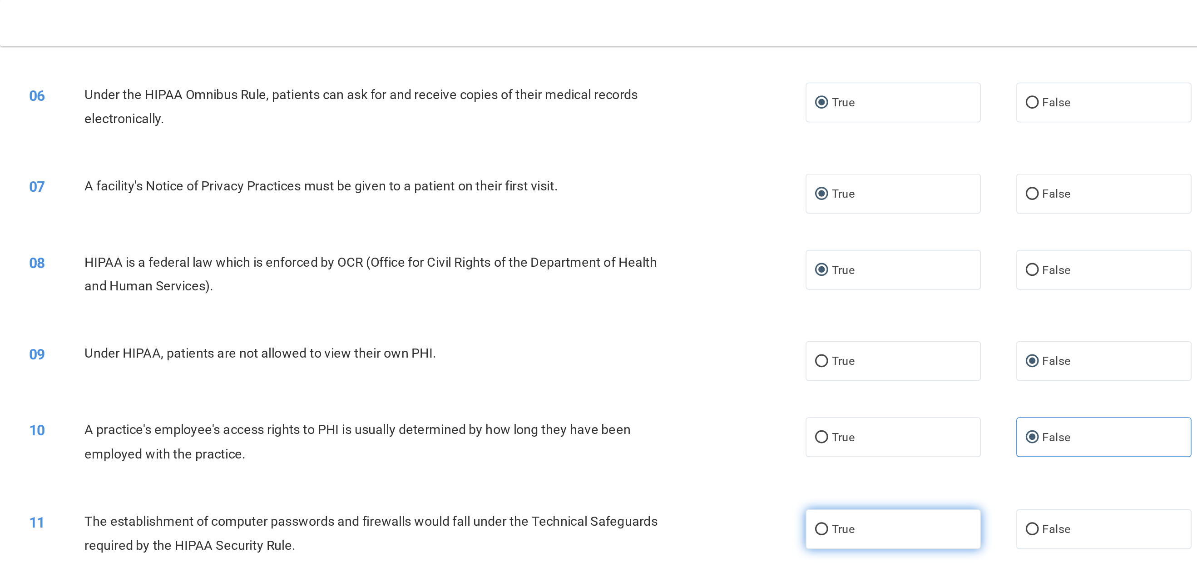
click at [598, 293] on input "True" at bounding box center [661, 332] width 8 height 7
radio input "true"
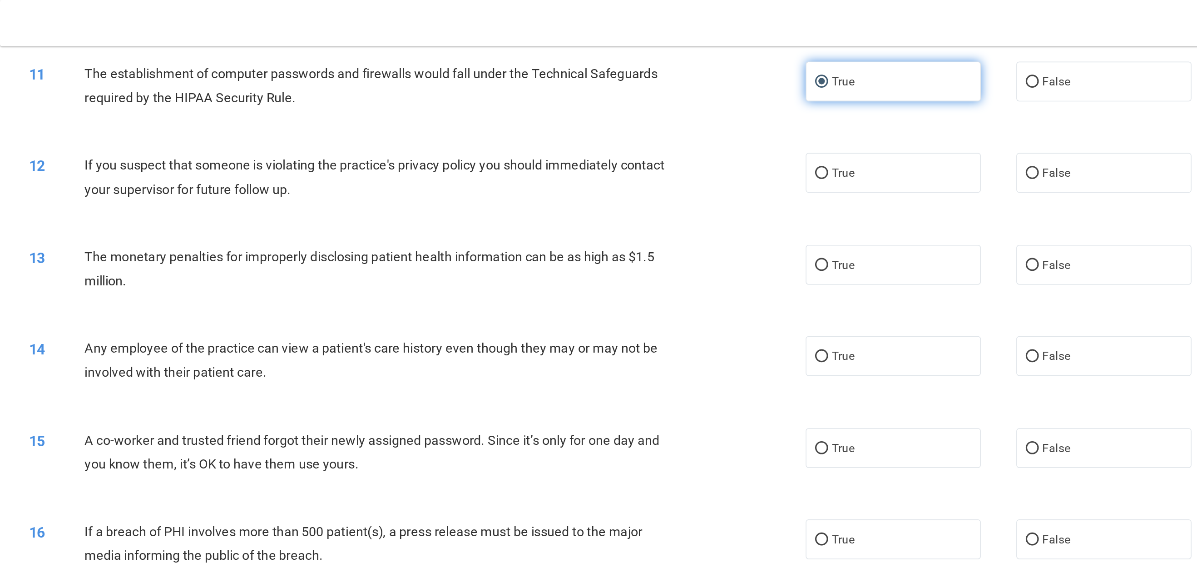
scroll to position [619, 0]
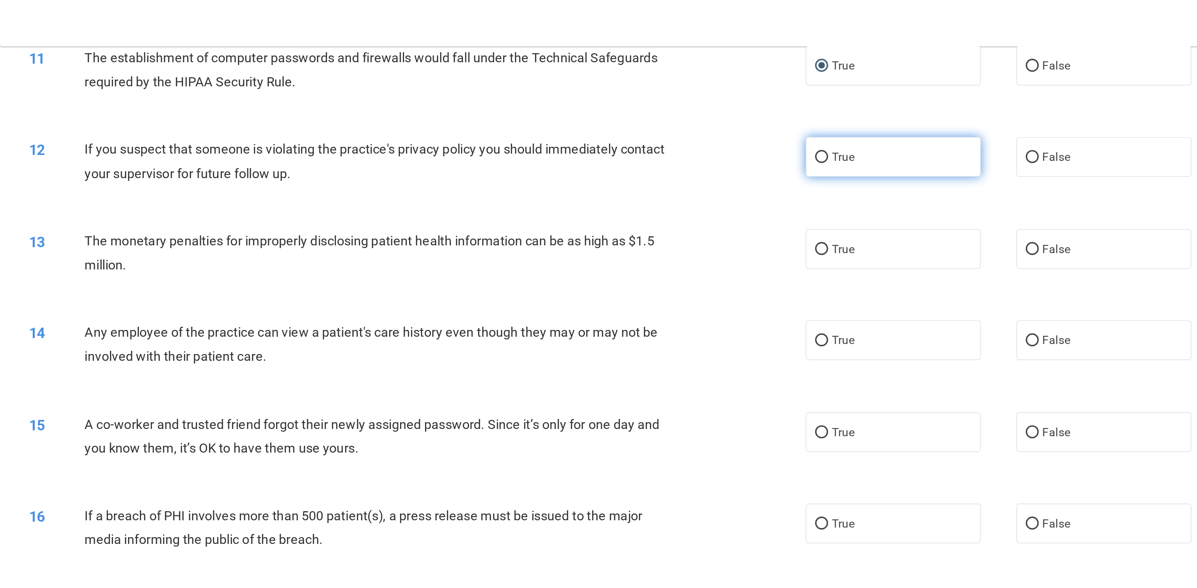
click at [598, 102] on input "True" at bounding box center [661, 98] width 8 height 7
radio input "true"
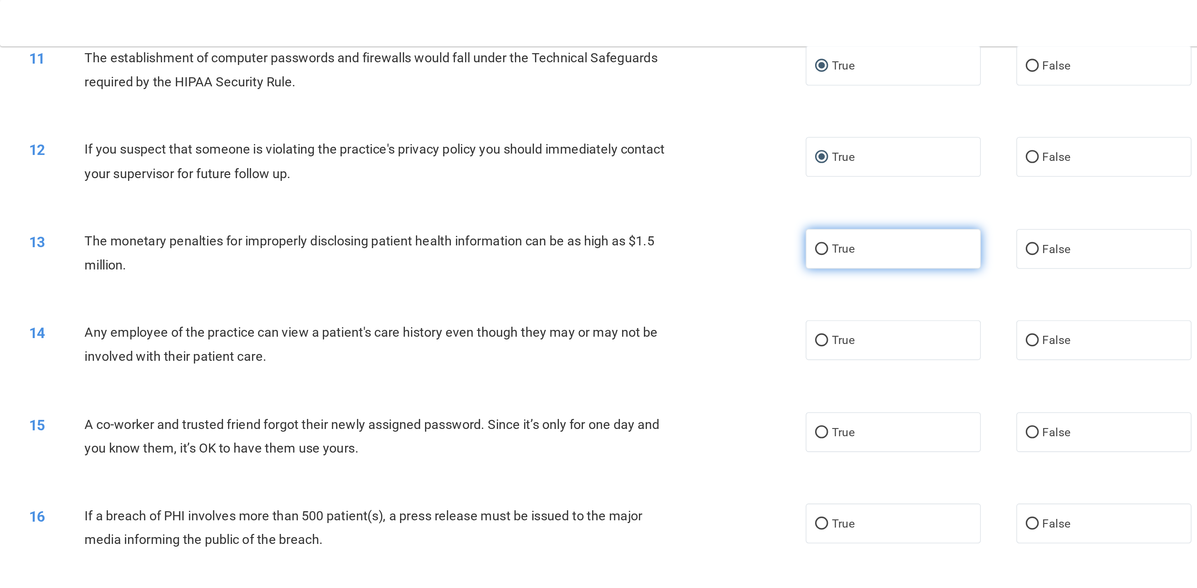
click at [598, 156] on input "True" at bounding box center [661, 156] width 8 height 7
radio input "true"
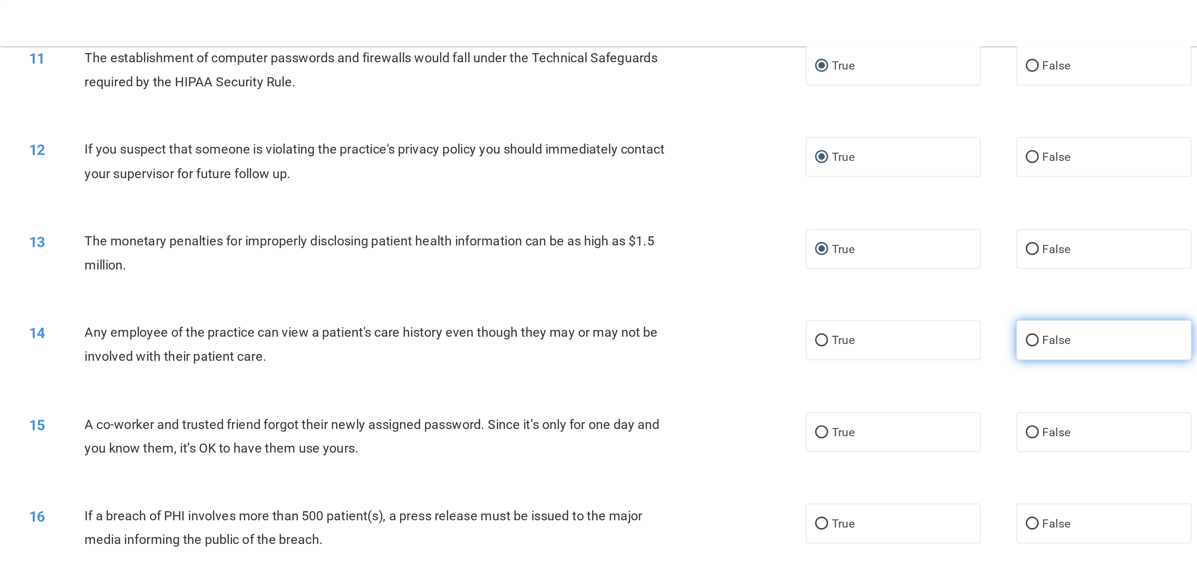
click at [598, 216] on input "False" at bounding box center [793, 213] width 8 height 7
radio input "true"
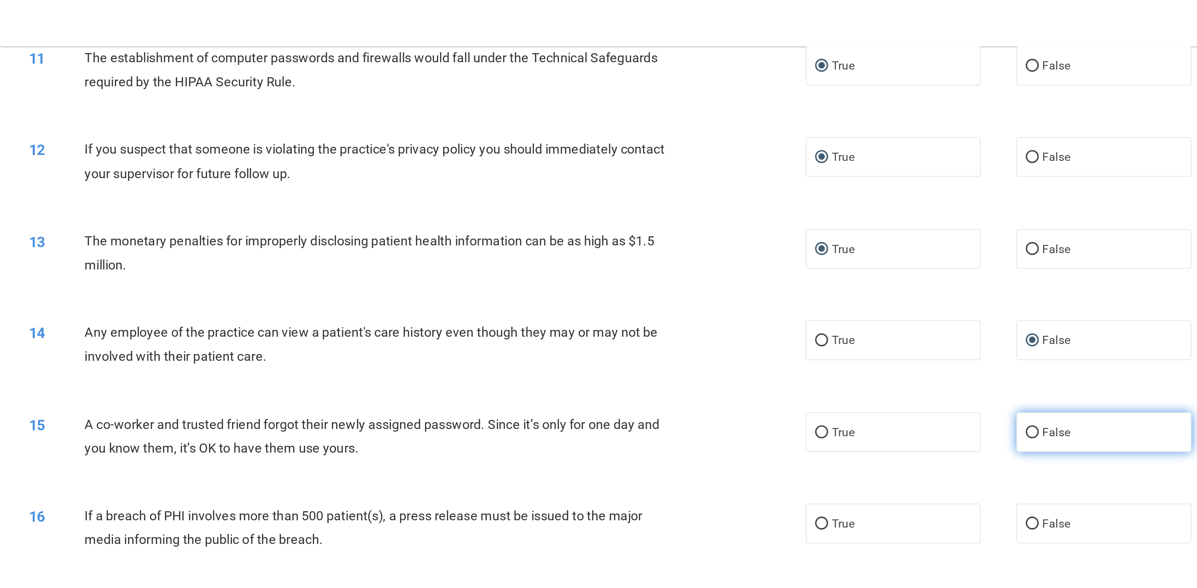
click at [598, 271] on input "False" at bounding box center [793, 271] width 8 height 7
radio input "true"
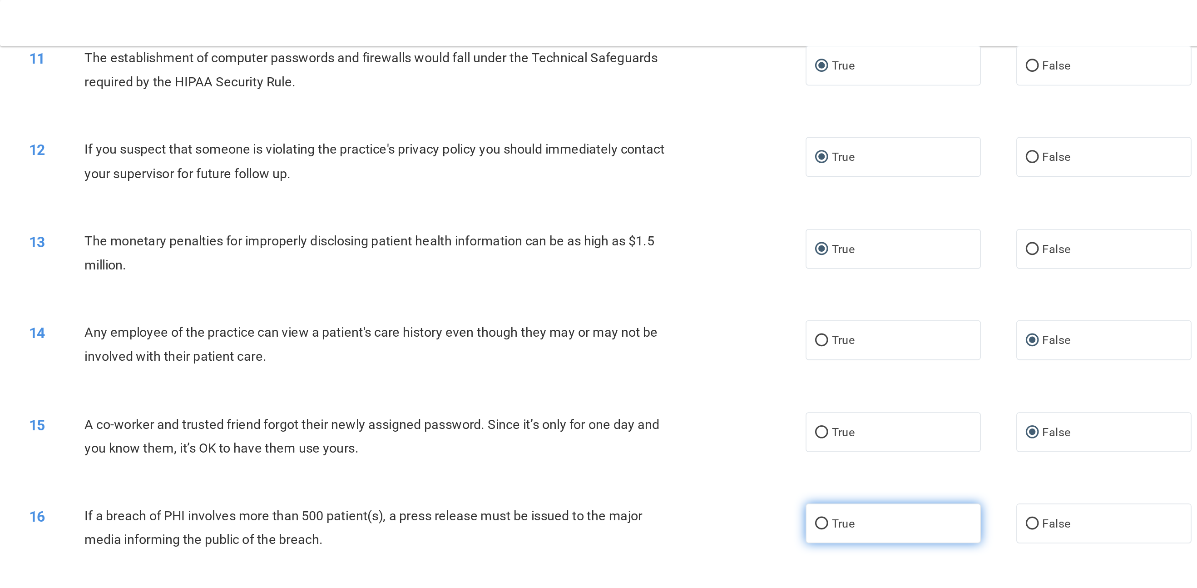
click at [598, 293] on input "True" at bounding box center [661, 328] width 8 height 7
radio input "true"
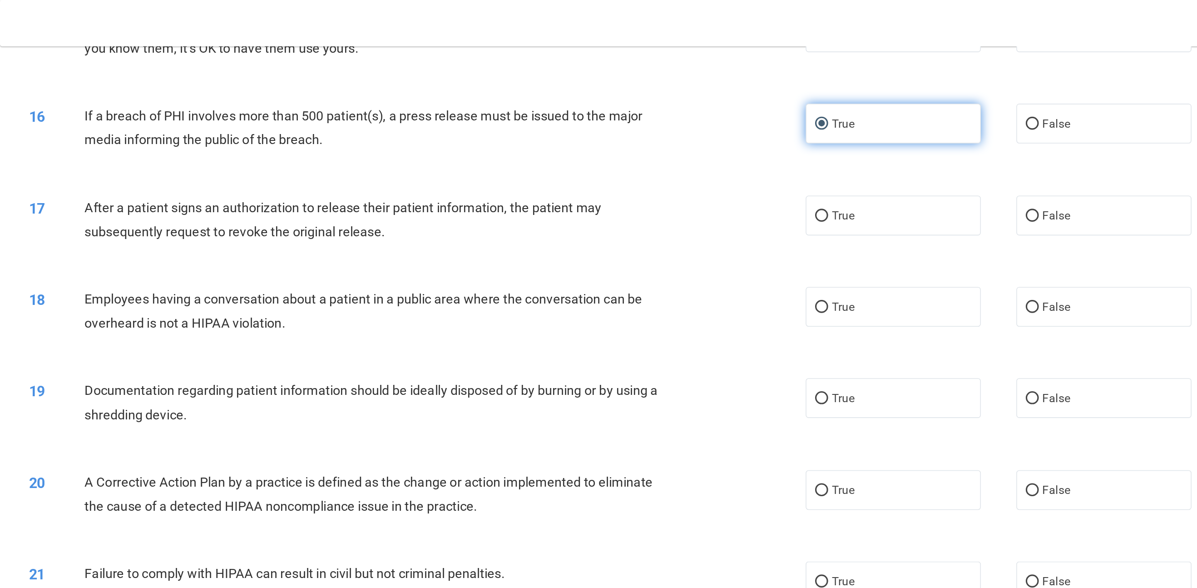
scroll to position [873, 0]
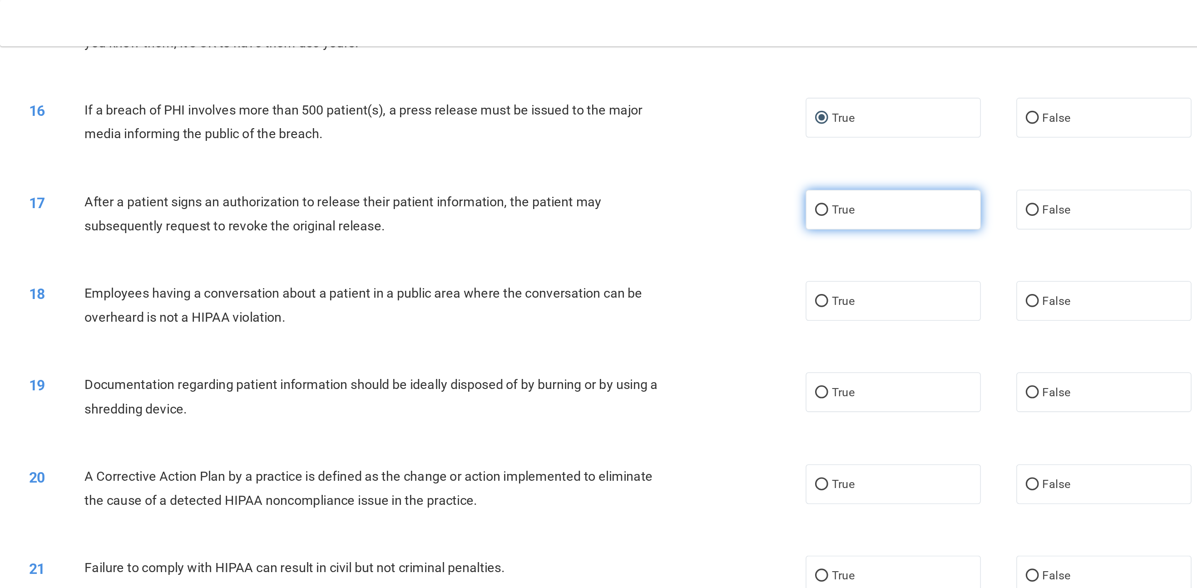
click at [598, 134] on input "True" at bounding box center [661, 132] width 8 height 7
radio input "true"
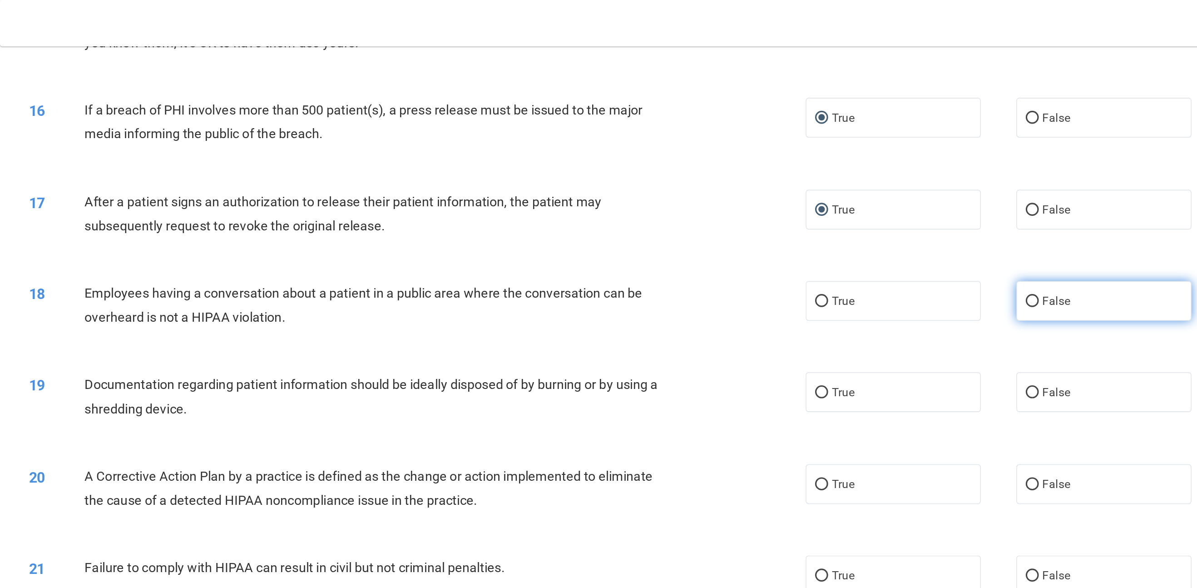
click at [598, 187] on input "False" at bounding box center [793, 189] width 8 height 7
radio input "true"
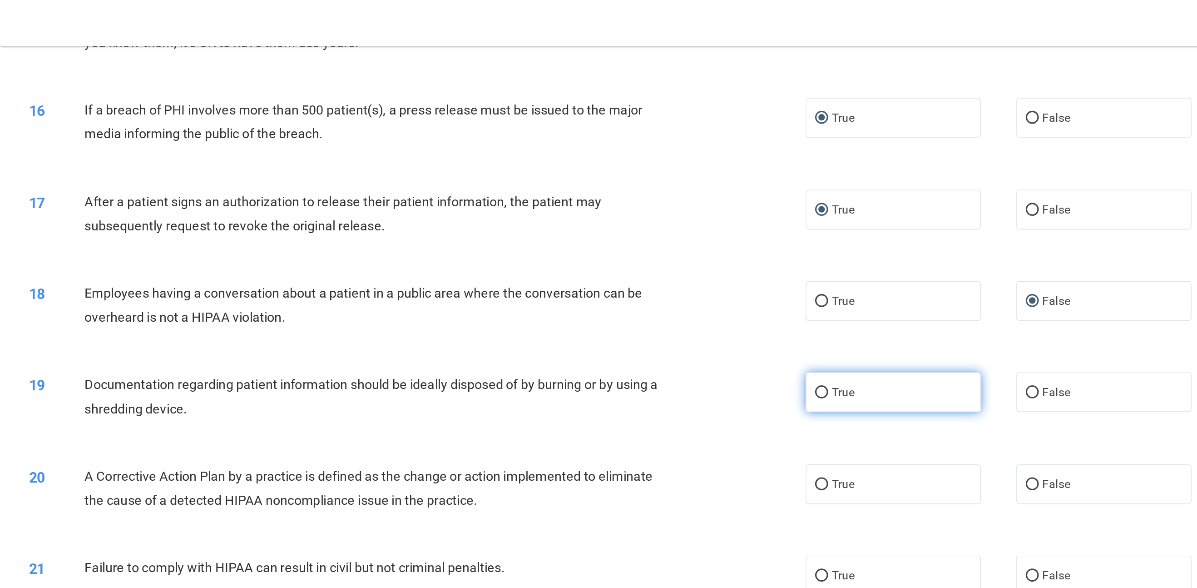
click at [598, 249] on input "True" at bounding box center [661, 246] width 8 height 7
radio input "true"
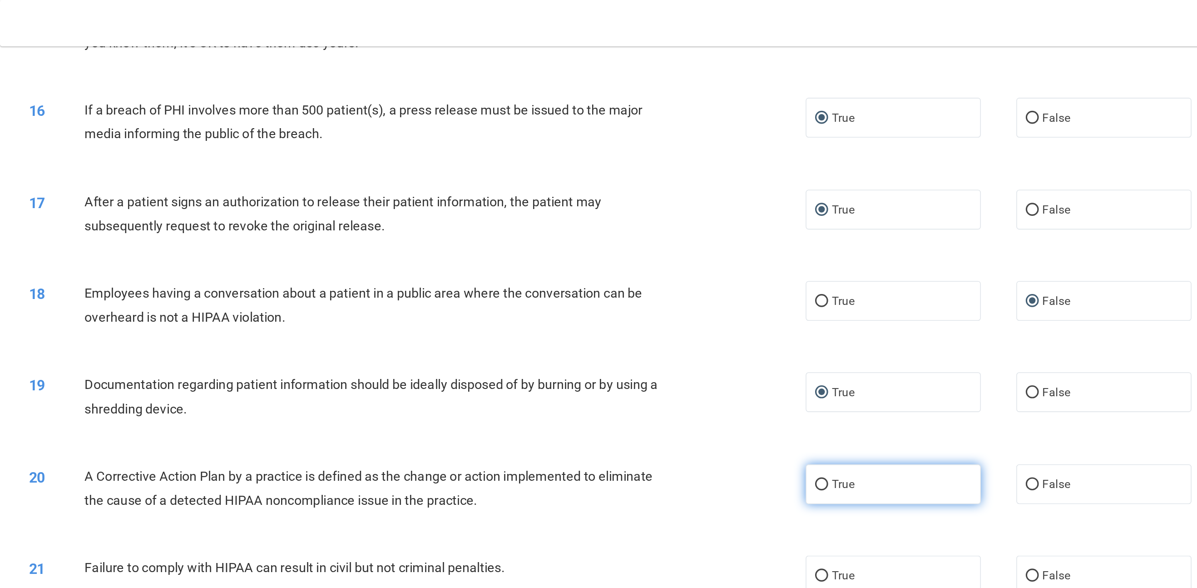
click at [598, 293] on span "True" at bounding box center [674, 303] width 14 height 9
click at [598, 293] on input "True" at bounding box center [661, 304] width 8 height 7
radio input "true"
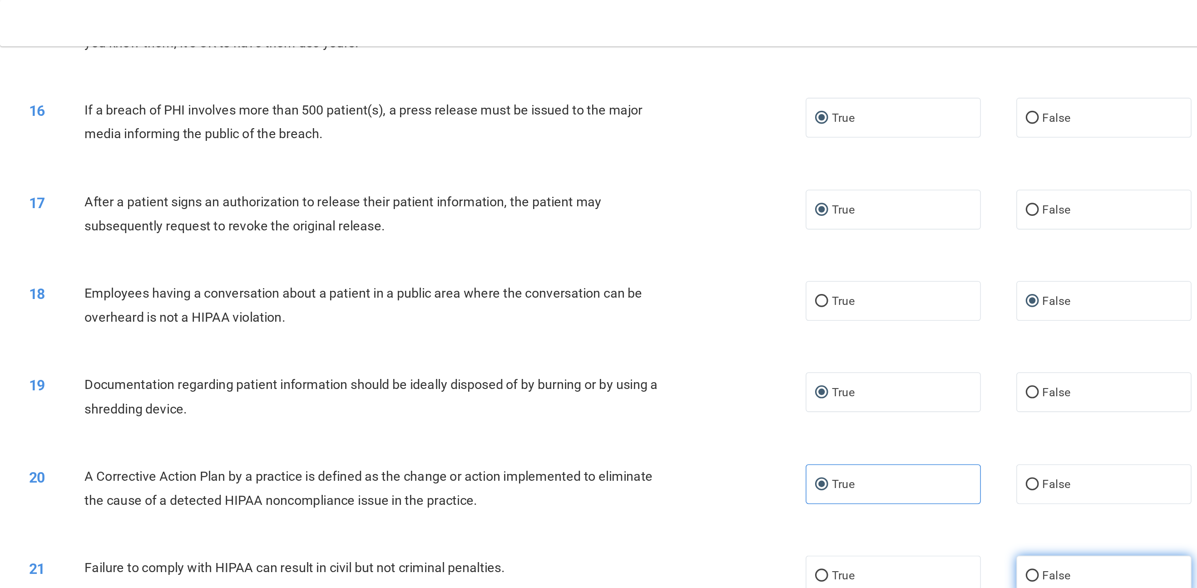
click at [598, 293] on input "False" at bounding box center [793, 361] width 8 height 7
radio input "true"
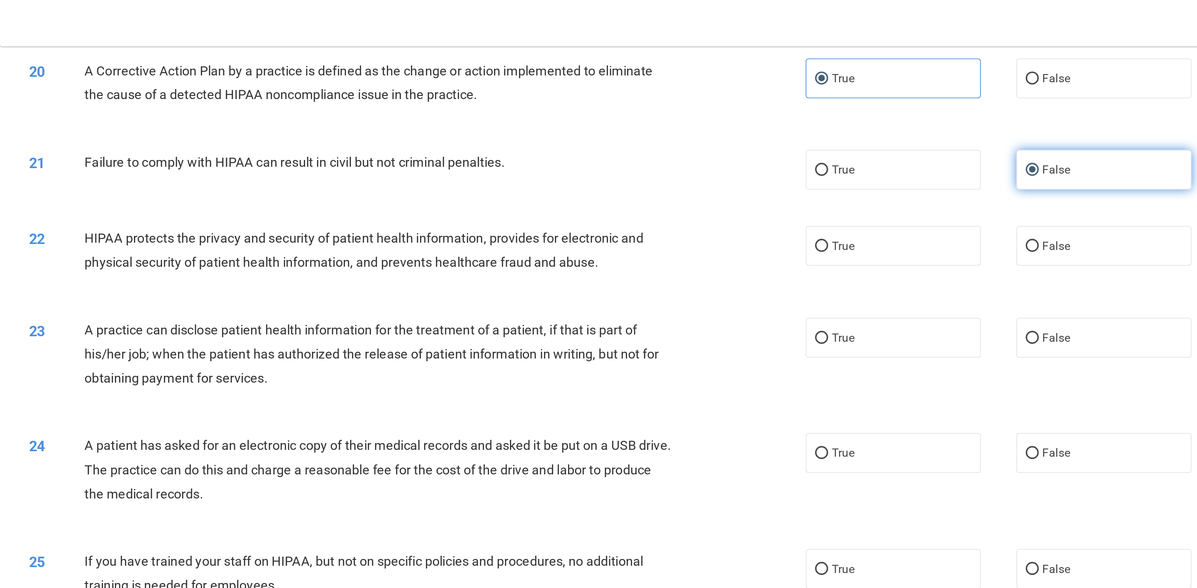
scroll to position [1163, 0]
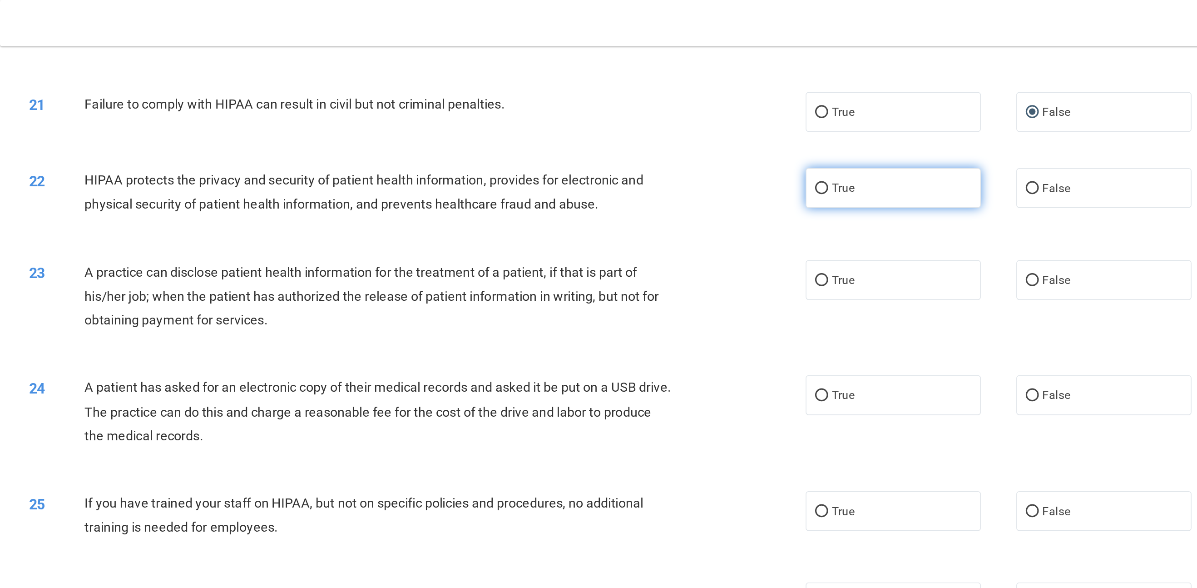
click at [598, 119] on input "True" at bounding box center [661, 118] width 8 height 7
radio input "true"
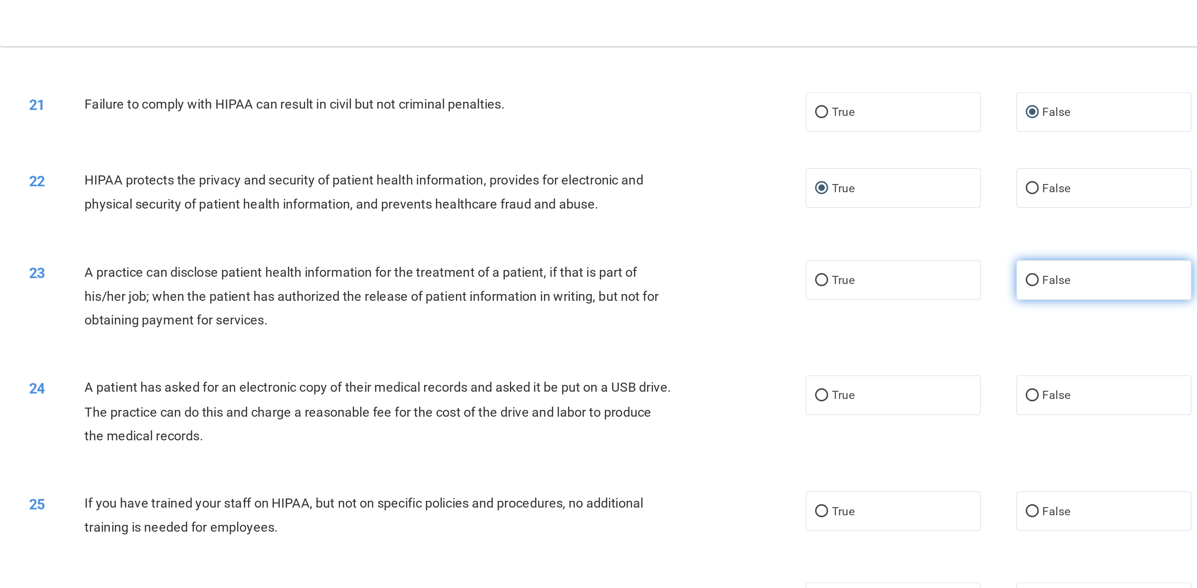
click at [598, 177] on input "False" at bounding box center [793, 176] width 8 height 7
radio input "true"
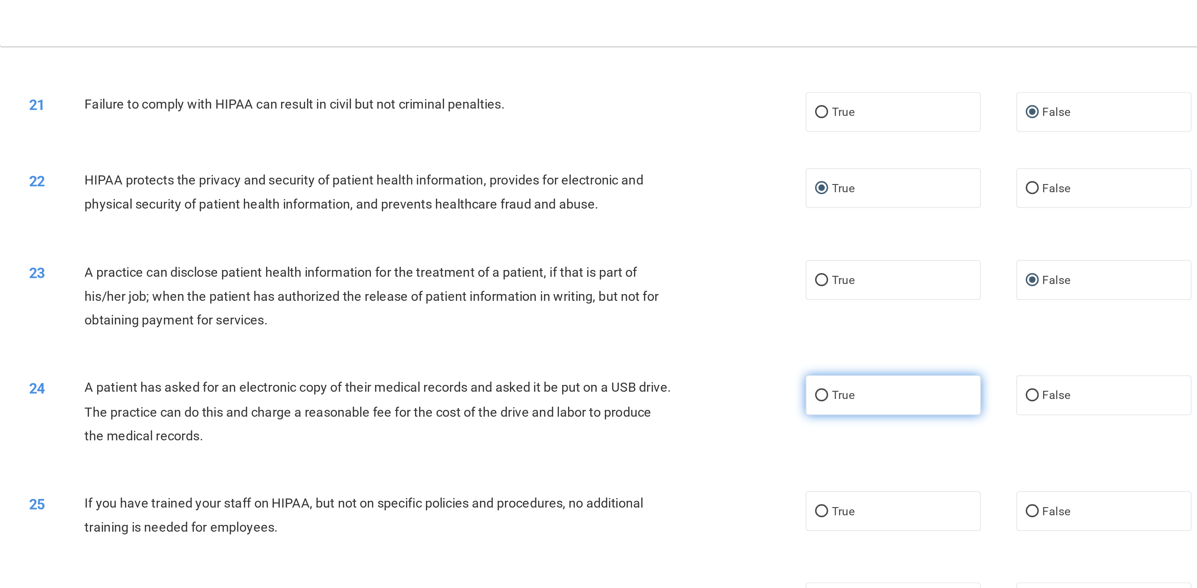
click at [598, 249] on input "True" at bounding box center [661, 248] width 8 height 7
radio input "true"
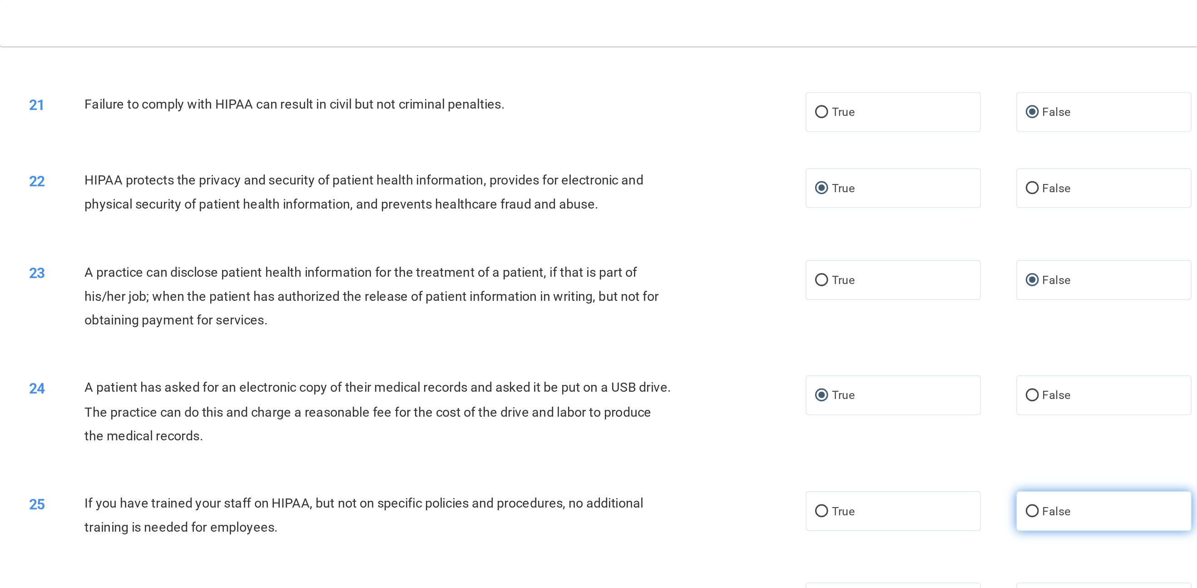
click at [598, 293] on input "False" at bounding box center [793, 320] width 8 height 7
radio input "true"
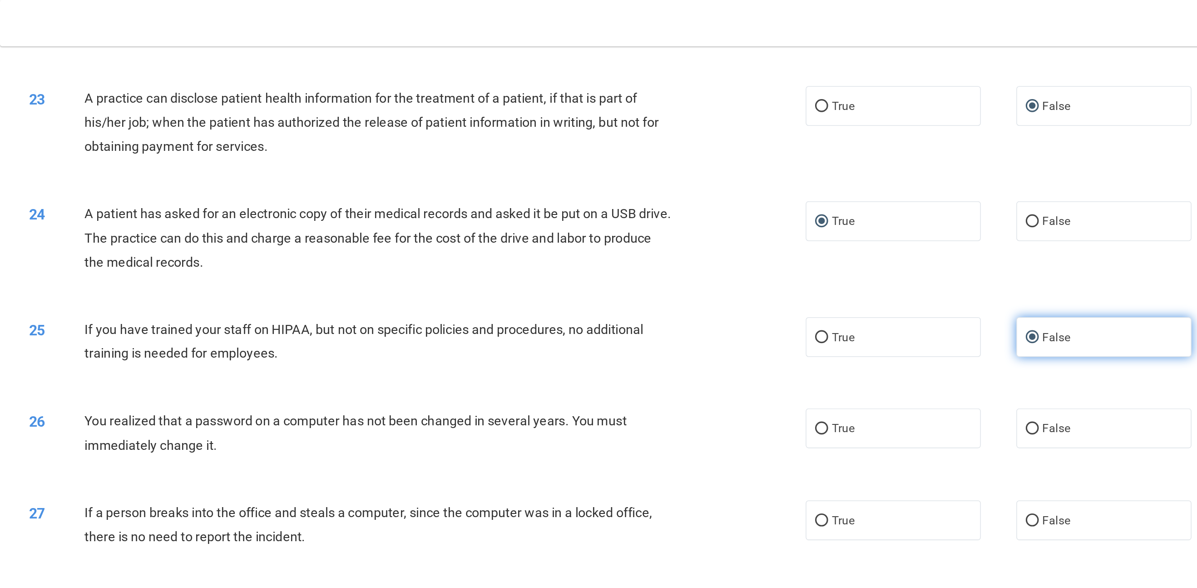
scroll to position [1277, 0]
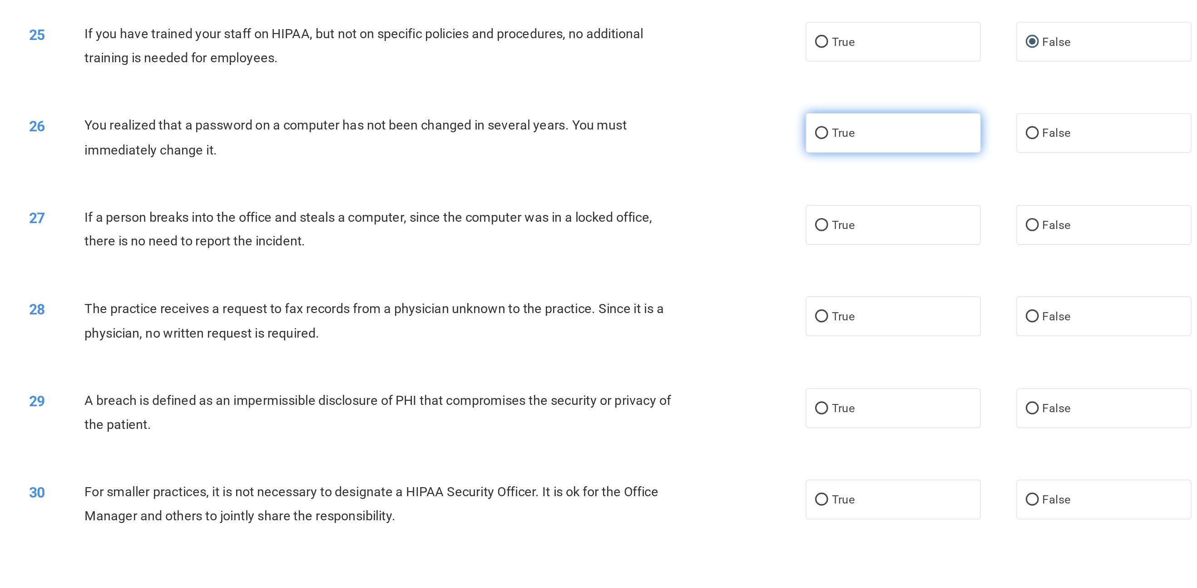
click at [598, 266] on input "True" at bounding box center [661, 265] width 8 height 7
radio input "true"
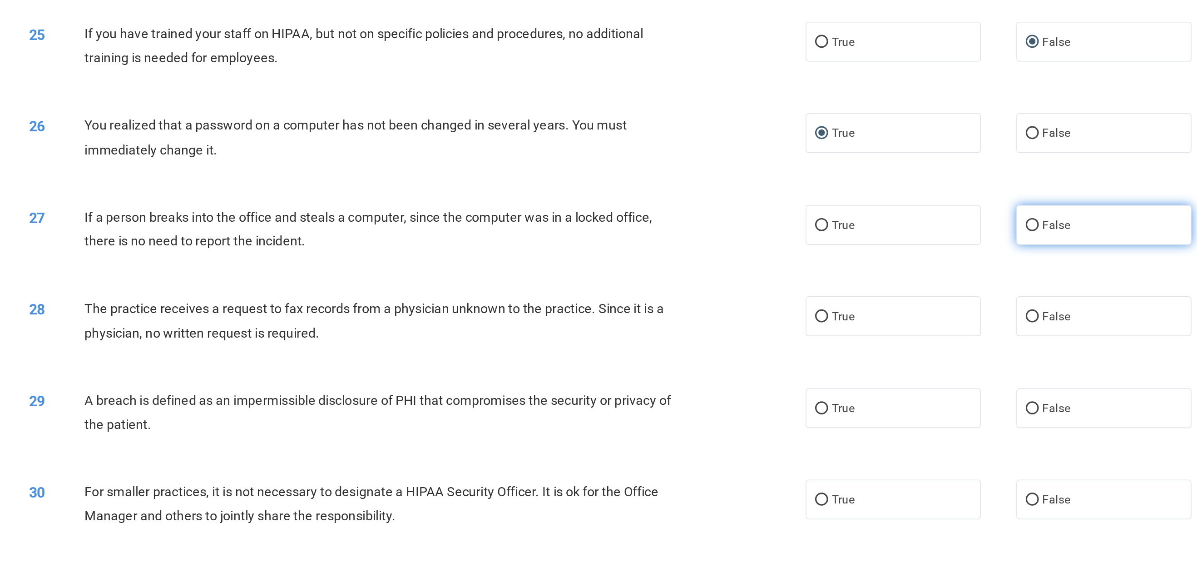
click at [598, 293] on input "False" at bounding box center [793, 323] width 8 height 7
radio input "true"
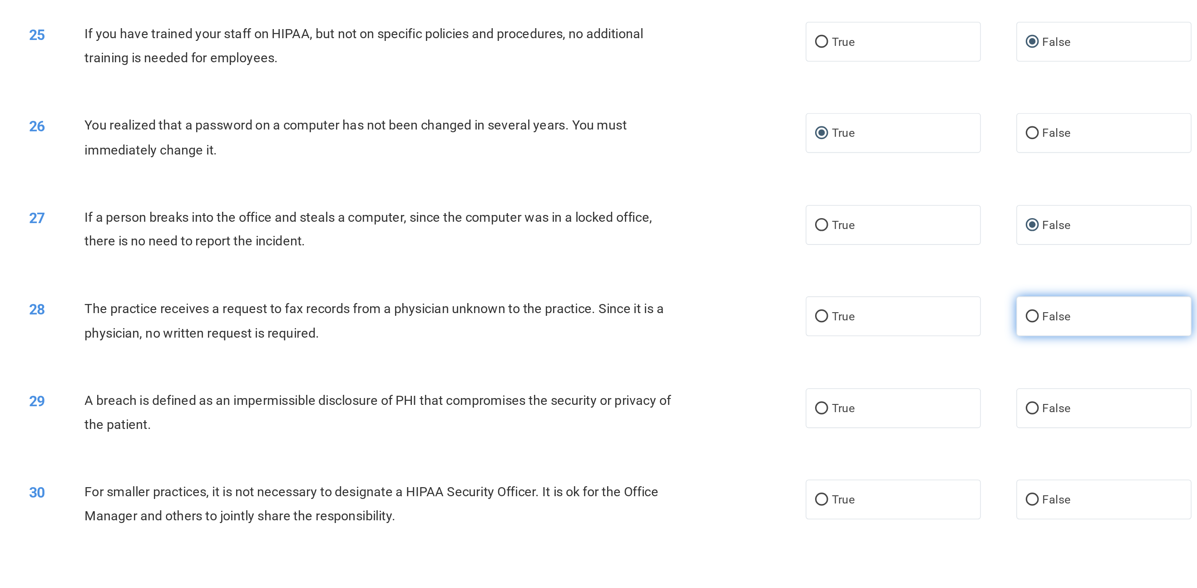
click at [598, 293] on input "False" at bounding box center [793, 380] width 8 height 7
radio input "true"
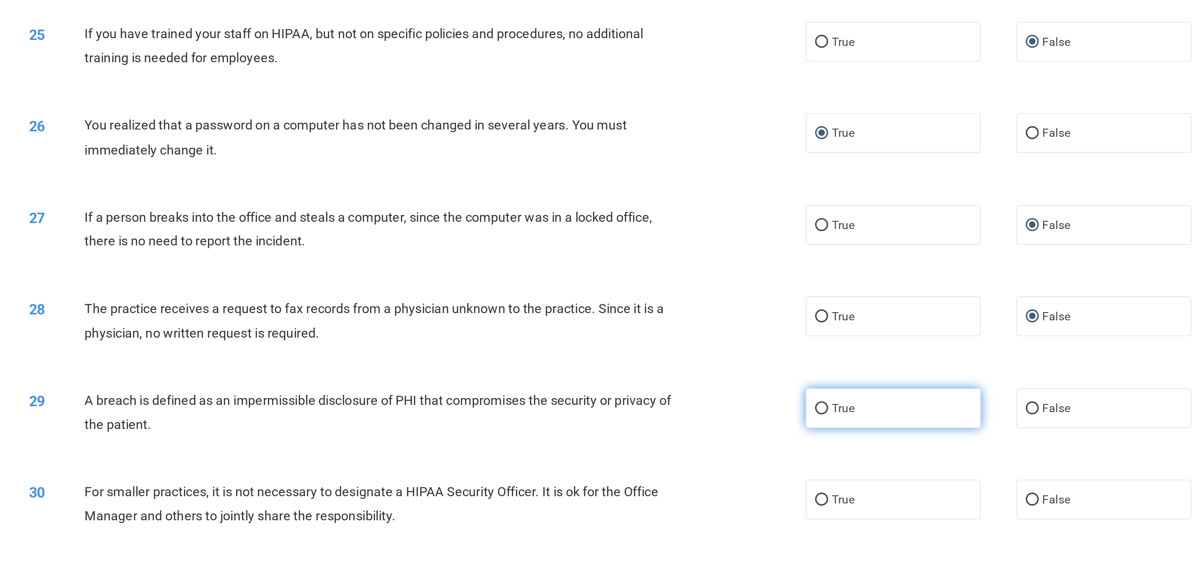
click at [598, 293] on input "True" at bounding box center [661, 438] width 8 height 7
radio input "true"
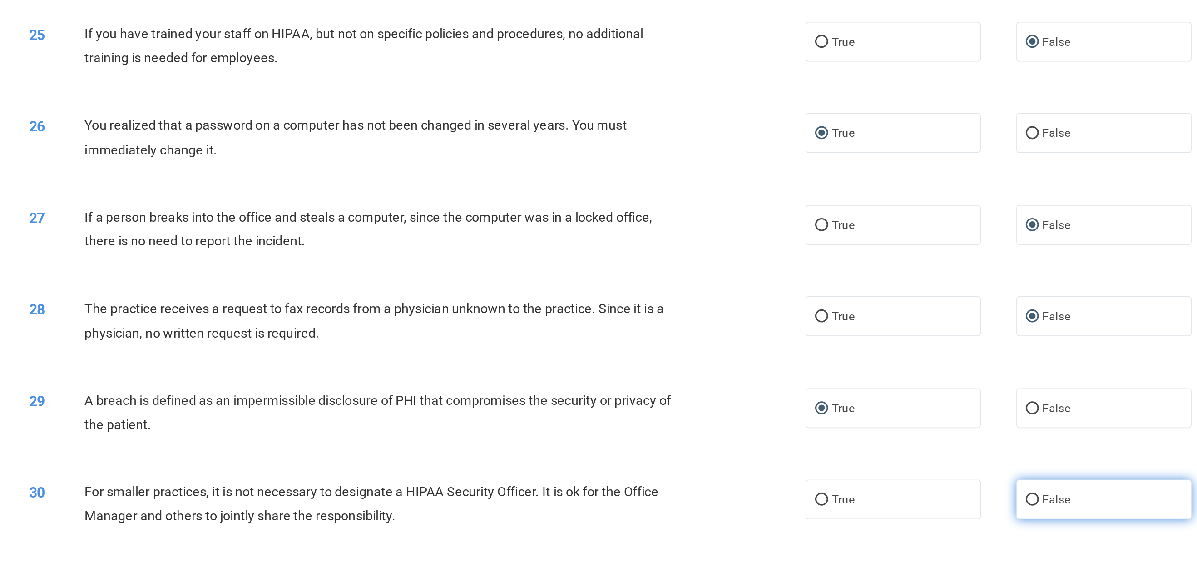
click at [598, 293] on input "False" at bounding box center [793, 495] width 8 height 7
radio input "true"
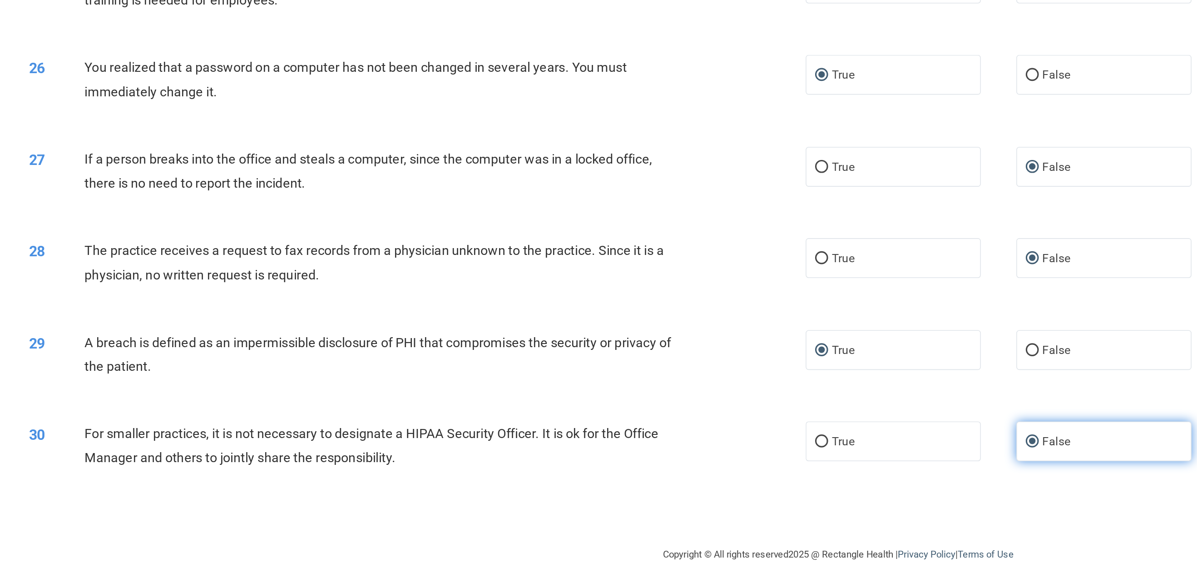
scroll to position [0, 0]
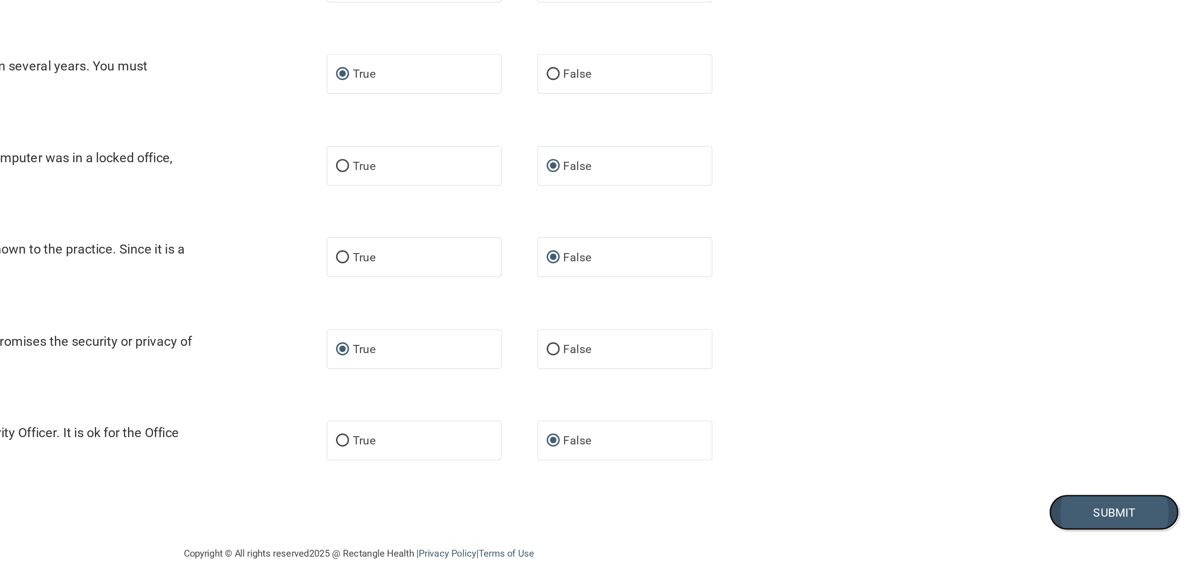
click at [598, 293] on button "Submit" at bounding box center [1145, 540] width 82 height 23
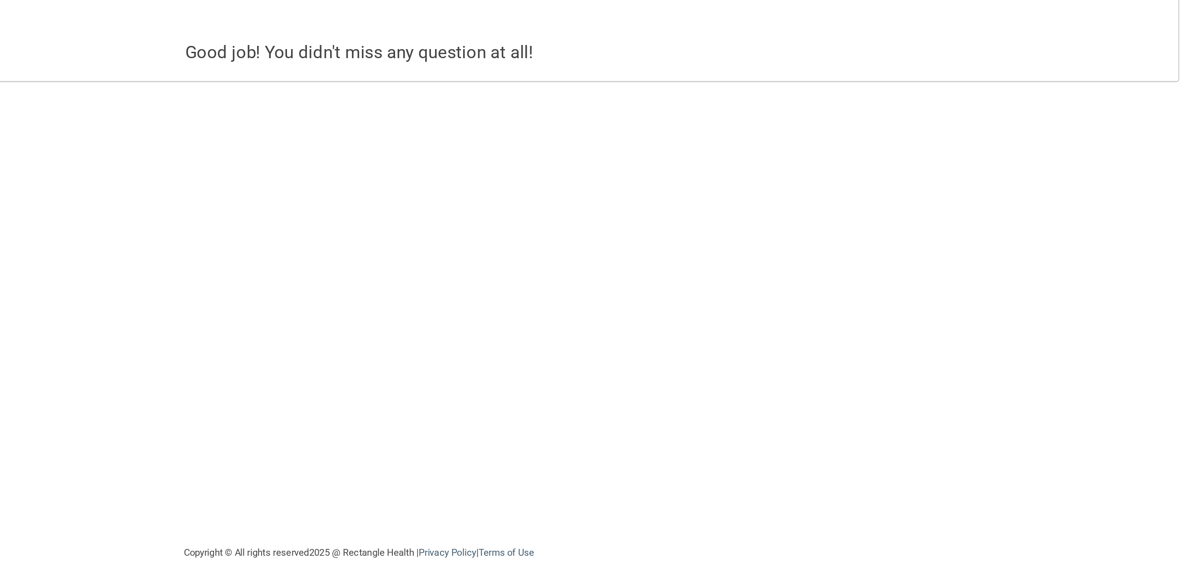
drag, startPoint x: 891, startPoint y: 323, endPoint x: 908, endPoint y: 218, distance: 106.4
click at [598, 218] on div "Calculating your score.... Success! You've completed " The HIPAA Quiz " with a …" at bounding box center [670, 293] width 1015 height 511
click at [598, 293] on div "Calculating your score.... Success! You've completed " The HIPAA Quiz " with a …" at bounding box center [670, 293] width 1015 height 511
drag, startPoint x: 987, startPoint y: 281, endPoint x: 1183, endPoint y: 324, distance: 200.0
click at [598, 293] on main "Calculating your score.... Success! You've completed " The HIPAA Quiz " with a …" at bounding box center [671, 308] width 1052 height 559
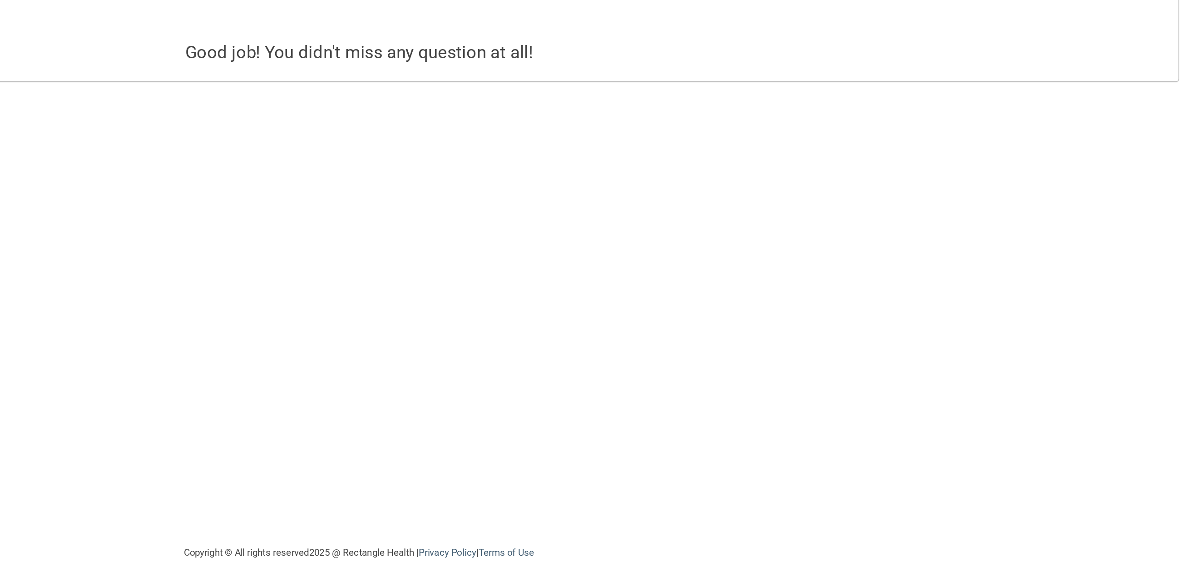
drag, startPoint x: 1034, startPoint y: 365, endPoint x: 1153, endPoint y: 379, distance: 120.7
click at [598, 293] on div "Calculating your score.... Success! You've completed " The HIPAA Quiz " with a …" at bounding box center [670, 293] width 1015 height 511
drag, startPoint x: 945, startPoint y: 388, endPoint x: 1010, endPoint y: 386, distance: 65.0
click at [598, 293] on div "Calculating your score.... Success! You've completed " The HIPAA Quiz " with a …" at bounding box center [670, 293] width 1015 height 511
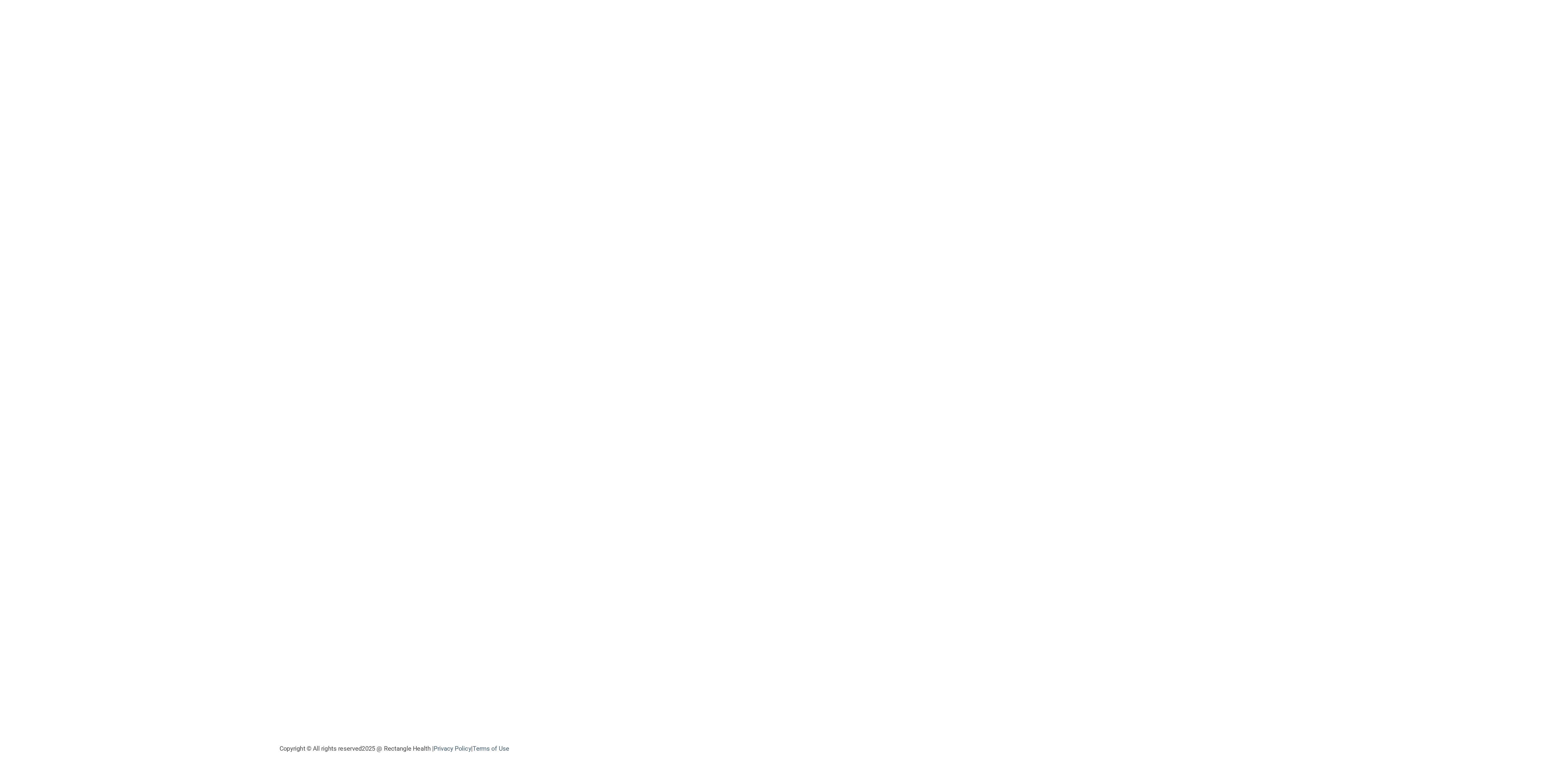
drag, startPoint x: 1330, startPoint y: 514, endPoint x: 1344, endPoint y: 446, distance: 69.4
click at [392, 192] on div "Calculating your score.... Success! You've completed " The HIPAA Quiz " with a …" at bounding box center [831, 385] width 1449 height 720
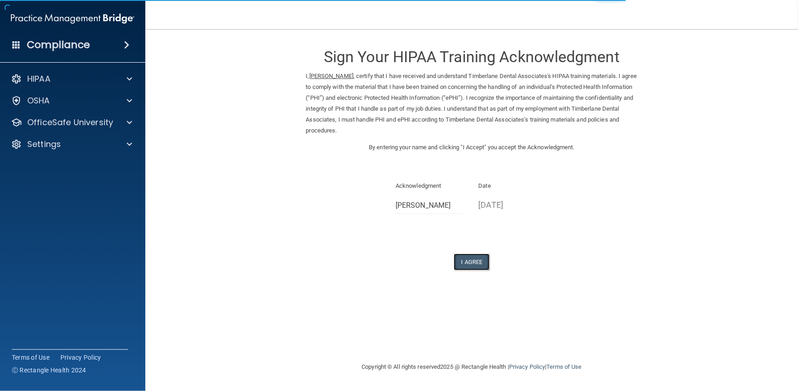
click at [465, 270] on button "I Agree" at bounding box center [472, 262] width 36 height 17
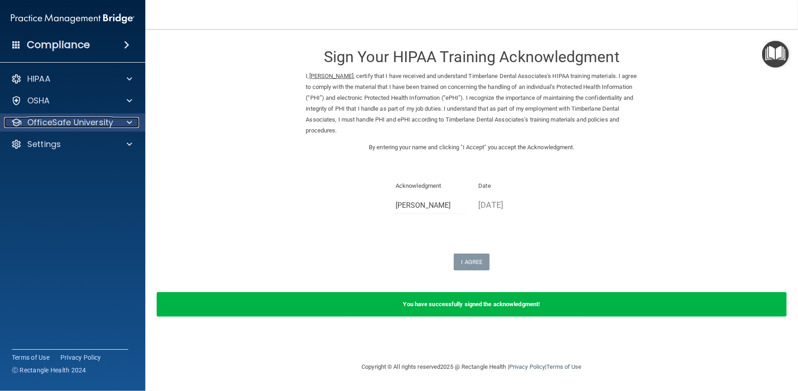
click at [62, 122] on p "OfficeSafe University" at bounding box center [70, 122] width 86 height 11
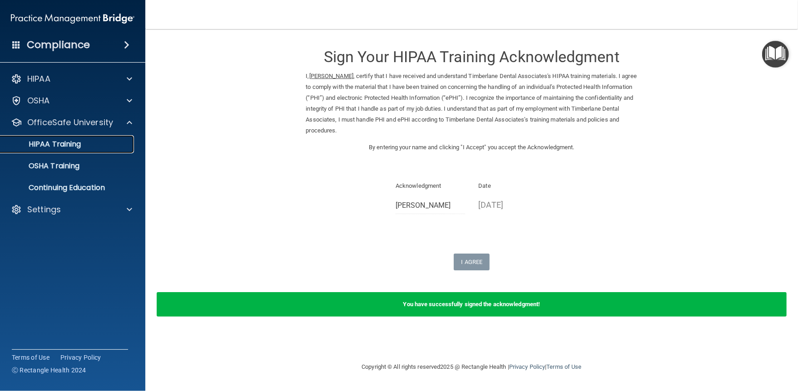
click at [63, 148] on p "HIPAA Training" at bounding box center [43, 144] width 75 height 9
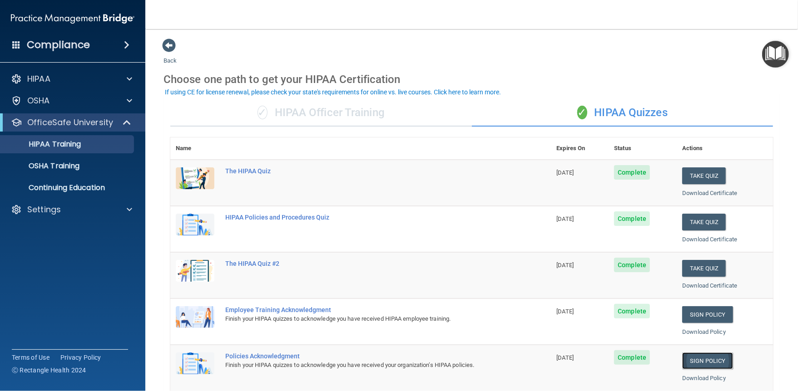
click at [698, 362] on link "Sign Policy" at bounding box center [707, 361] width 50 height 17
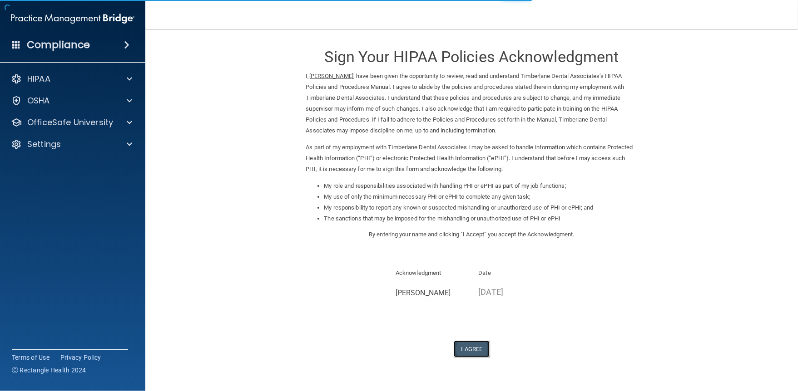
click at [475, 350] on button "I Agree" at bounding box center [472, 349] width 36 height 17
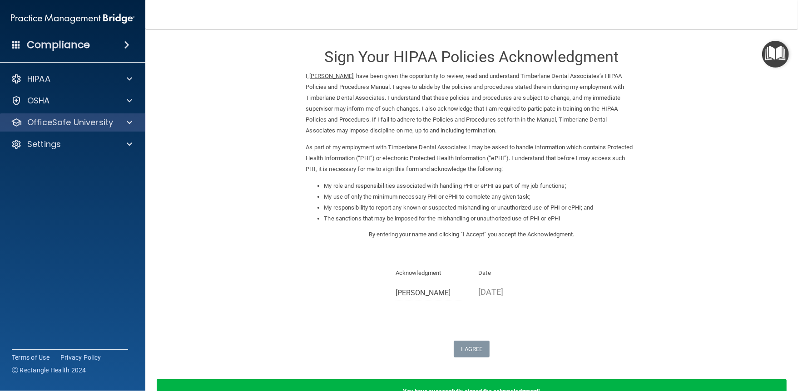
click at [99, 115] on div "OfficeSafe University" at bounding box center [73, 123] width 146 height 18
click at [94, 127] on p "OfficeSafe University" at bounding box center [70, 122] width 86 height 11
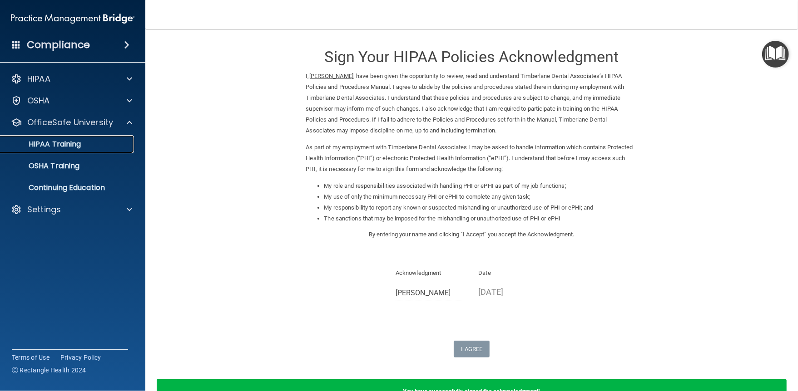
click at [68, 148] on p "HIPAA Training" at bounding box center [43, 144] width 75 height 9
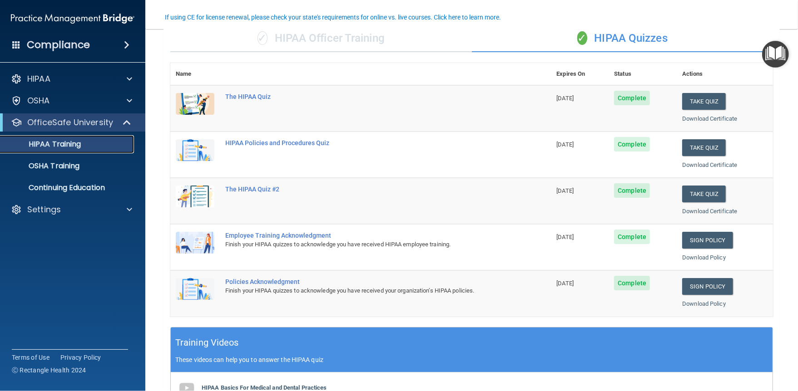
scroll to position [75, 0]
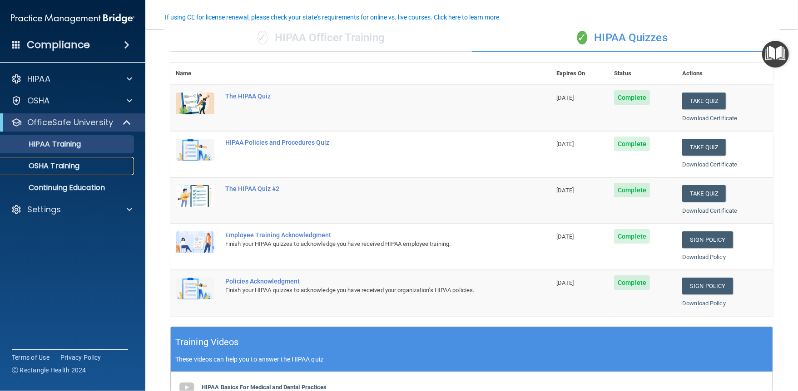
click at [42, 173] on link "OSHA Training" at bounding box center [62, 166] width 143 height 18
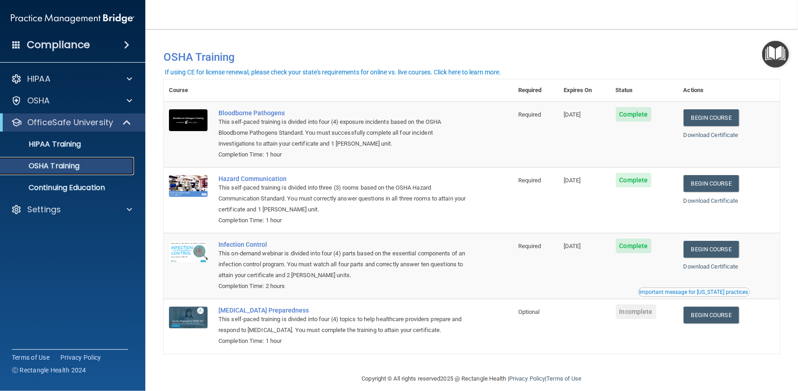
scroll to position [11, 0]
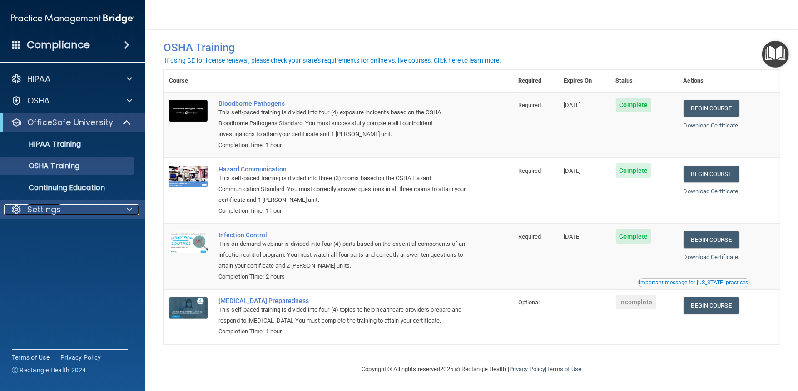
click at [93, 205] on div "Settings" at bounding box center [60, 209] width 113 height 11
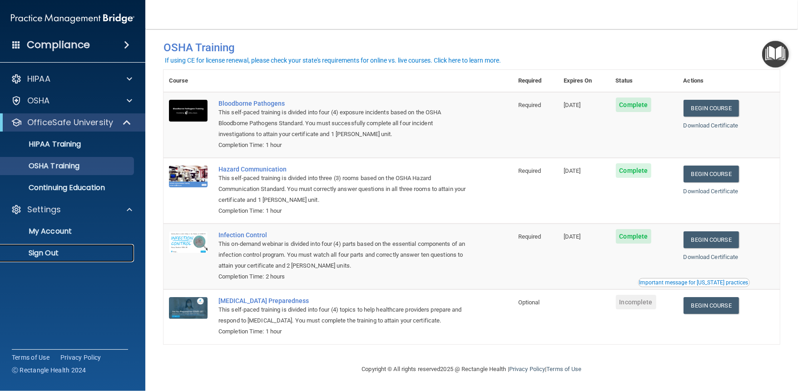
click at [68, 254] on p "Sign Out" at bounding box center [68, 253] width 124 height 9
